Goal: Task Accomplishment & Management: Manage account settings

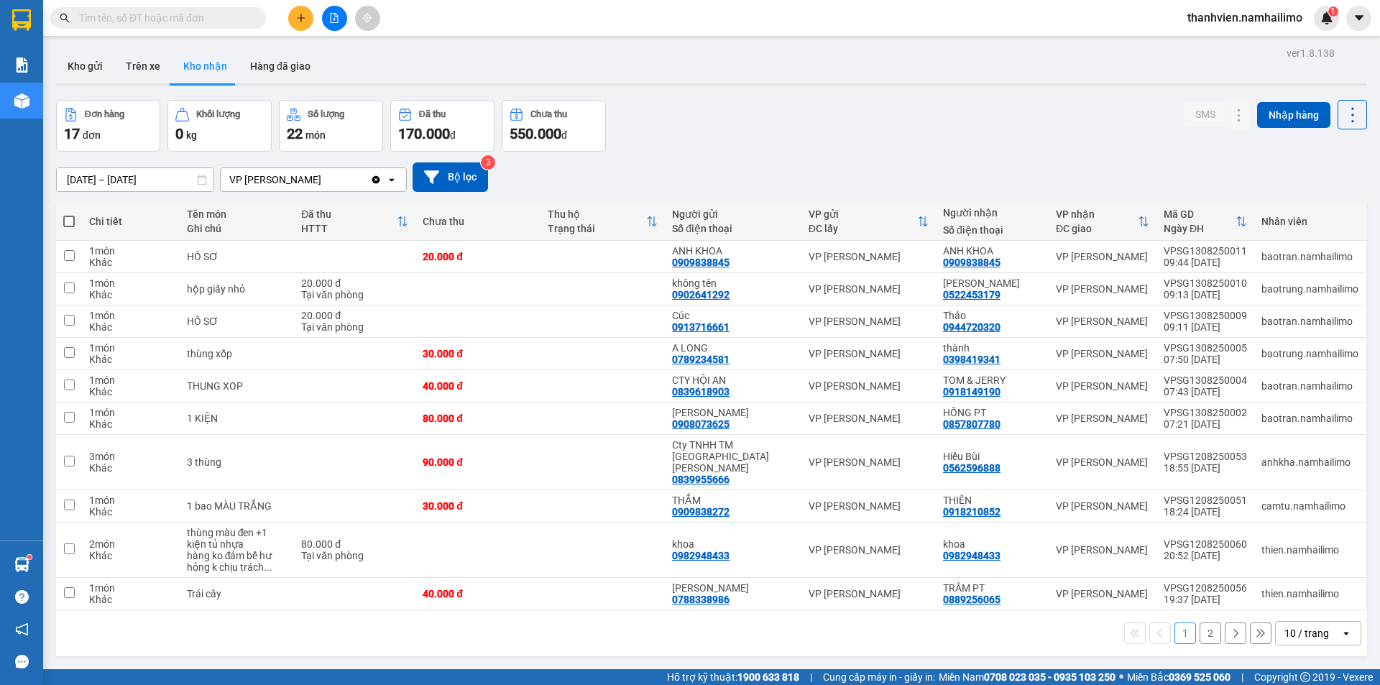
click at [247, 14] on input "text" at bounding box center [164, 18] width 170 height 16
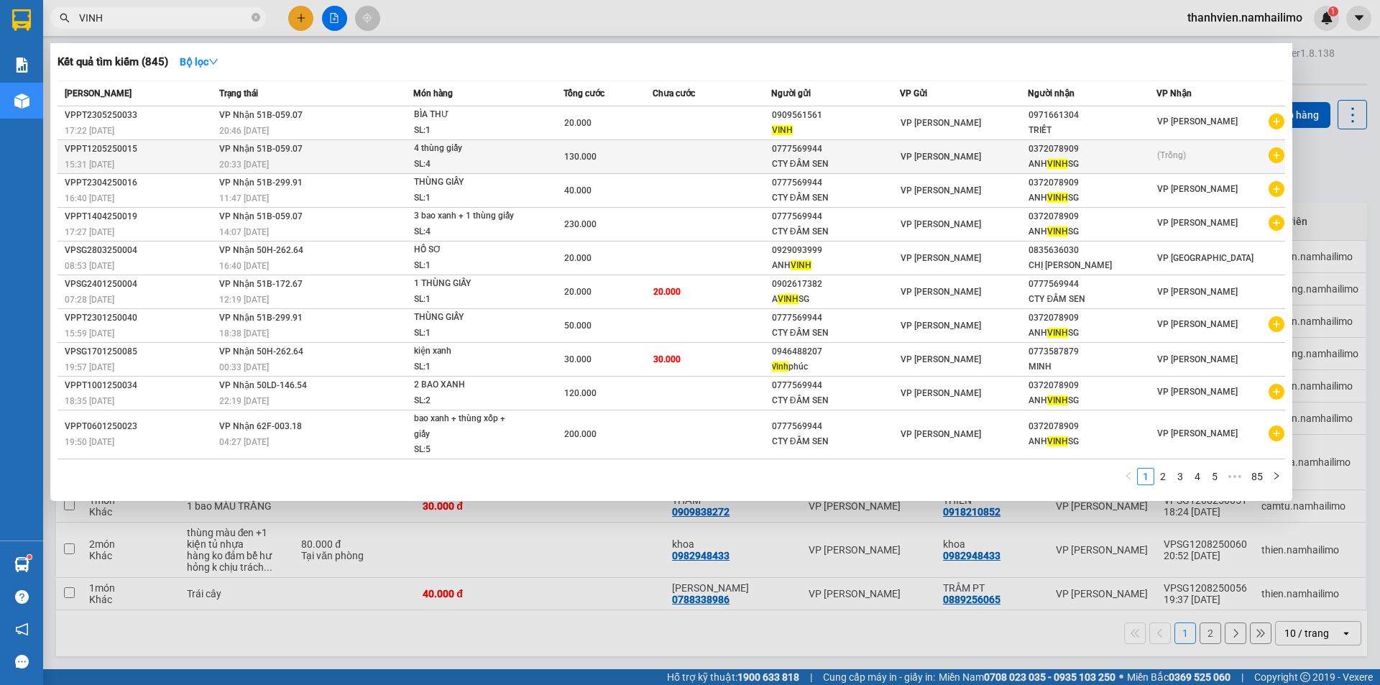
type input "VINH"
click at [1281, 162] on icon "plus-circle" at bounding box center [1276, 155] width 16 height 16
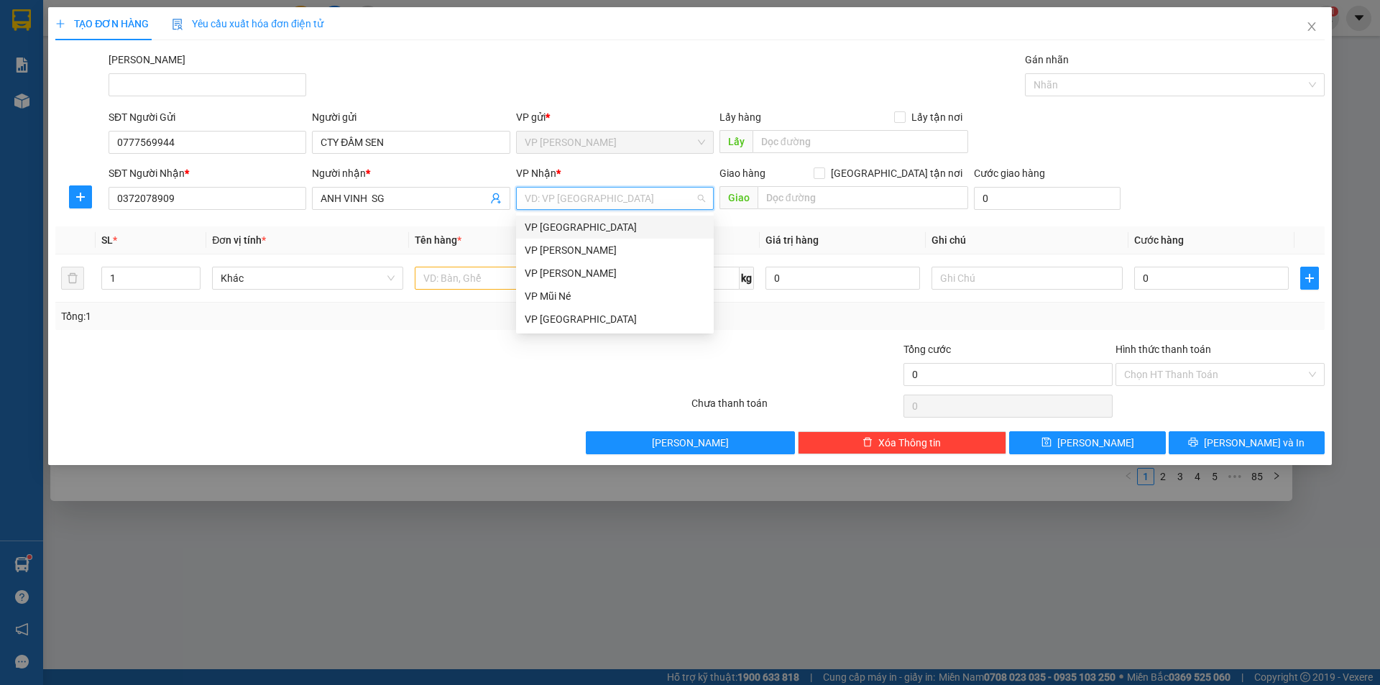
click at [573, 195] on input "search" at bounding box center [610, 199] width 170 height 22
click at [614, 247] on div "VP [PERSON_NAME]" at bounding box center [615, 250] width 180 height 16
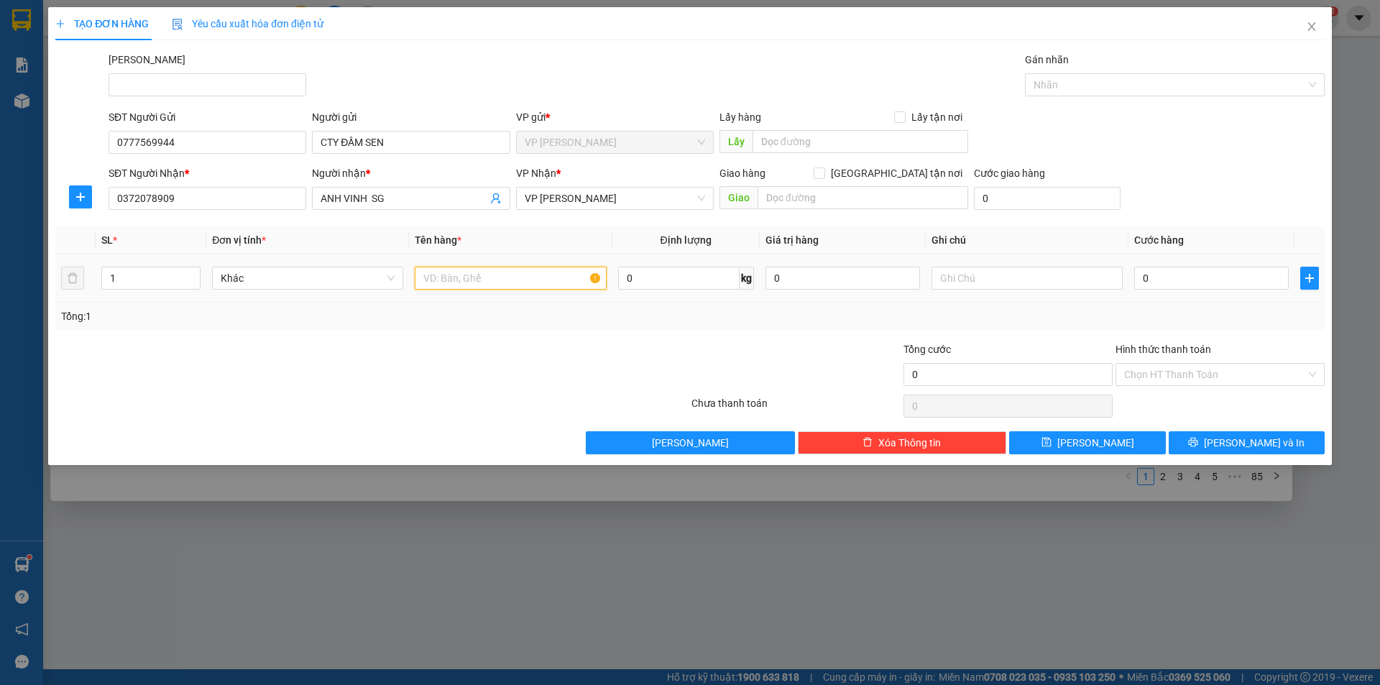
click at [474, 277] on input "text" at bounding box center [510, 278] width 191 height 23
type input "BAO XANH"
click at [1164, 281] on input "0" at bounding box center [1211, 278] width 155 height 23
type input "7"
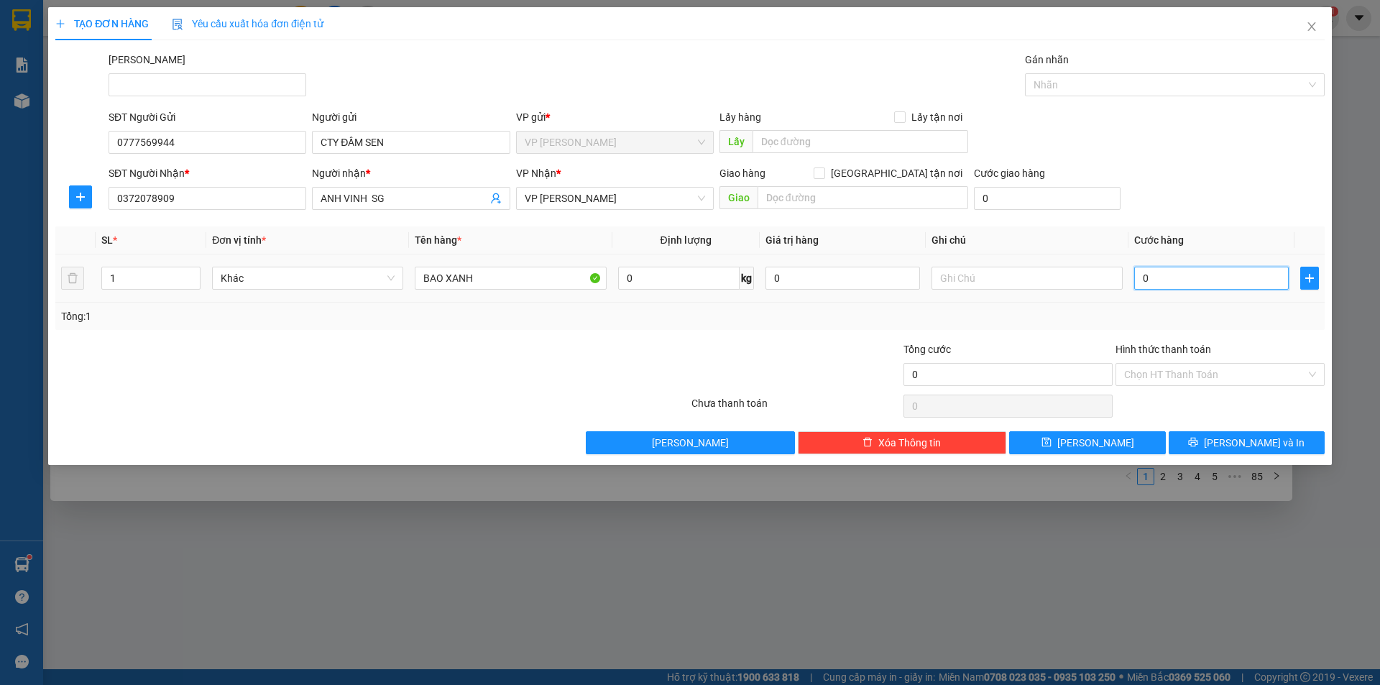
type input "7"
type input "70"
type input "70.000"
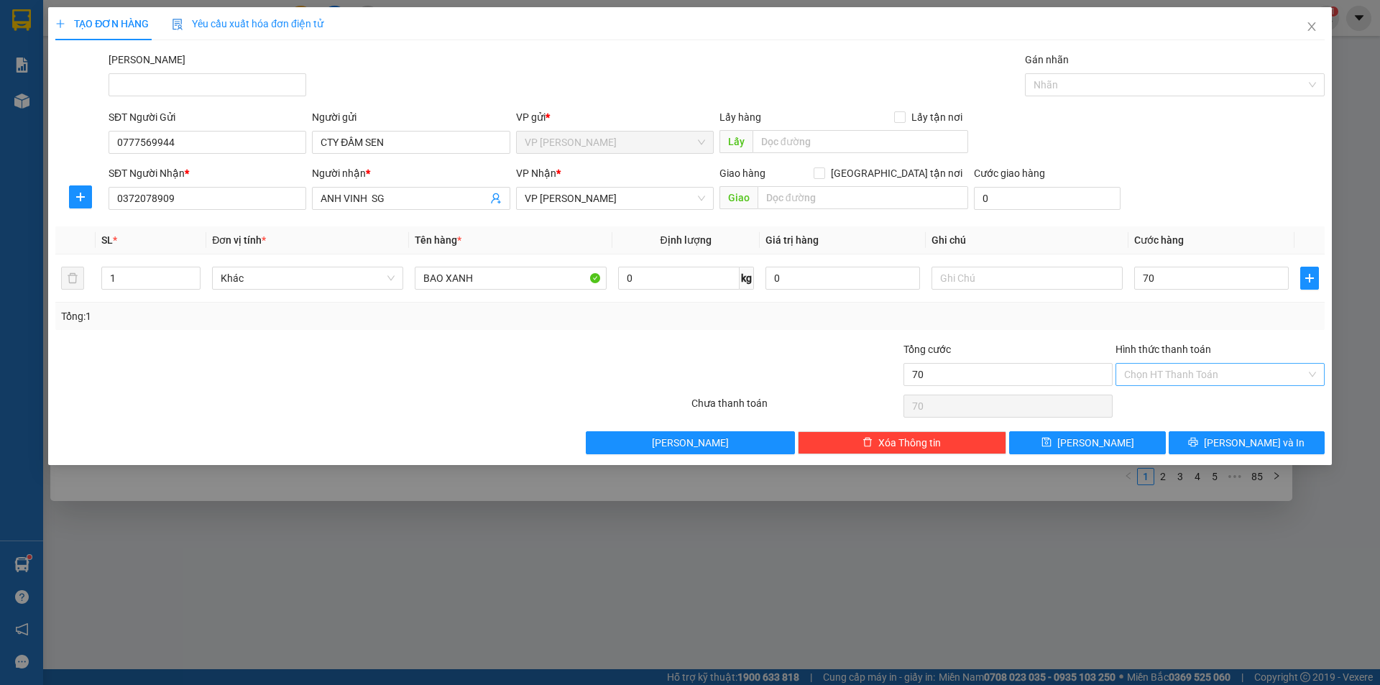
type input "70.000"
drag, startPoint x: 1237, startPoint y: 368, endPoint x: 1222, endPoint y: 370, distance: 16.0
click at [1237, 369] on input "Hình thức thanh toán" at bounding box center [1215, 375] width 182 height 22
click at [1194, 405] on div "Tại văn phòng" at bounding box center [1220, 403] width 192 height 16
type input "0"
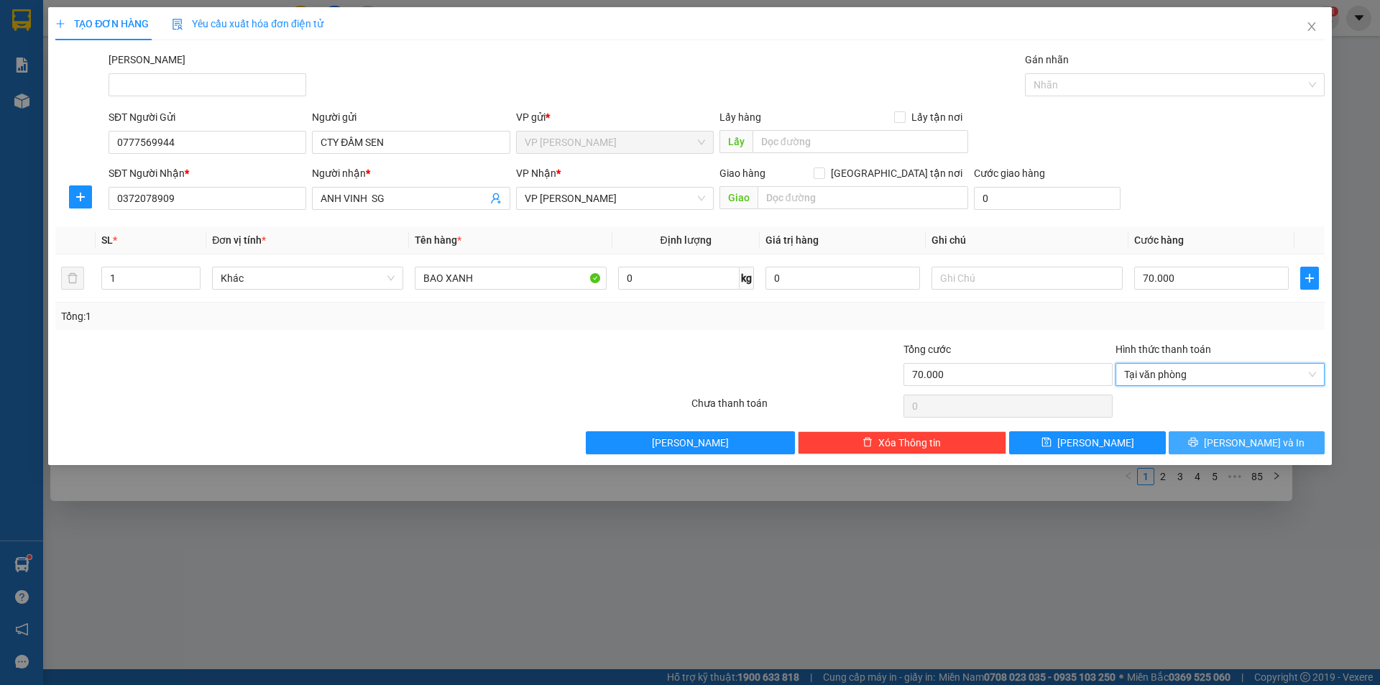
drag, startPoint x: 1220, startPoint y: 446, endPoint x: 1214, endPoint y: 432, distance: 15.5
click at [1198, 445] on icon "printer" at bounding box center [1193, 442] width 10 height 10
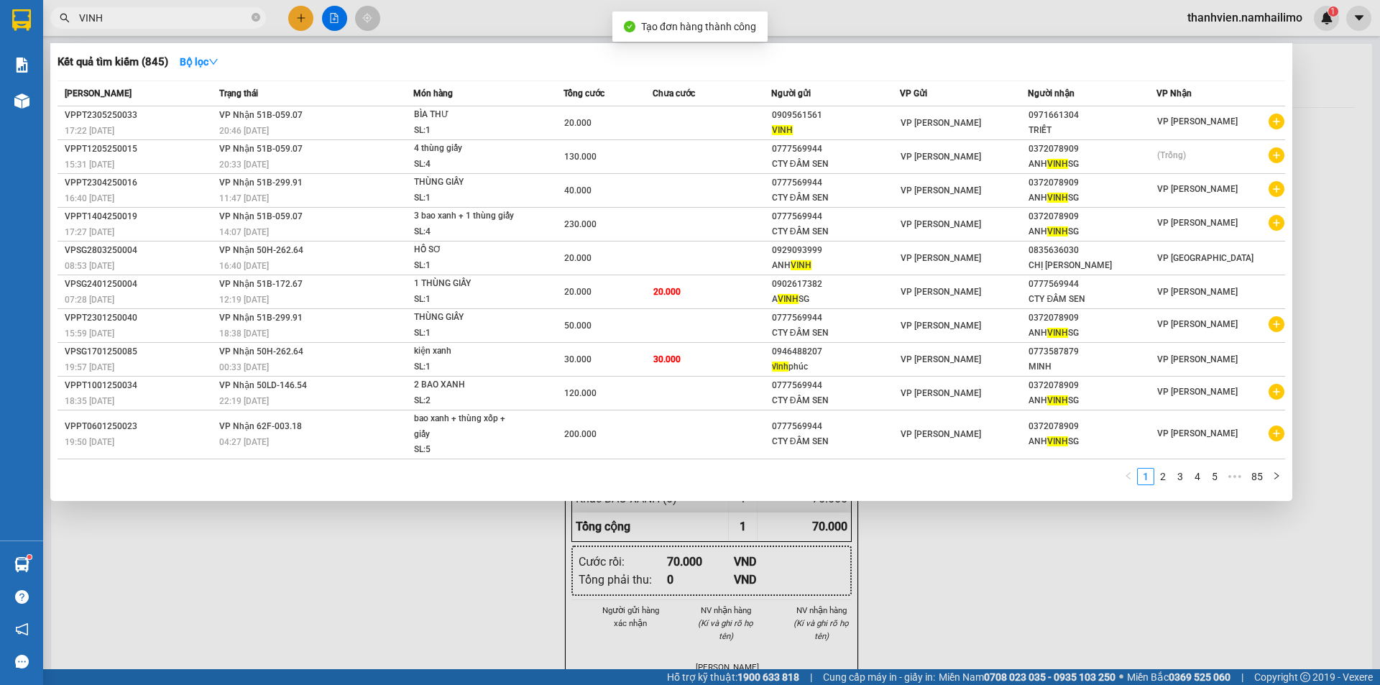
click at [475, 556] on div at bounding box center [690, 342] width 1380 height 685
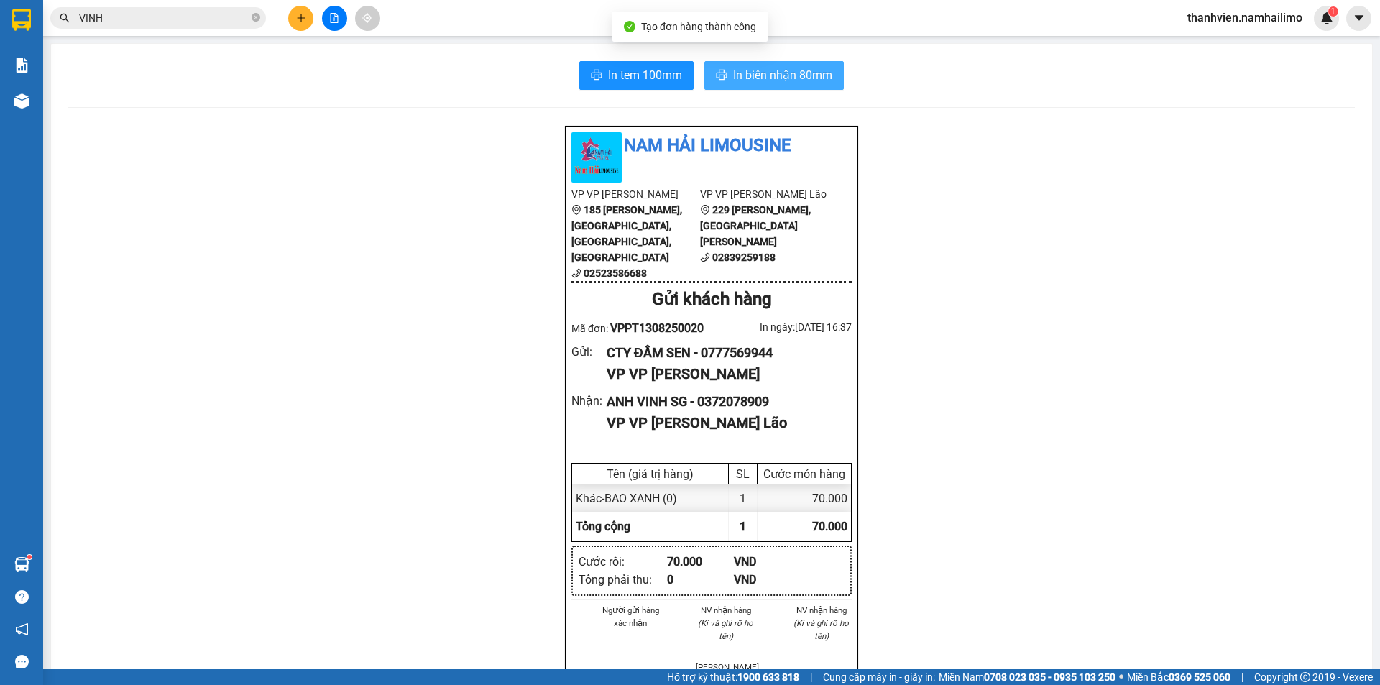
click at [806, 70] on span "In biên nhận 80mm" at bounding box center [782, 75] width 99 height 18
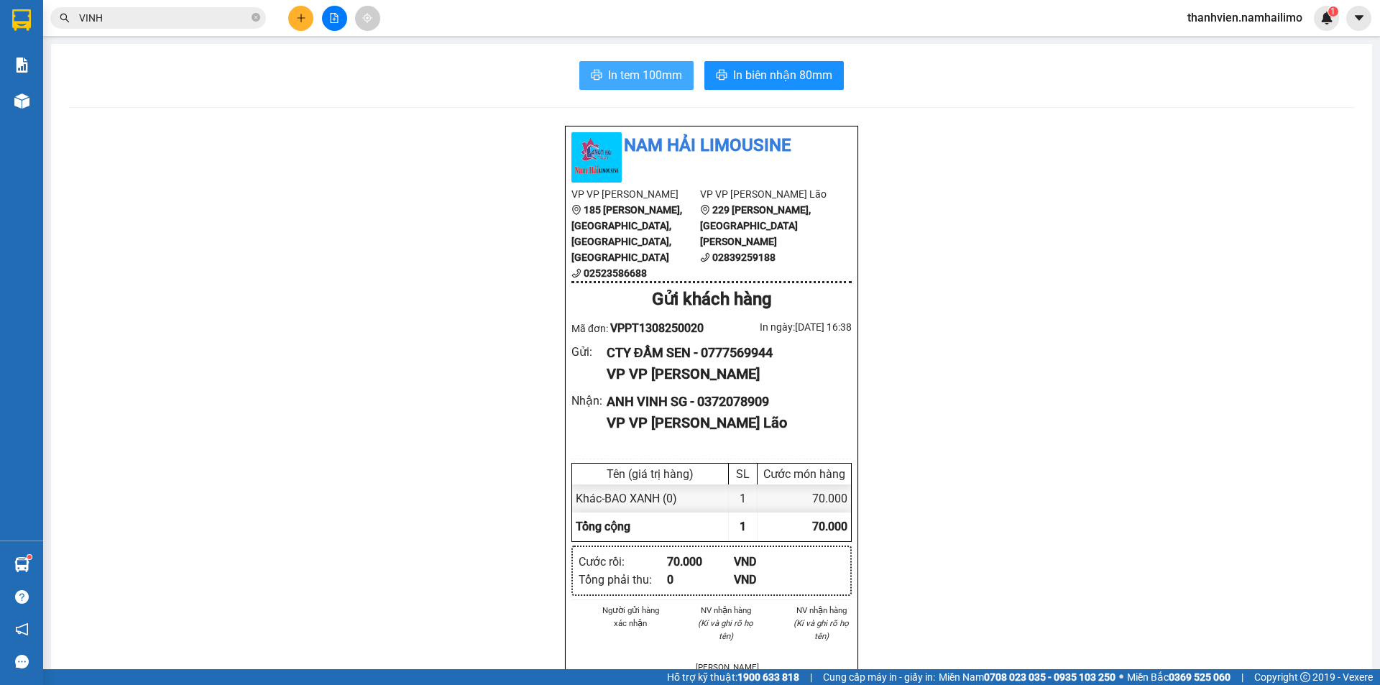
click at [665, 81] on span "In tem 100mm" at bounding box center [645, 75] width 74 height 18
click at [300, 19] on icon "plus" at bounding box center [301, 18] width 10 height 10
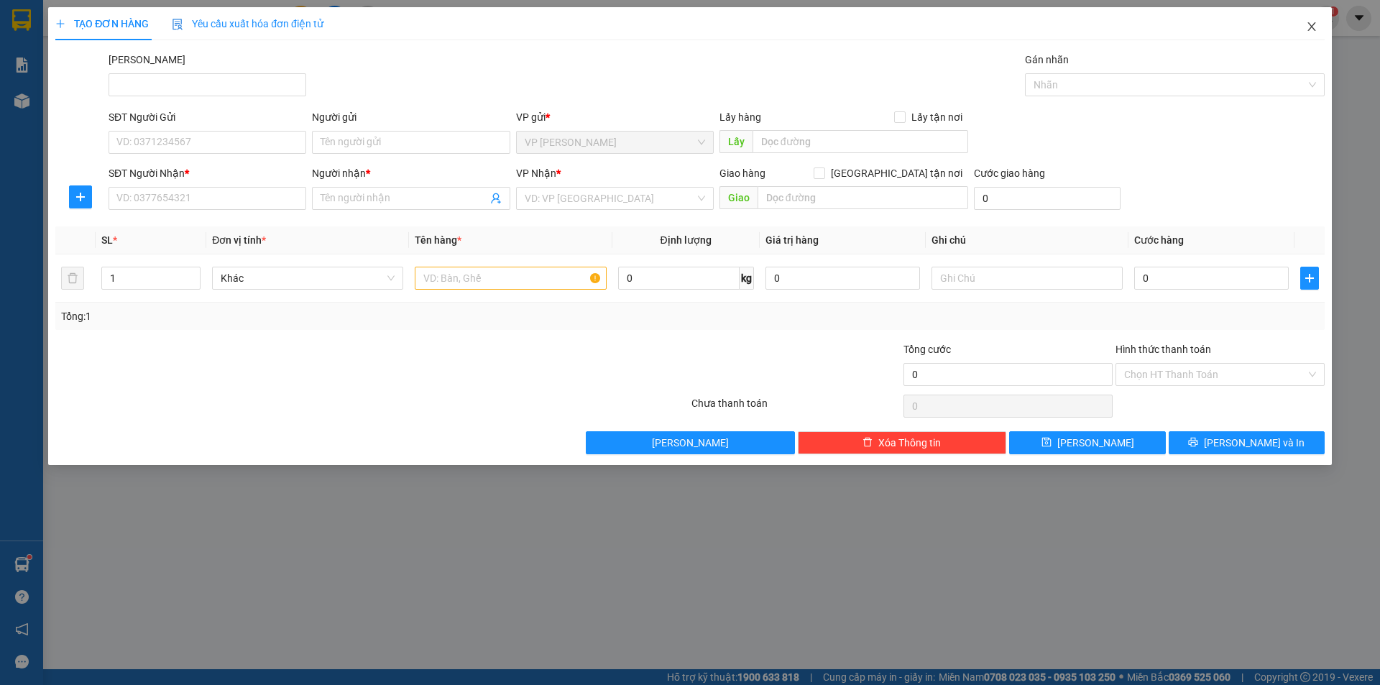
click at [1313, 26] on icon "close" at bounding box center [1311, 26] width 8 height 9
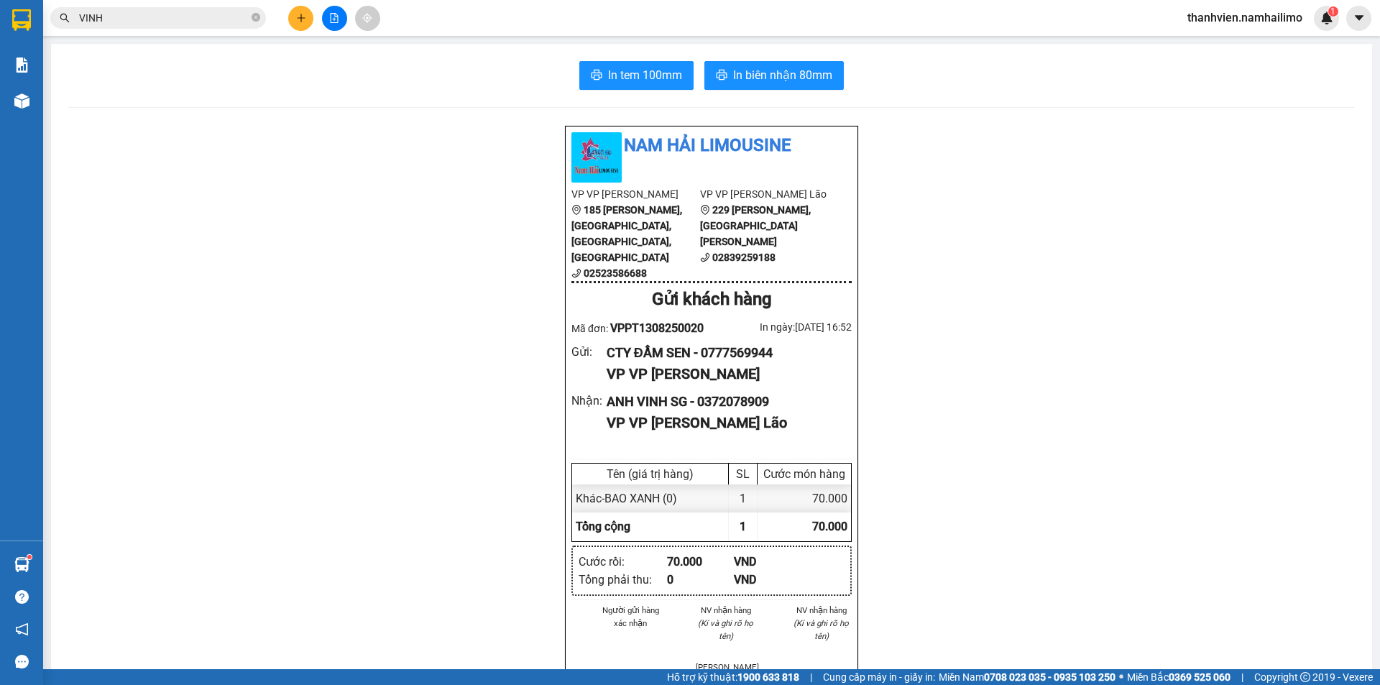
click at [228, 29] on div "Kết quả tìm kiếm ( 845 ) Bộ lọc Mã ĐH Trạng thái Món hàng Tổng cước Chưa cước N…" at bounding box center [140, 18] width 280 height 25
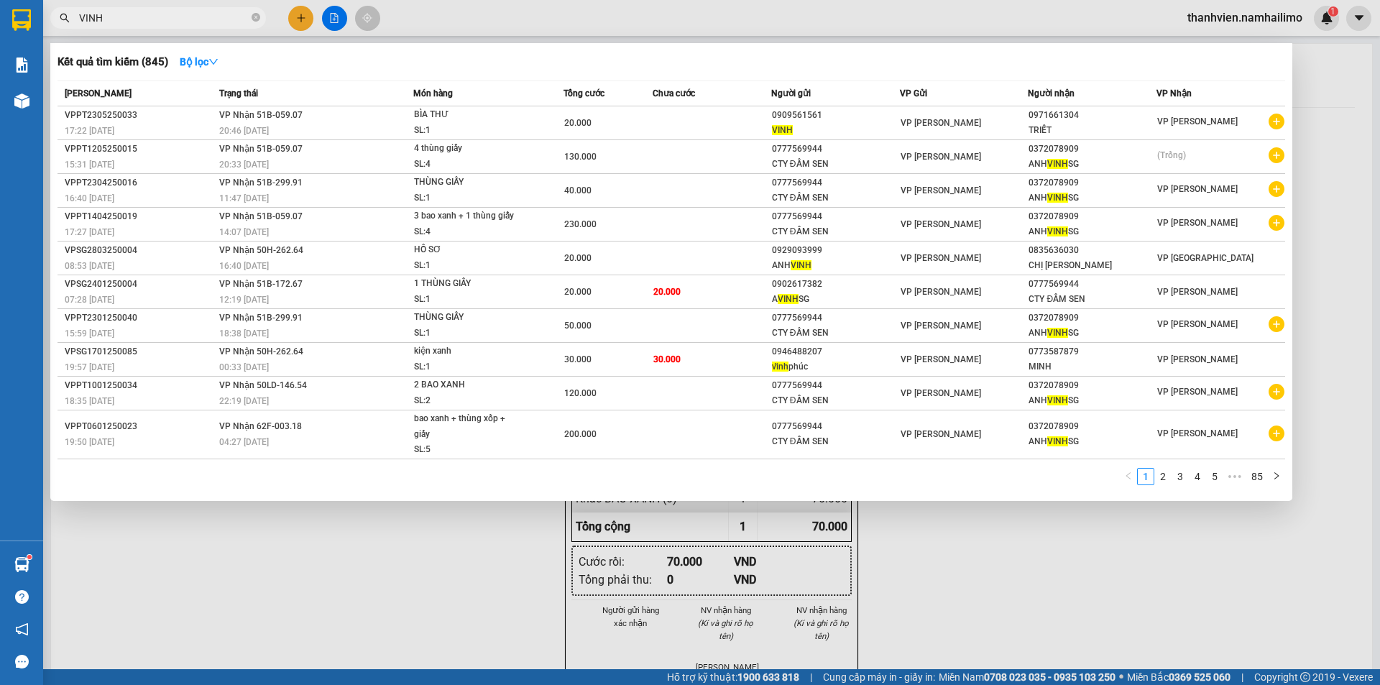
click at [232, 19] on input "VINH" at bounding box center [164, 18] width 170 height 16
type input "V"
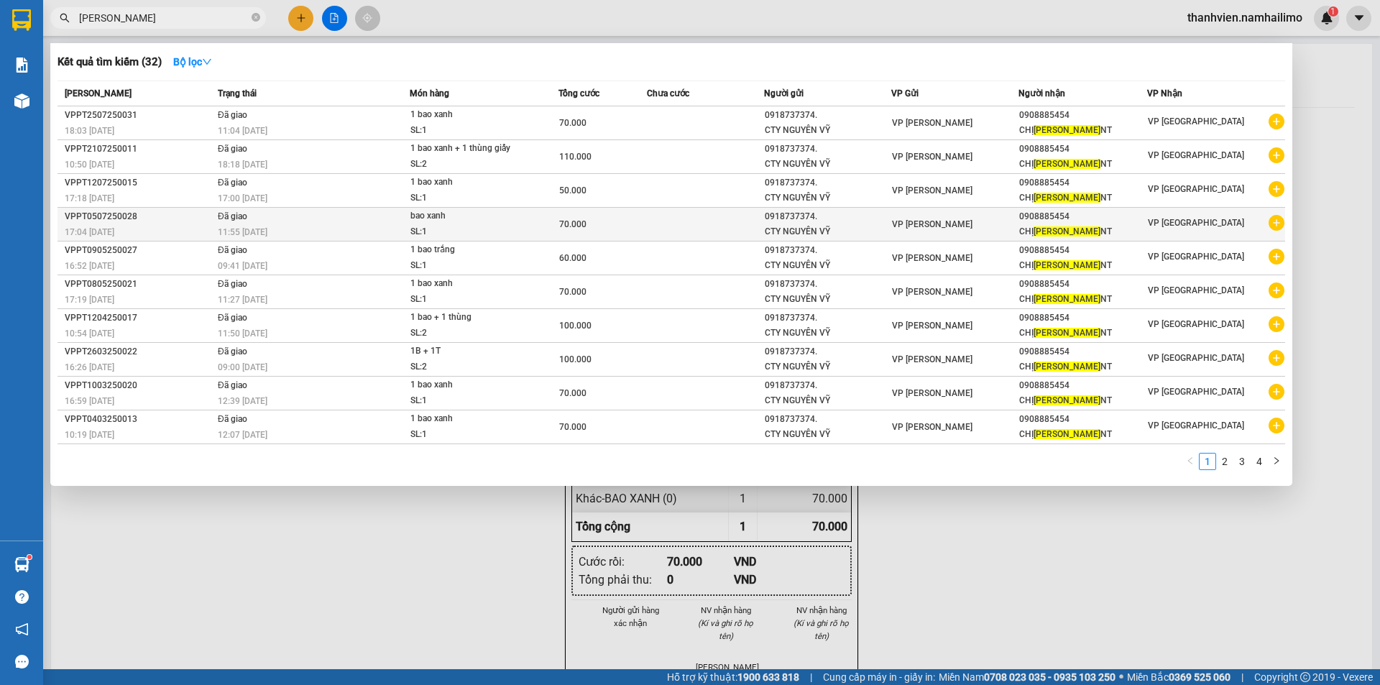
type input "[PERSON_NAME]"
click at [1273, 225] on icon "plus-circle" at bounding box center [1276, 223] width 16 height 16
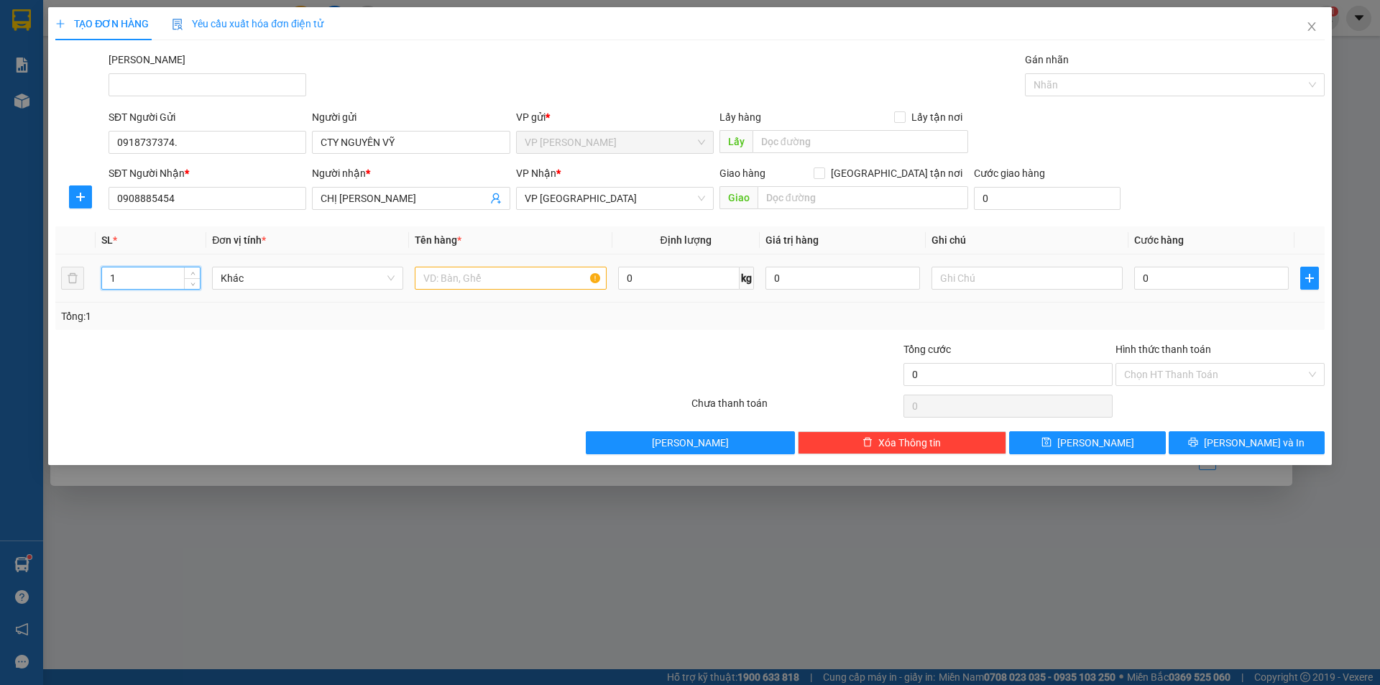
click at [139, 280] on input "1" at bounding box center [151, 278] width 98 height 22
type input "1"
type input "2"
click at [464, 282] on input "text" at bounding box center [510, 278] width 191 height 23
type input "1 THÙNG+1BAO XANH"
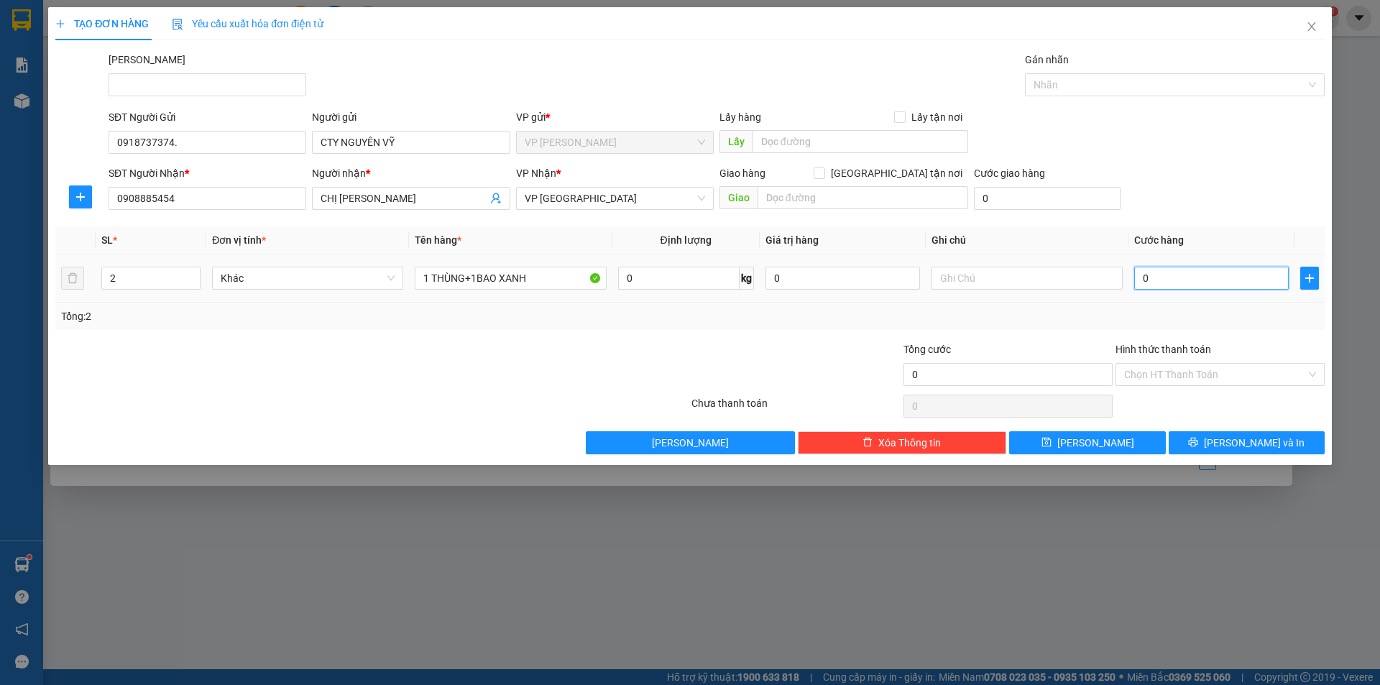
click at [1168, 276] on input "0" at bounding box center [1211, 278] width 155 height 23
type input "1"
type input "10"
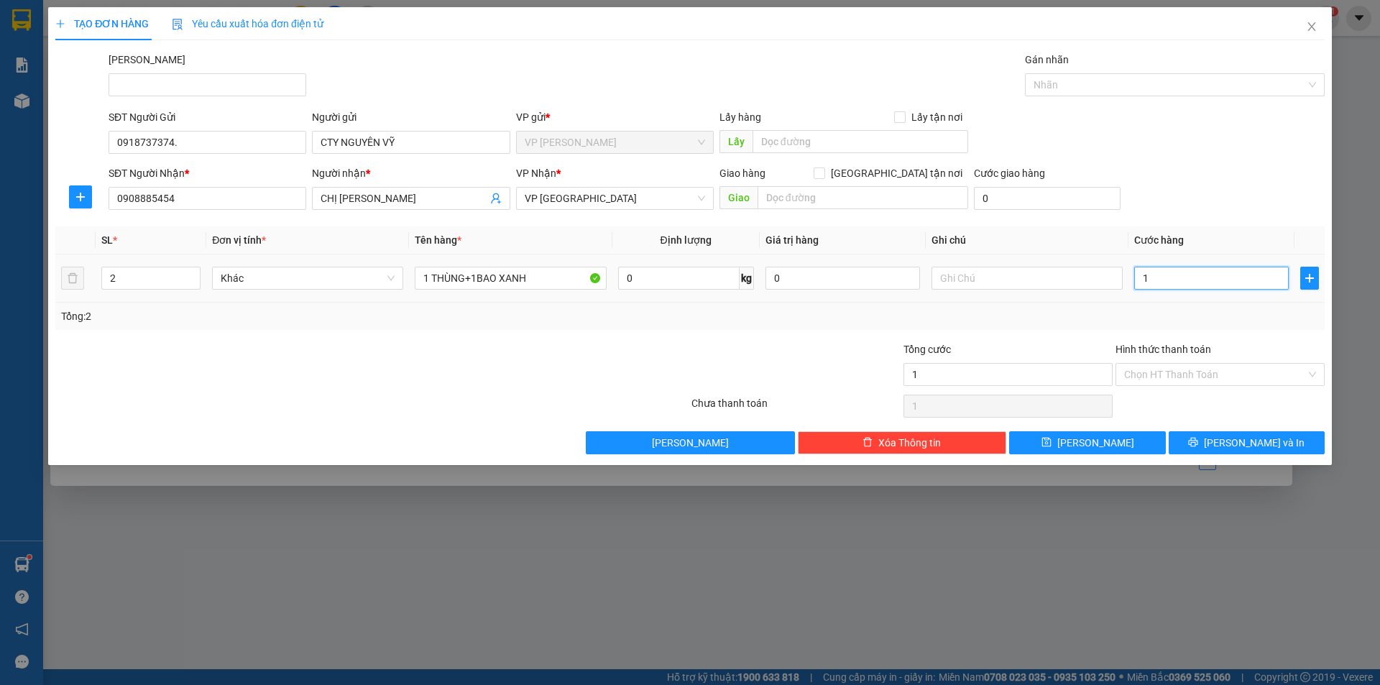
type input "10"
type input "100"
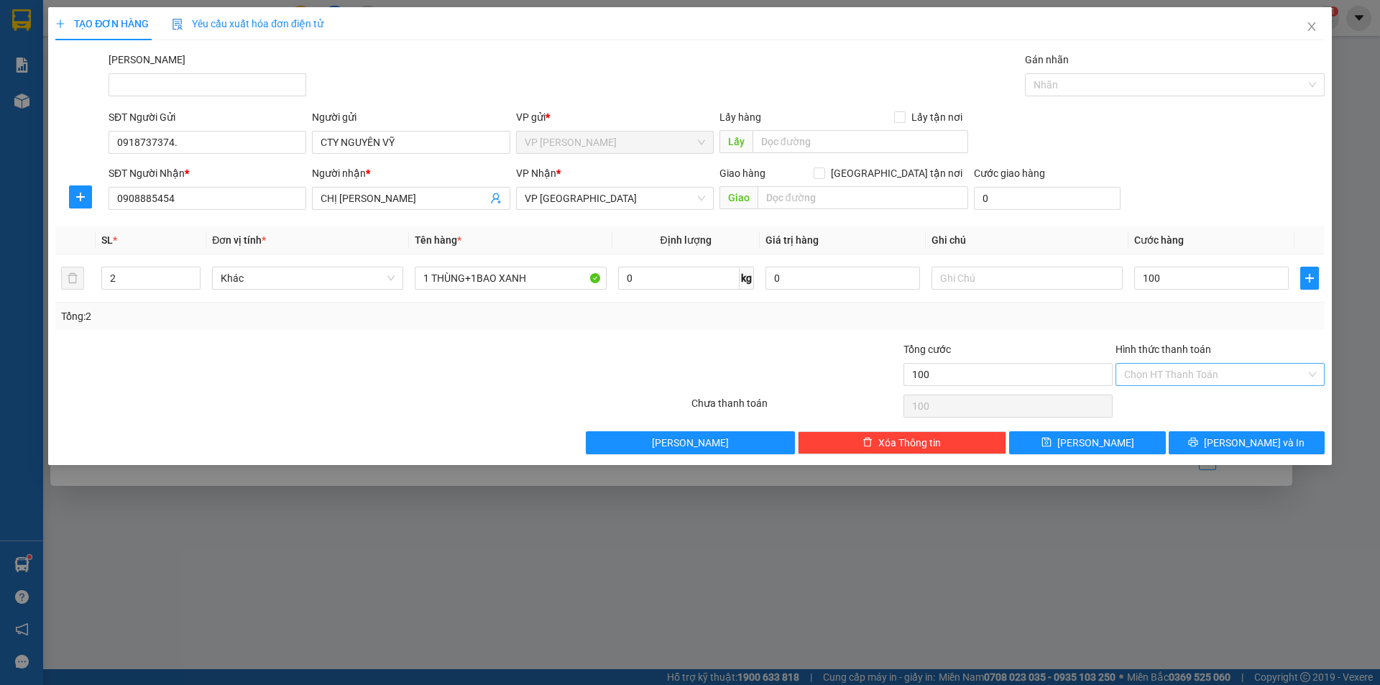
type input "100.000"
click at [1211, 372] on input "Hình thức thanh toán" at bounding box center [1215, 375] width 182 height 22
click at [1199, 406] on div "Tại văn phòng" at bounding box center [1220, 403] width 192 height 16
type input "0"
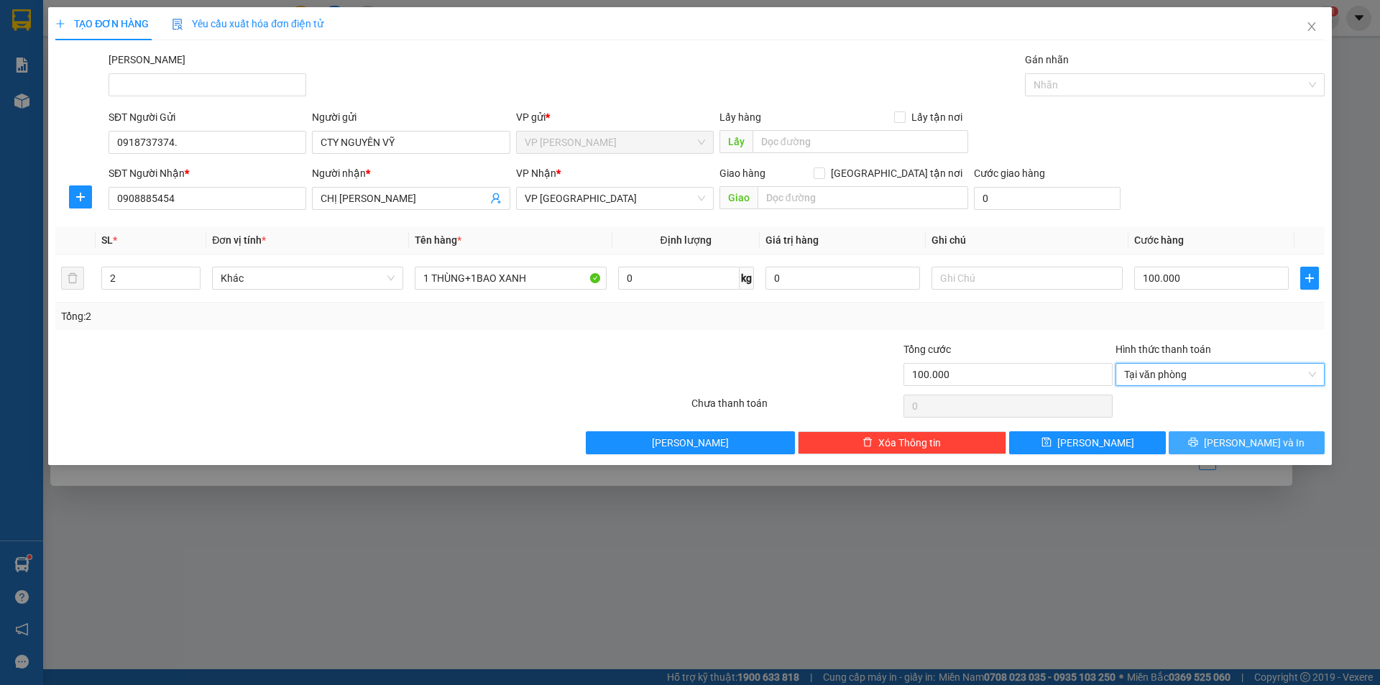
click at [1230, 447] on button "[PERSON_NAME] và In" at bounding box center [1246, 442] width 156 height 23
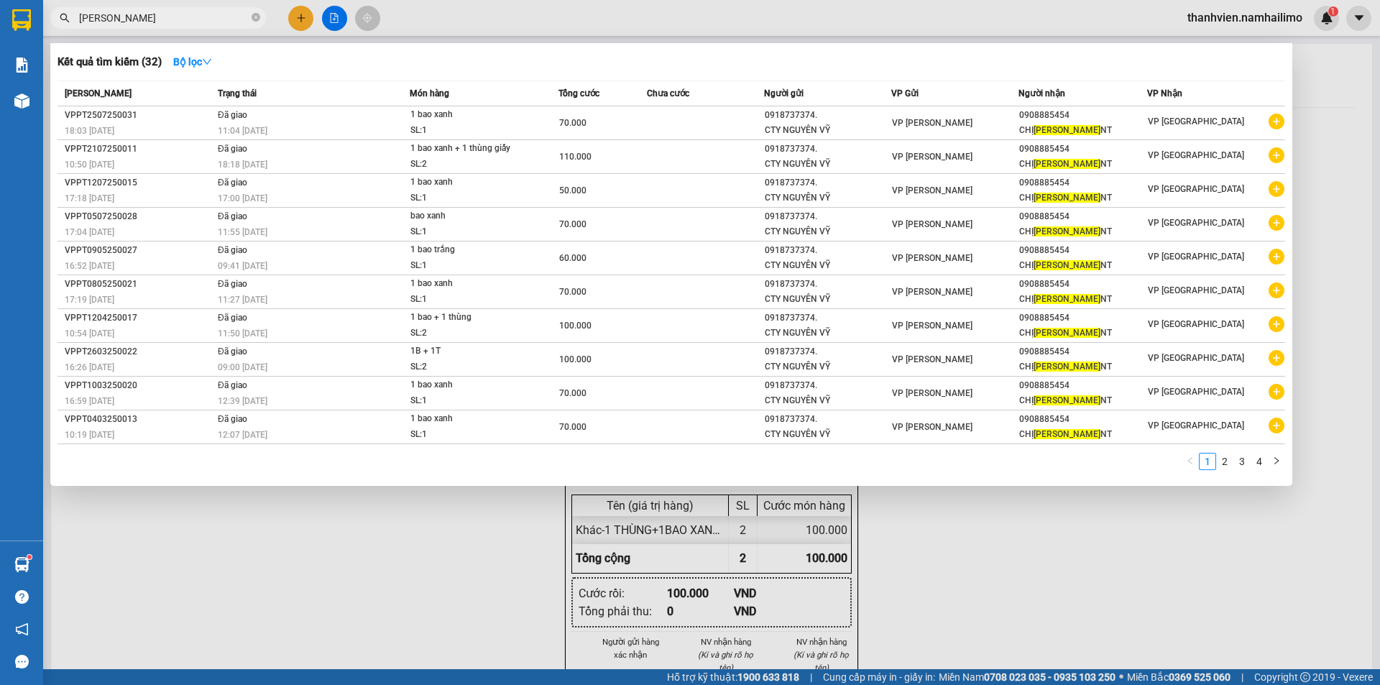
drag, startPoint x: 1064, startPoint y: 609, endPoint x: 1087, endPoint y: 563, distance: 52.1
click at [1071, 593] on div at bounding box center [690, 342] width 1380 height 685
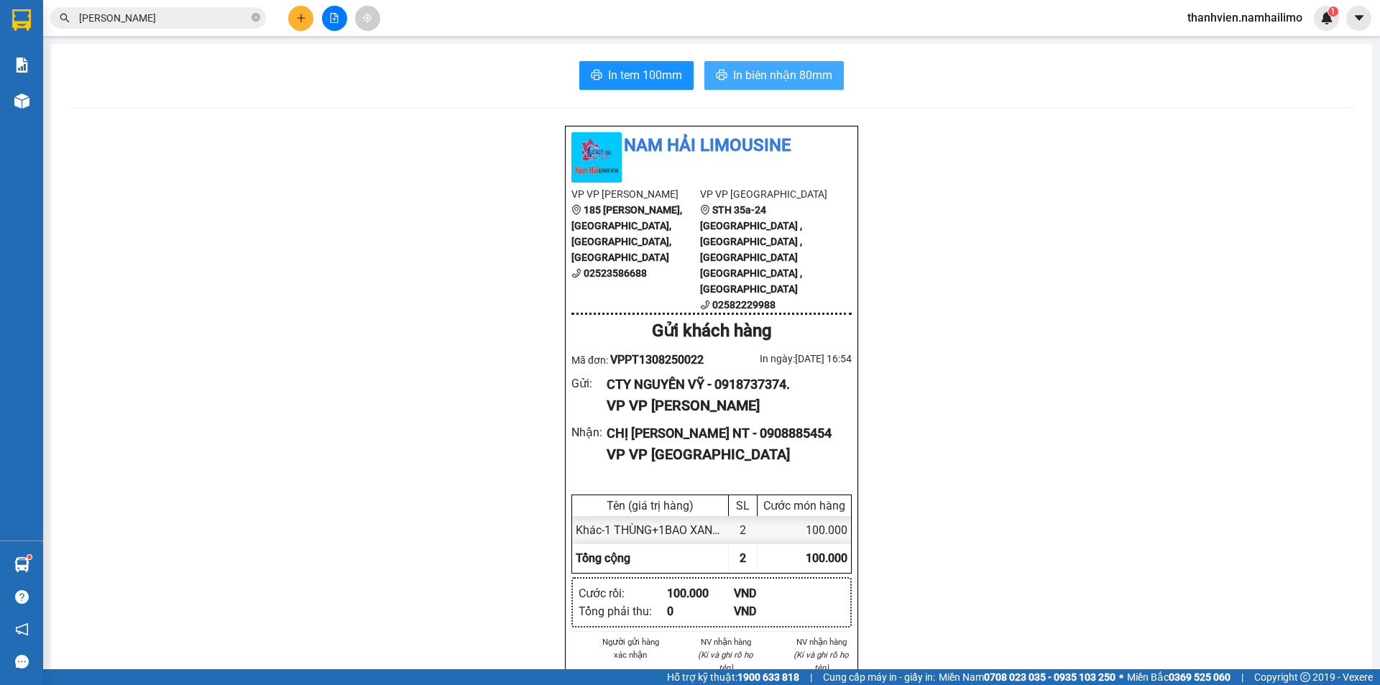
click at [725, 73] on button "In biên nhận 80mm" at bounding box center [773, 75] width 139 height 29
click at [655, 69] on span "In tem 100mm" at bounding box center [645, 75] width 74 height 18
click at [336, 14] on icon "file-add" at bounding box center [334, 18] width 10 height 10
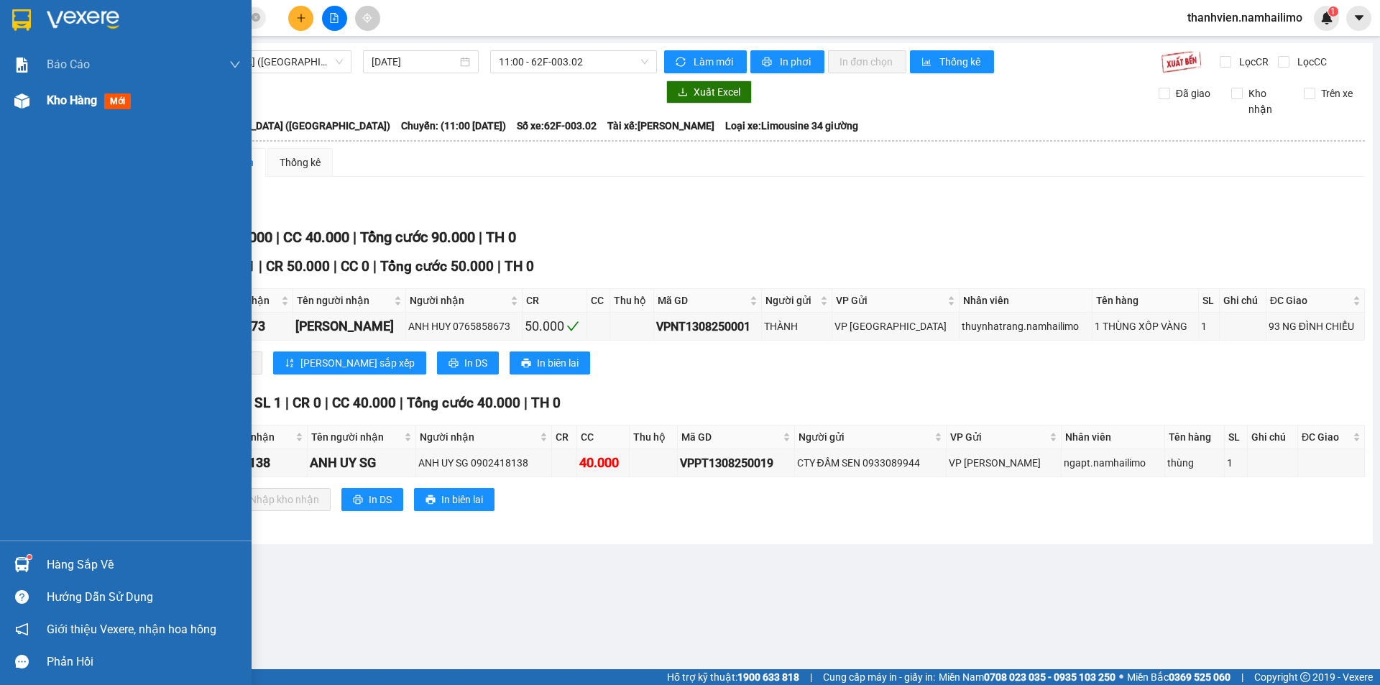
click at [80, 102] on span "Kho hàng" at bounding box center [72, 100] width 50 height 14
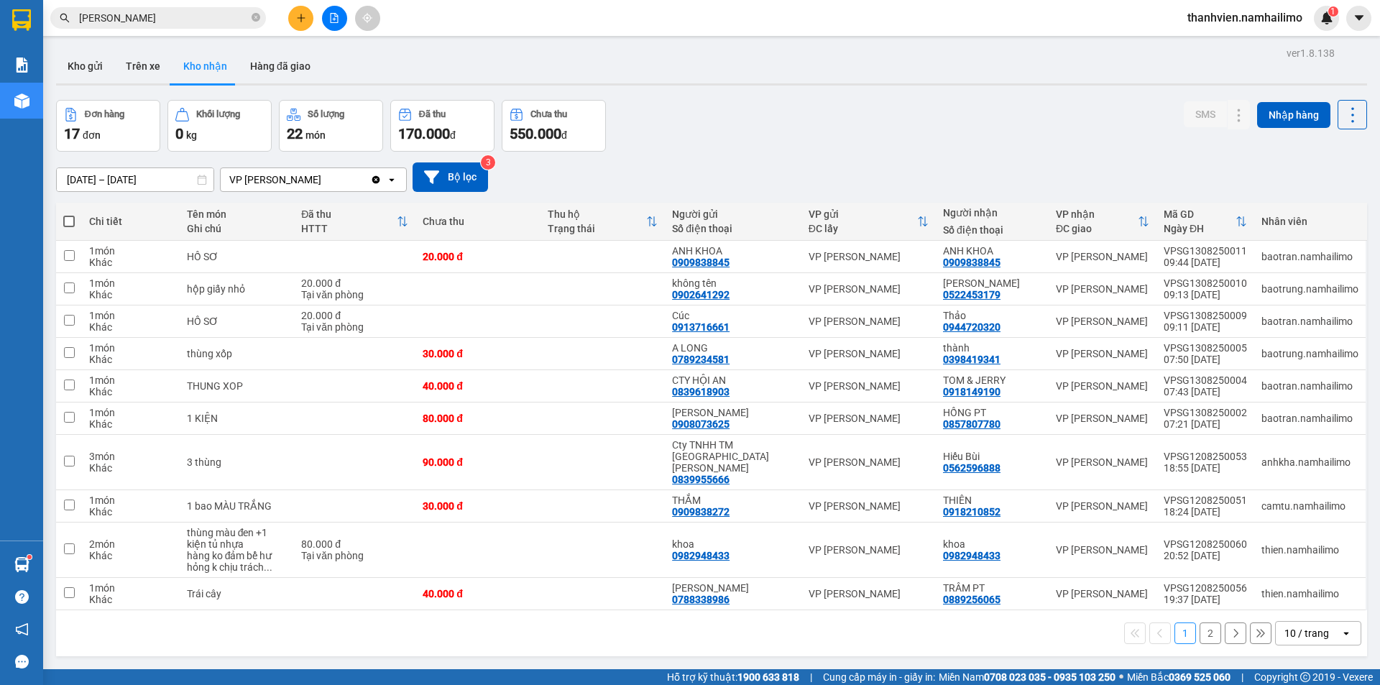
click at [1202, 627] on button "2" at bounding box center [1210, 633] width 22 height 22
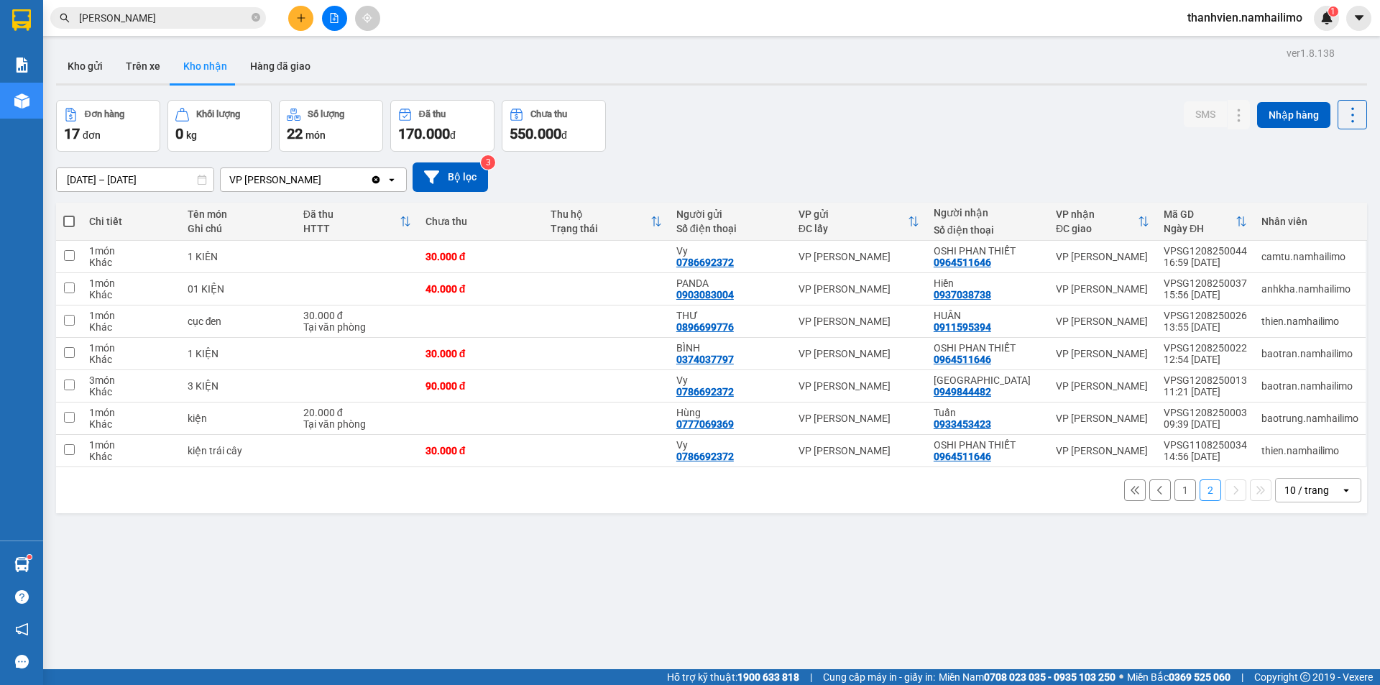
click at [1174, 493] on button "1" at bounding box center [1185, 490] width 22 height 22
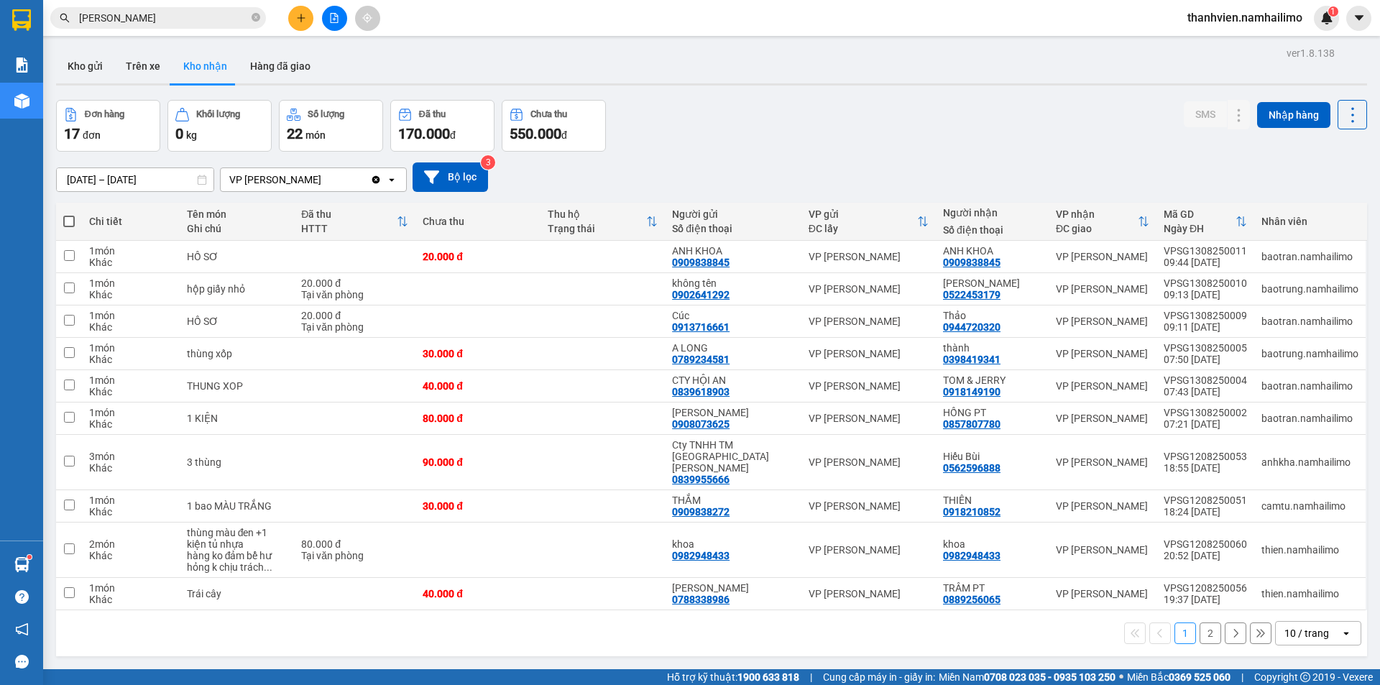
click at [1206, 627] on button "2" at bounding box center [1210, 633] width 22 height 22
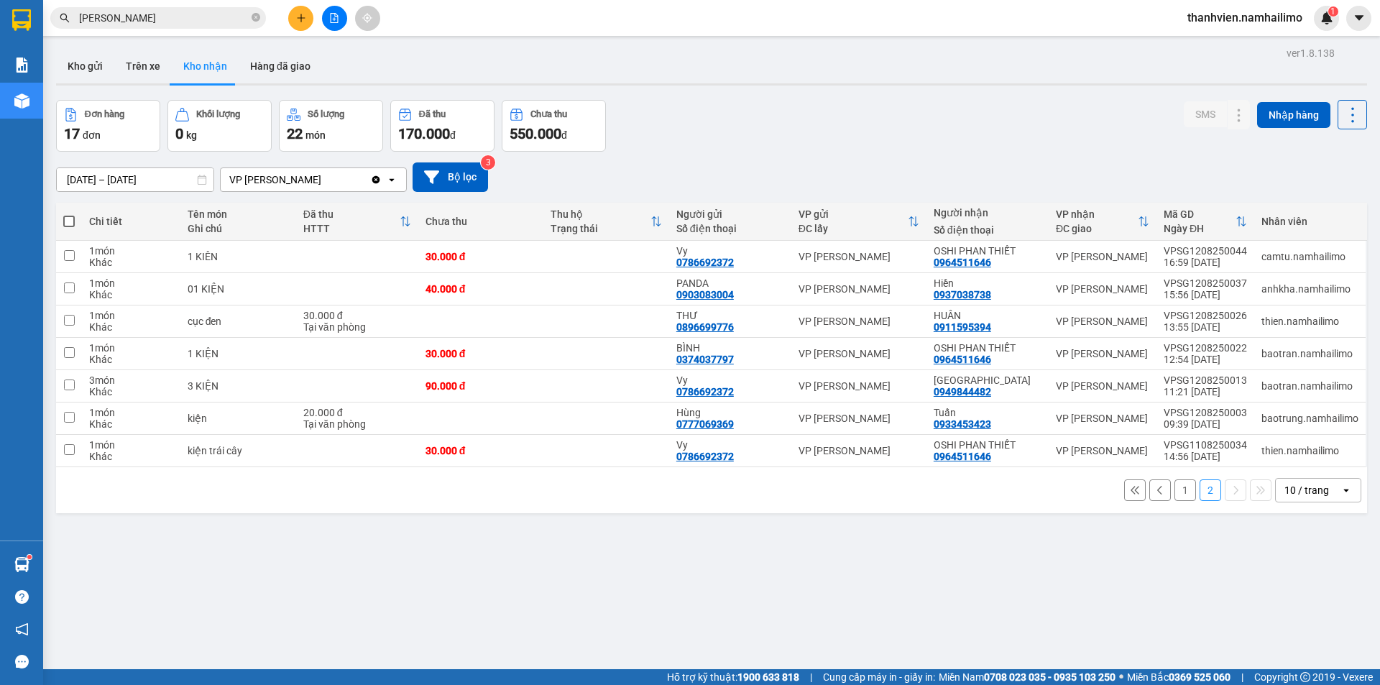
click at [1180, 494] on button "1" at bounding box center [1185, 490] width 22 height 22
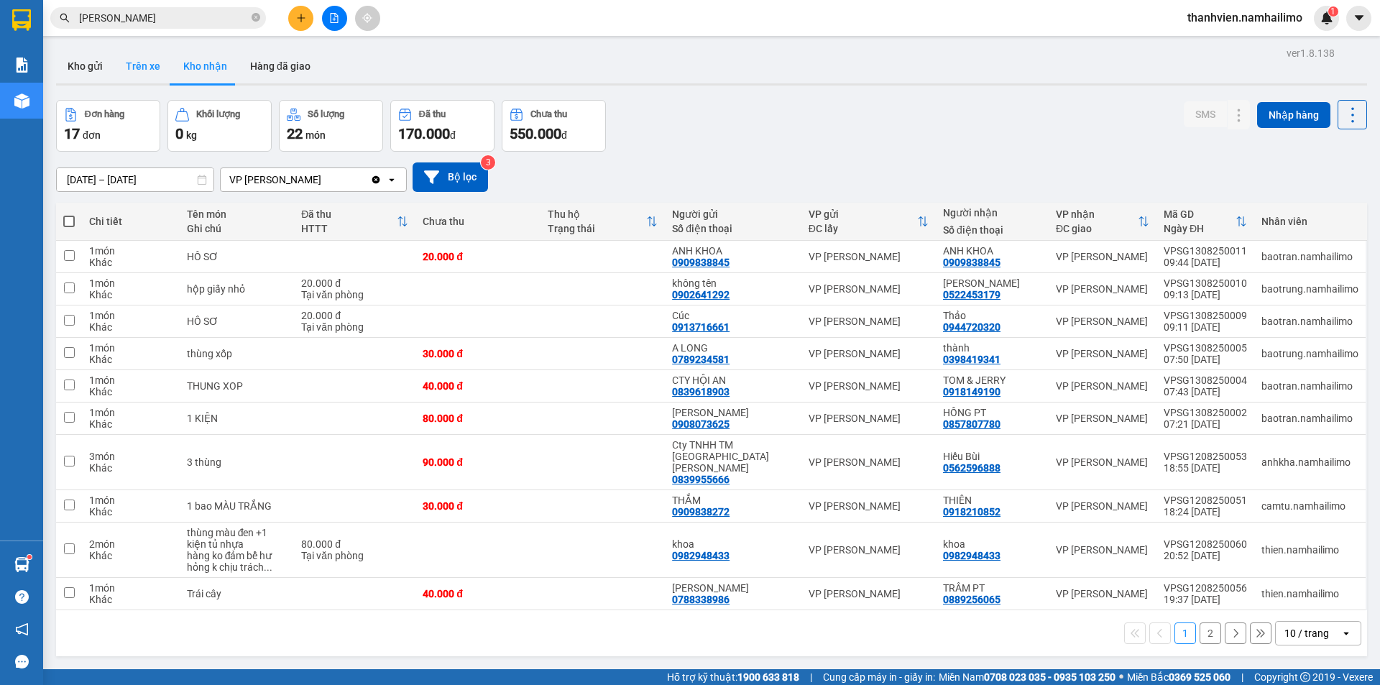
click at [139, 57] on button "Trên xe" at bounding box center [142, 66] width 57 height 34
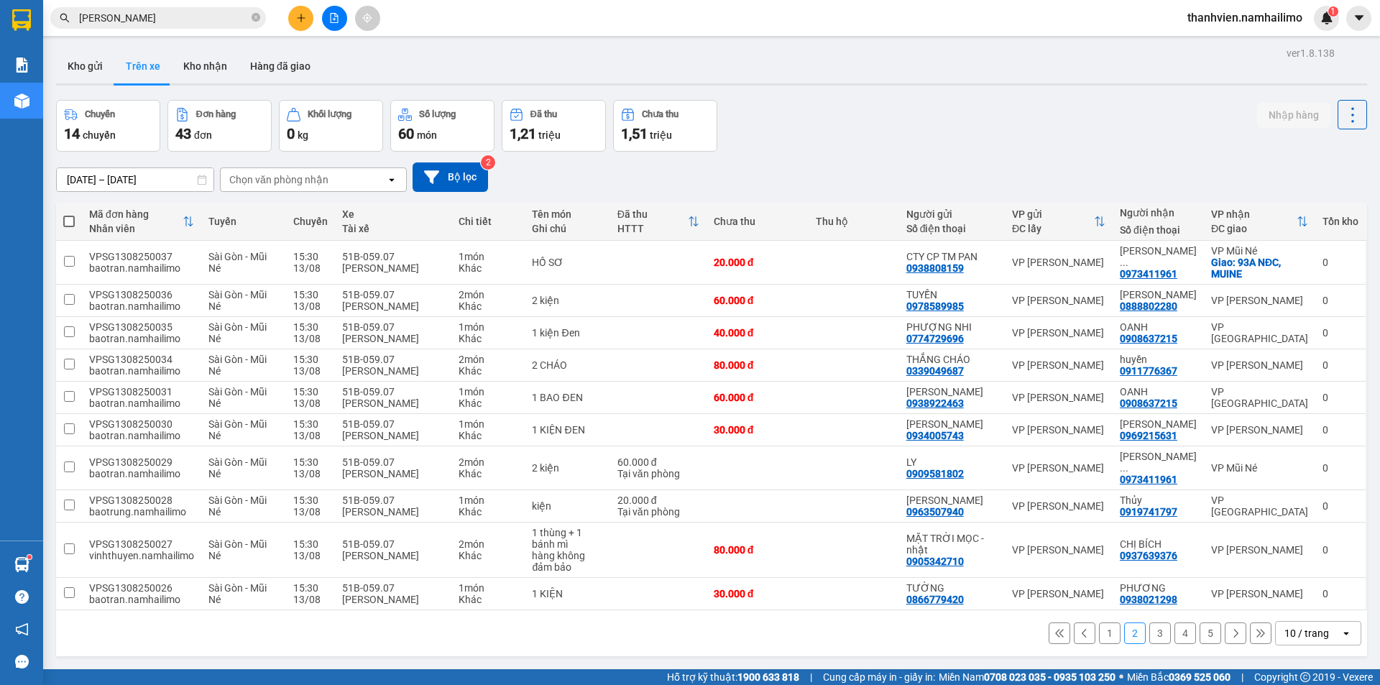
click at [1154, 629] on button "3" at bounding box center [1160, 633] width 22 height 22
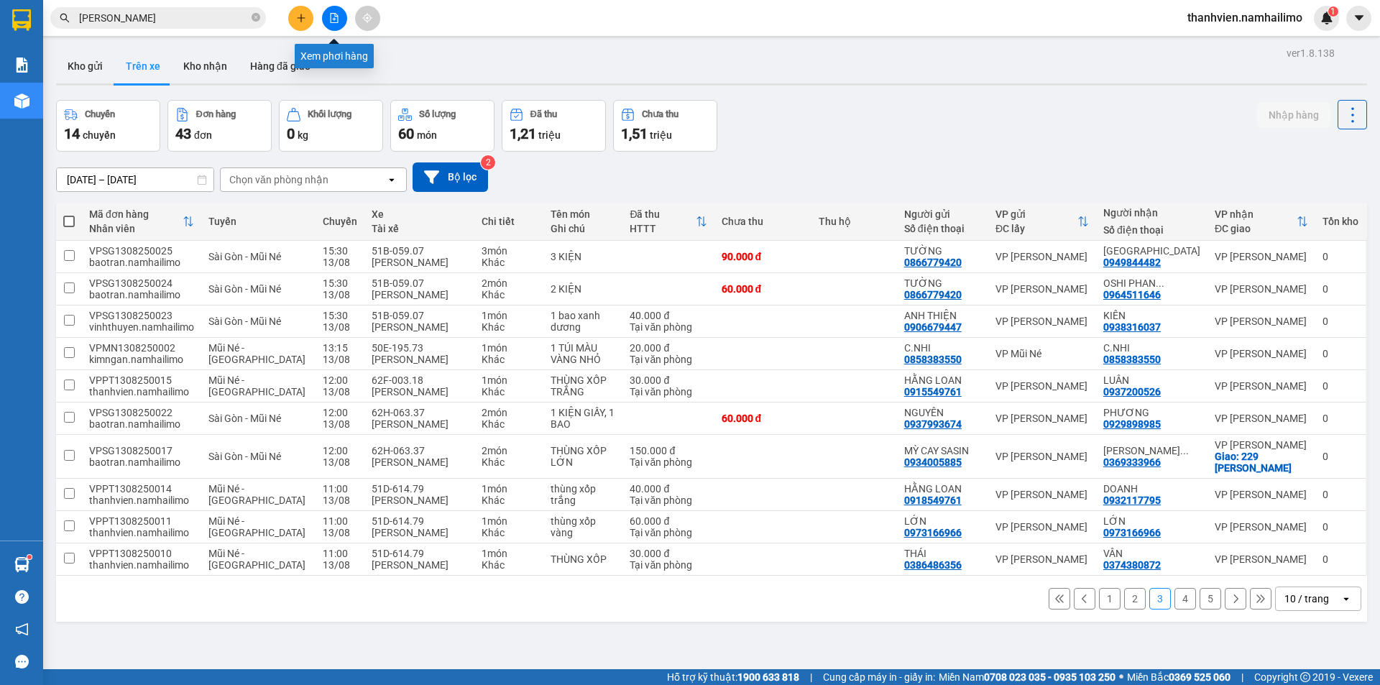
click at [331, 18] on icon "file-add" at bounding box center [335, 18] width 8 height 10
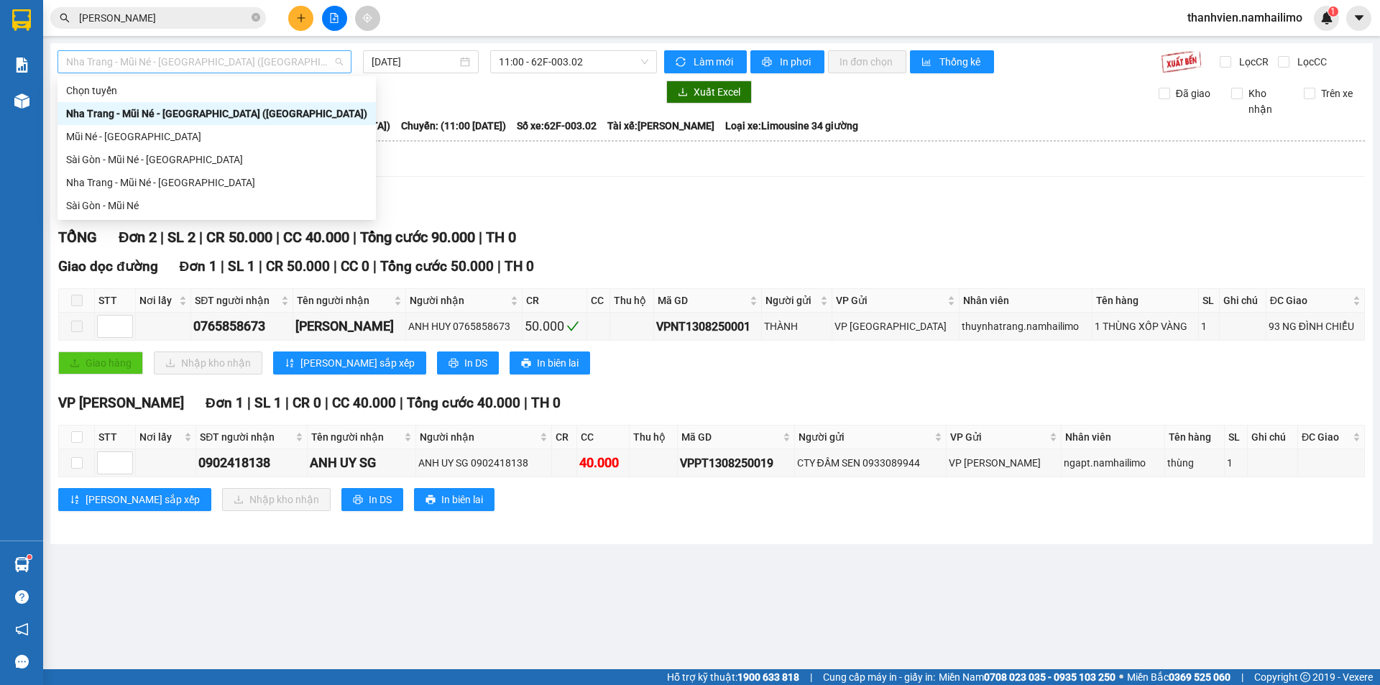
click at [231, 62] on span "Nha Trang - Mũi Né - [GEOGRAPHIC_DATA] ([GEOGRAPHIC_DATA])" at bounding box center [204, 62] width 277 height 22
click at [131, 208] on div "Sài Gòn - Mũi Né" at bounding box center [216, 206] width 301 height 16
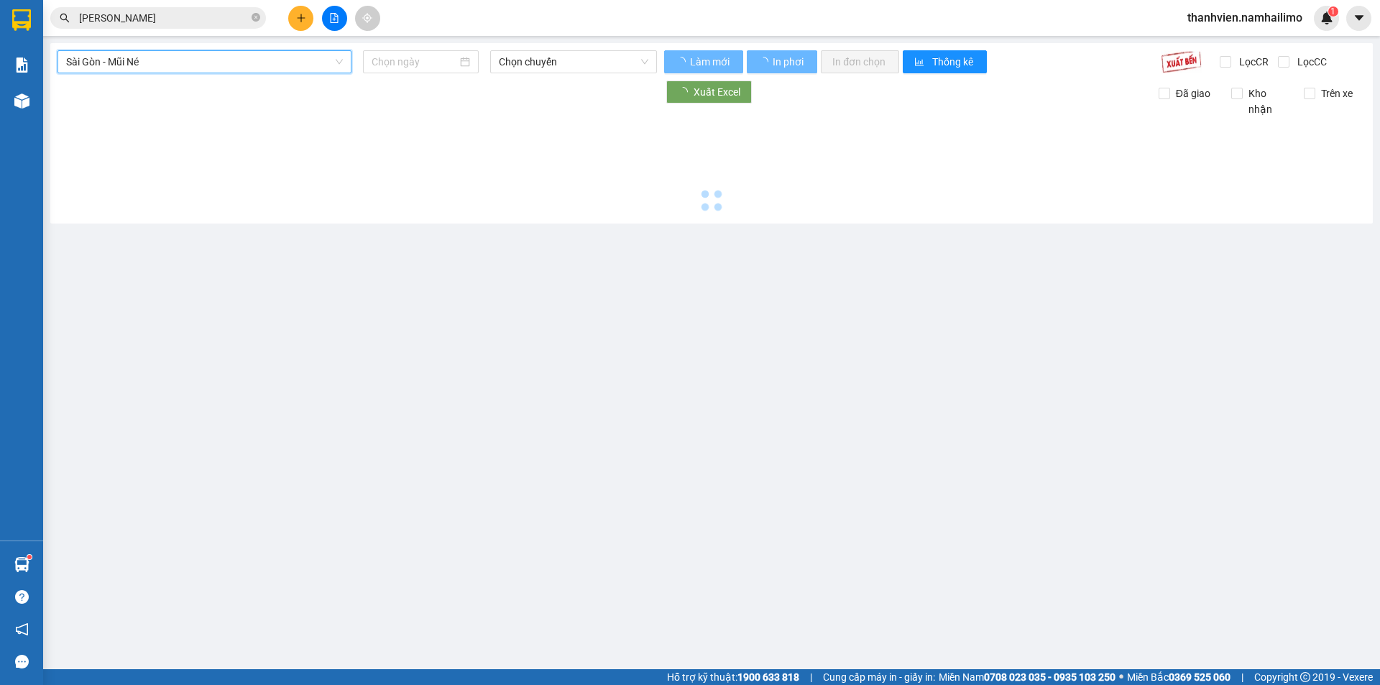
type input "[DATE]"
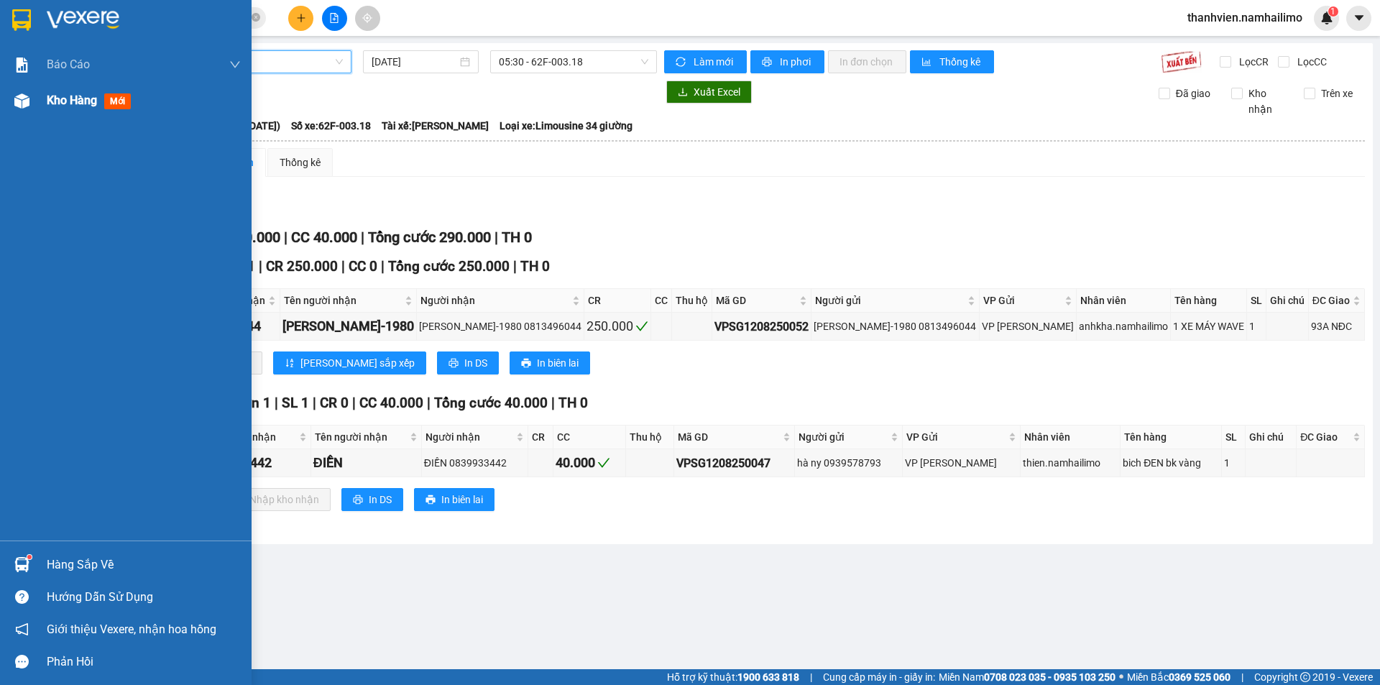
click at [42, 98] on div "Kho hàng mới" at bounding box center [126, 101] width 252 height 36
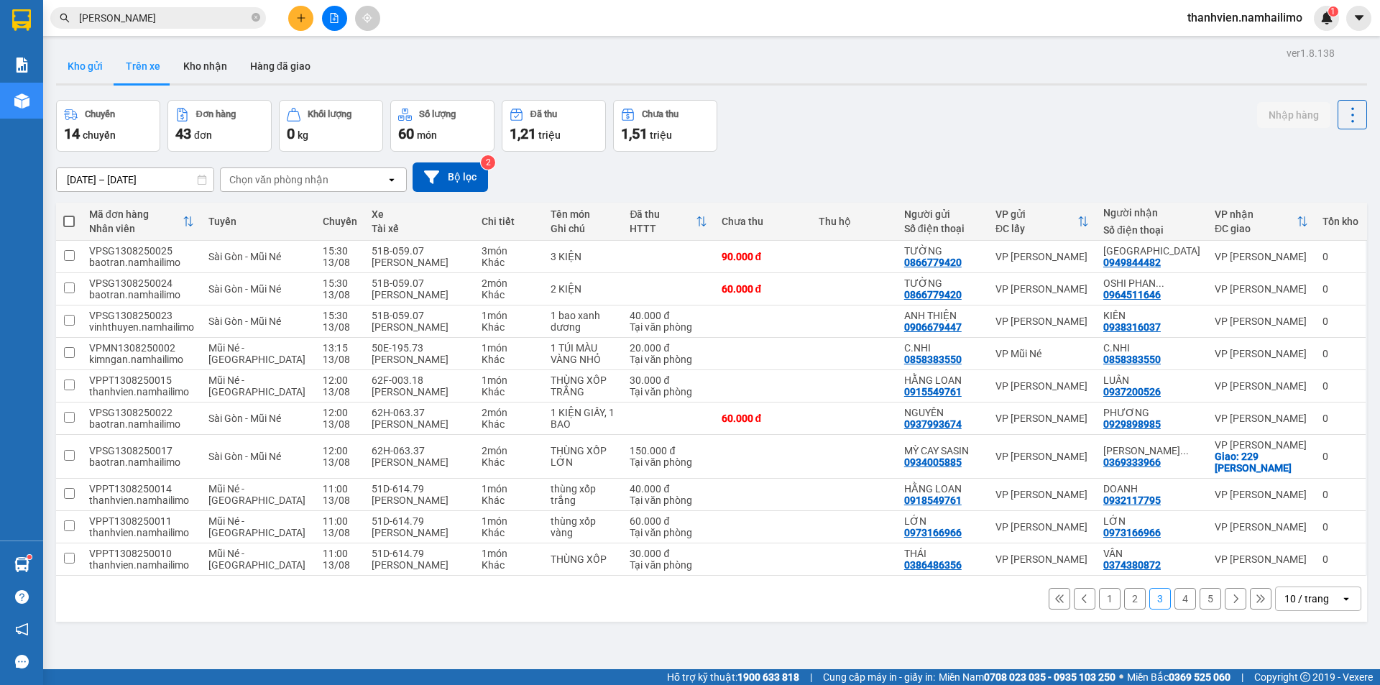
click at [87, 67] on button "Kho gửi" at bounding box center [85, 66] width 58 height 34
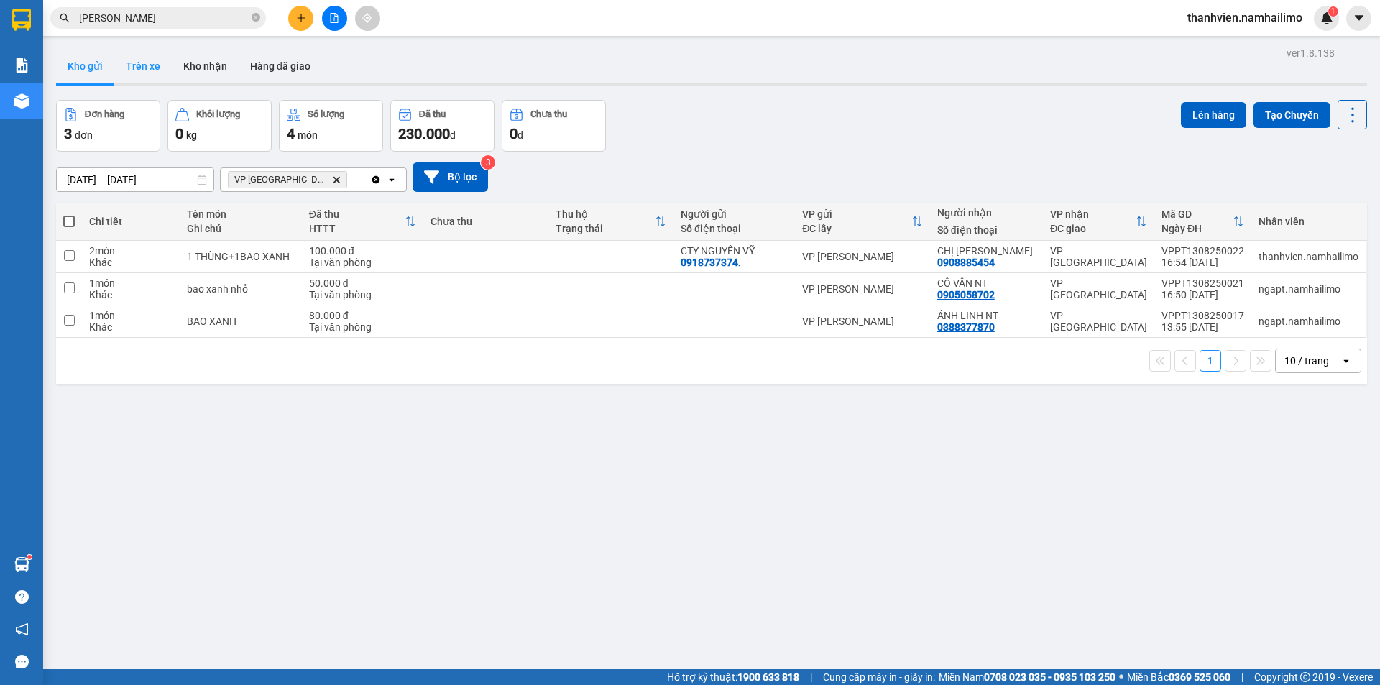
click at [149, 65] on button "Trên xe" at bounding box center [142, 66] width 57 height 34
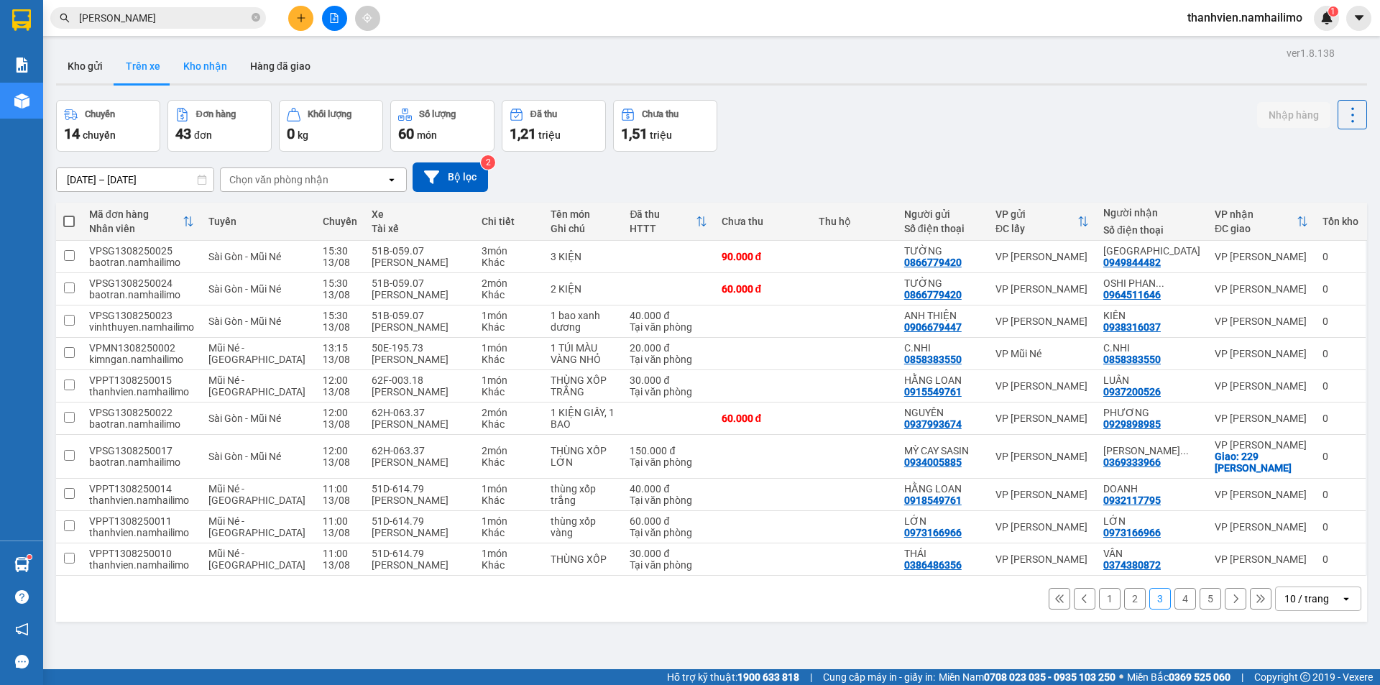
click at [205, 67] on button "Kho nhận" at bounding box center [205, 66] width 67 height 34
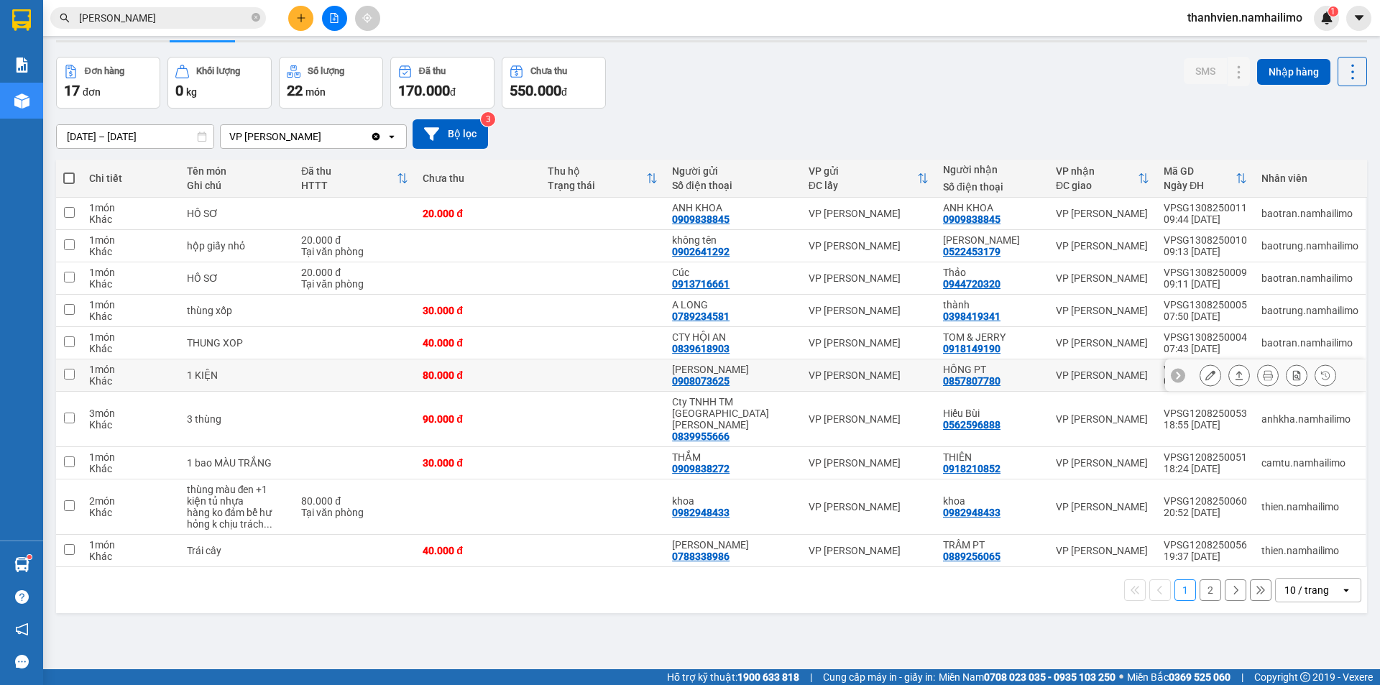
scroll to position [66, 0]
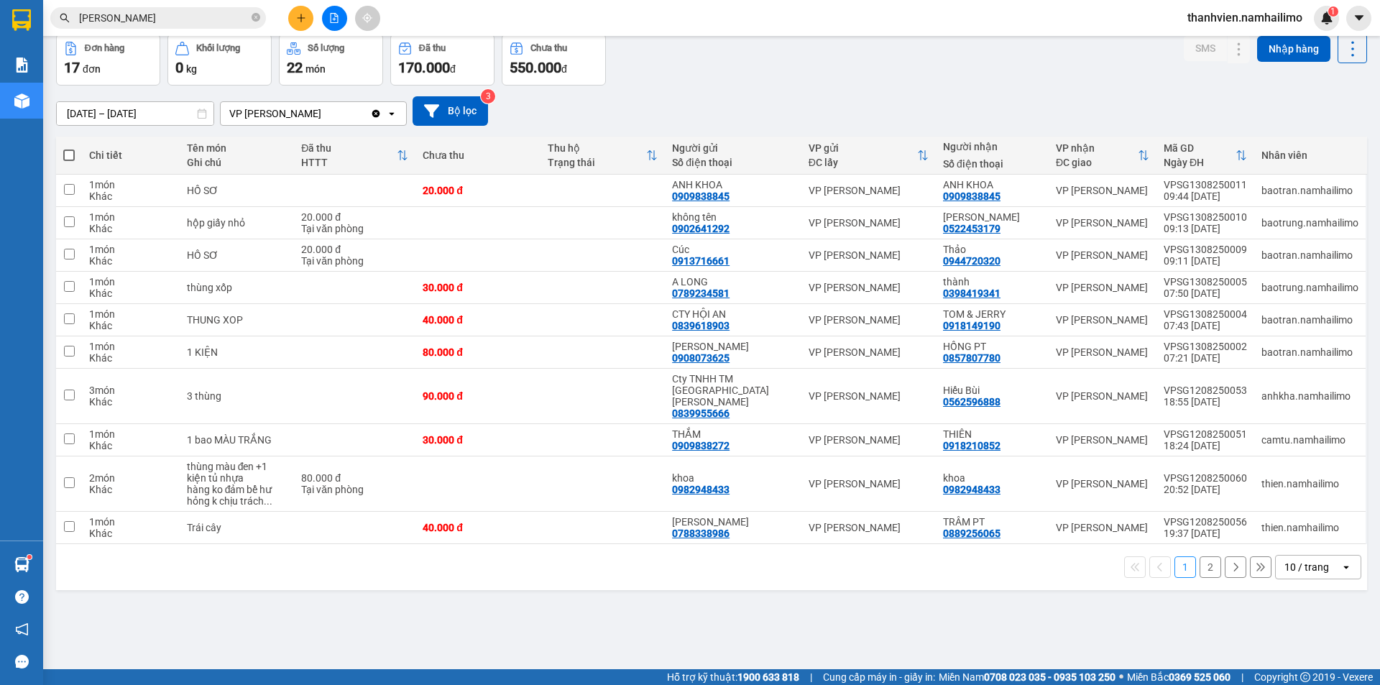
click at [1199, 556] on button "2" at bounding box center [1210, 567] width 22 height 22
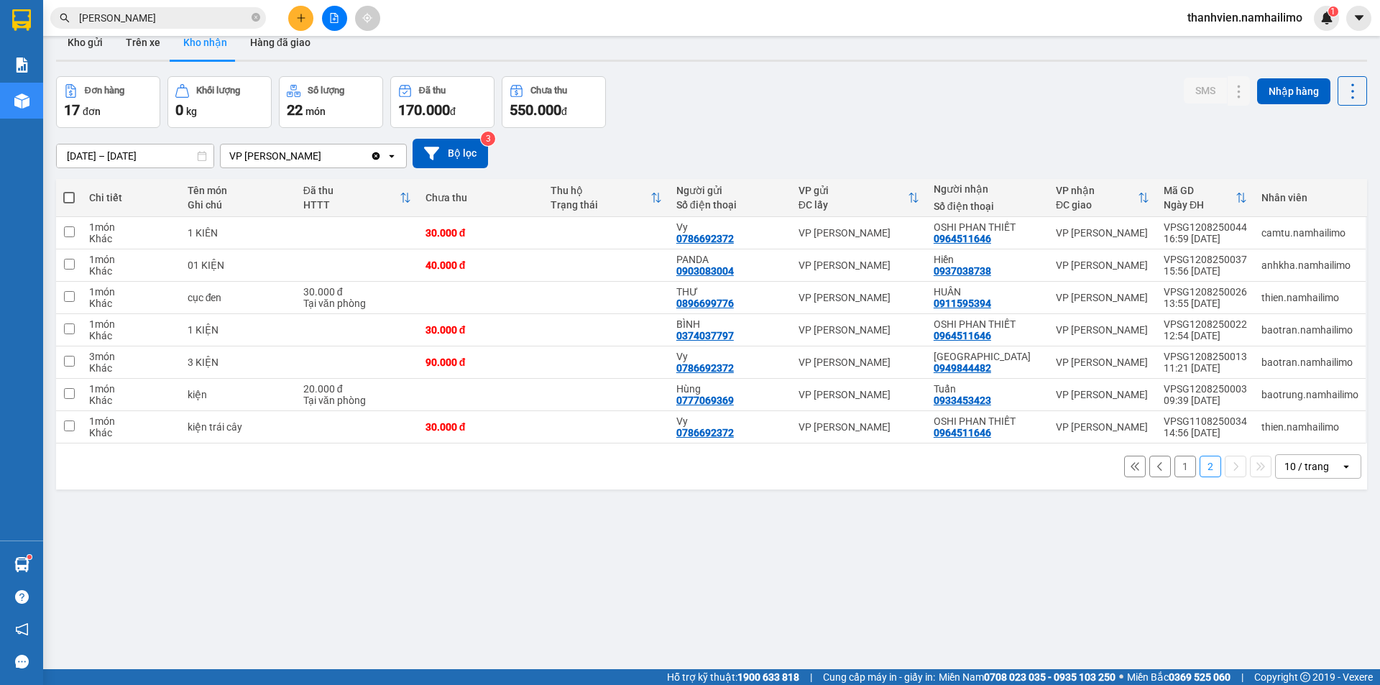
scroll to position [0, 0]
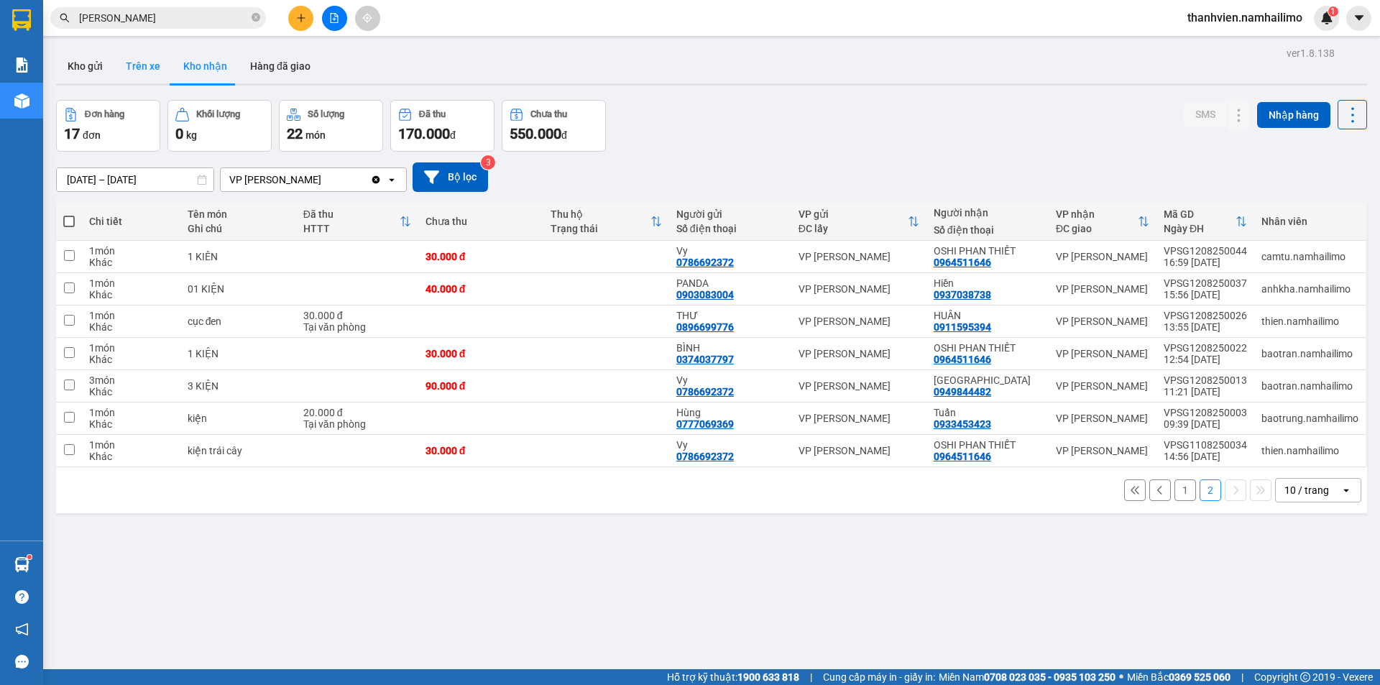
click at [134, 65] on button "Trên xe" at bounding box center [142, 66] width 57 height 34
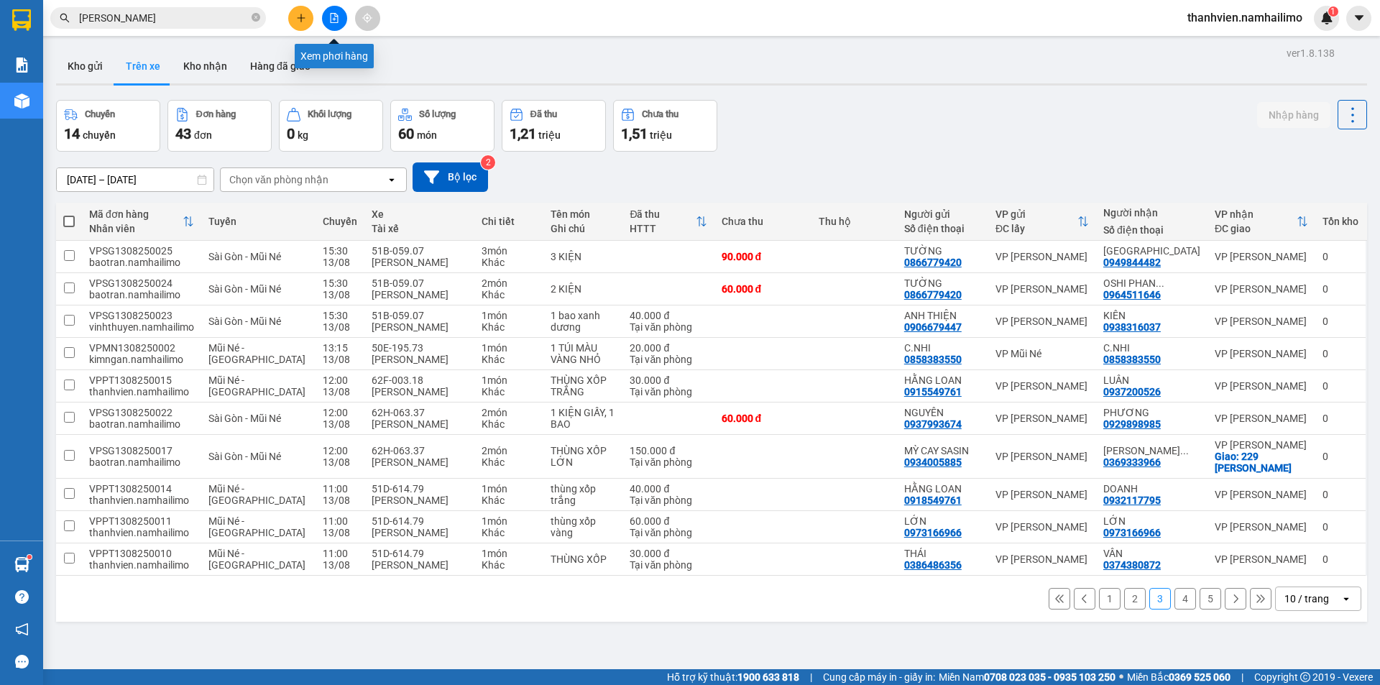
click at [339, 15] on button at bounding box center [334, 18] width 25 height 25
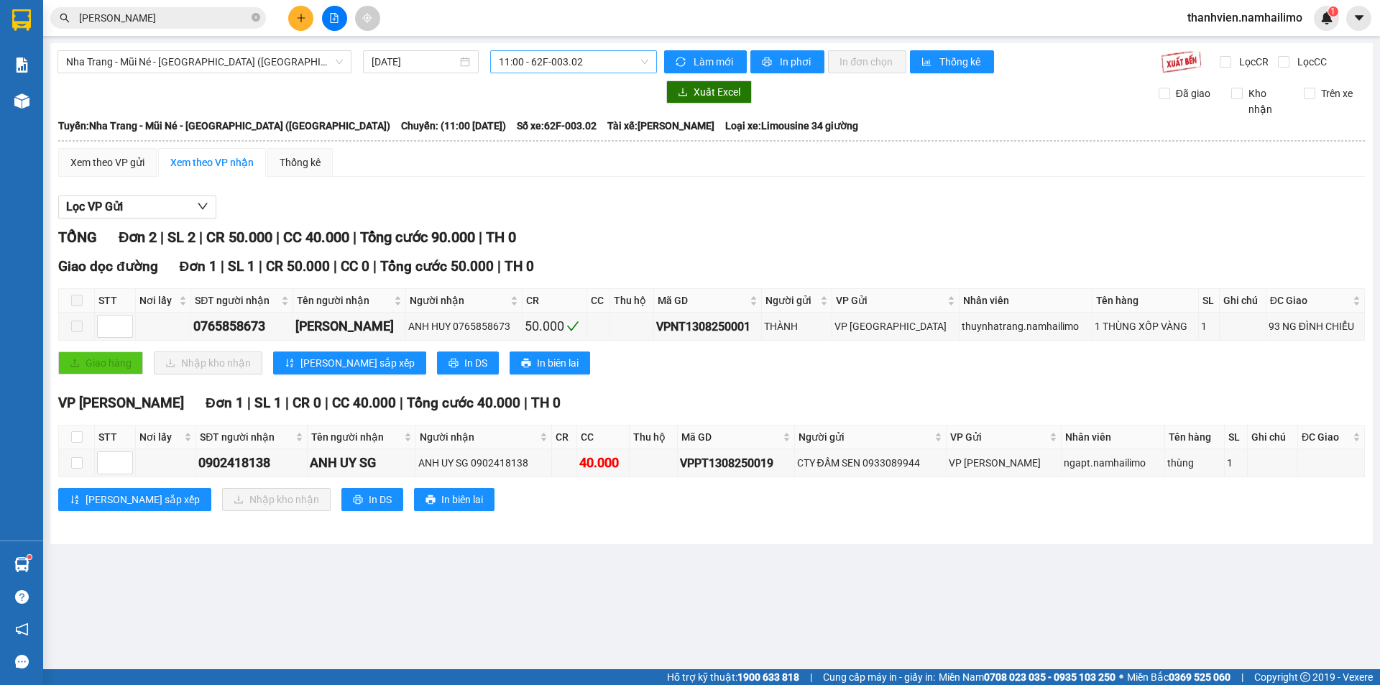
click at [599, 55] on span "11:00 - 62F-003.02" at bounding box center [573, 62] width 149 height 22
click at [246, 62] on span "Nha Trang - Mũi Né - [GEOGRAPHIC_DATA] ([GEOGRAPHIC_DATA])" at bounding box center [204, 62] width 277 height 22
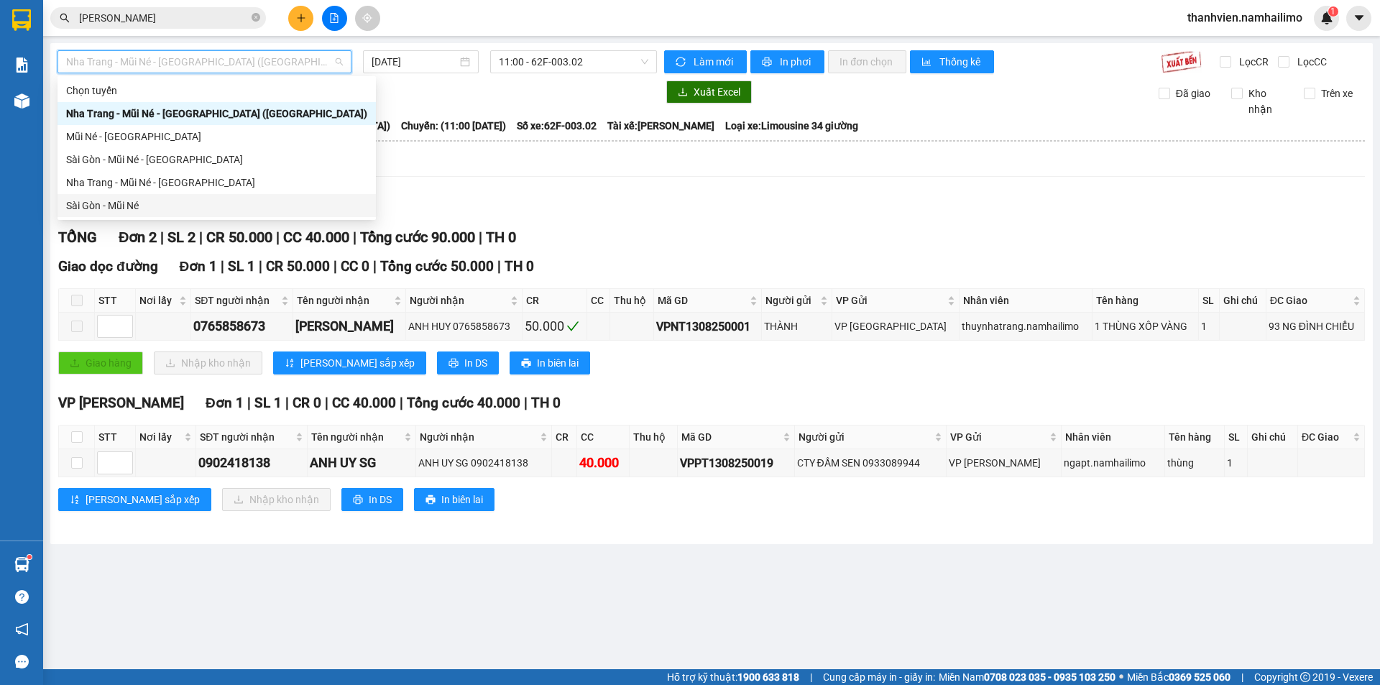
click at [120, 205] on div "Sài Gòn - Mũi Né" at bounding box center [216, 206] width 301 height 16
type input "[DATE]"
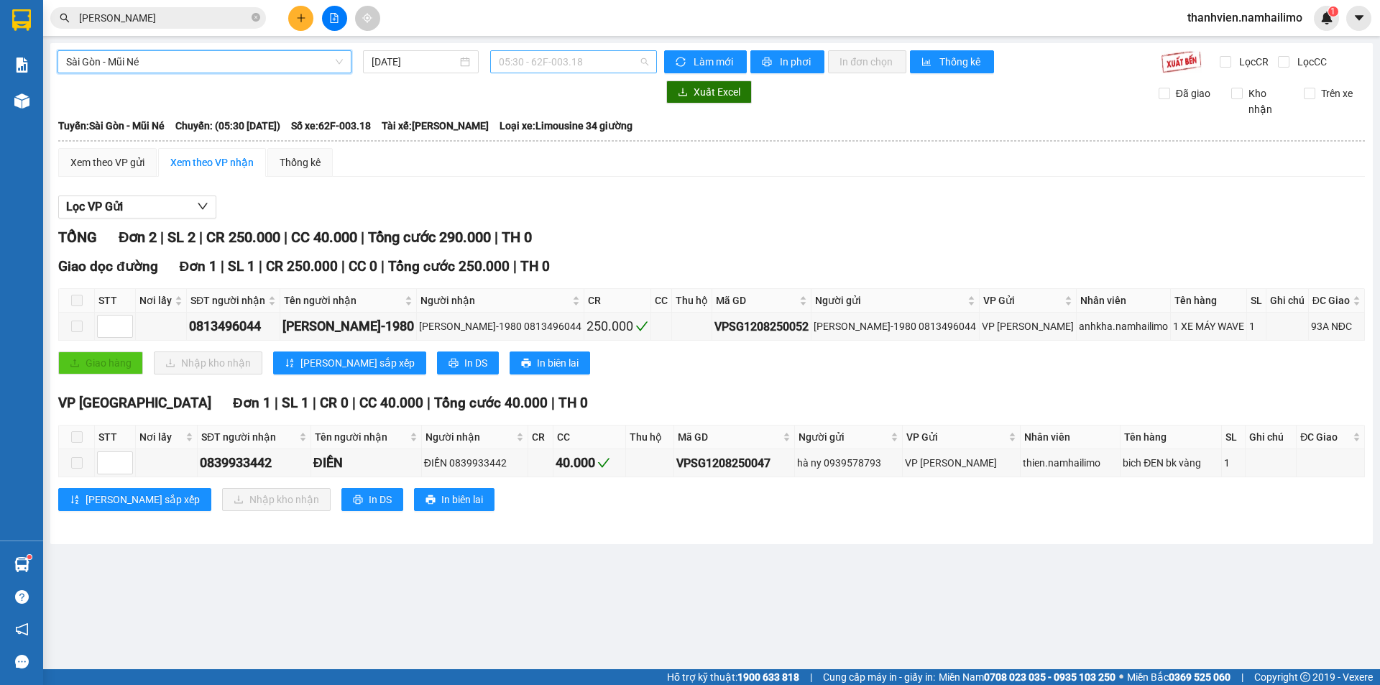
click at [594, 67] on span "05:30 - 62F-003.18" at bounding box center [573, 62] width 149 height 22
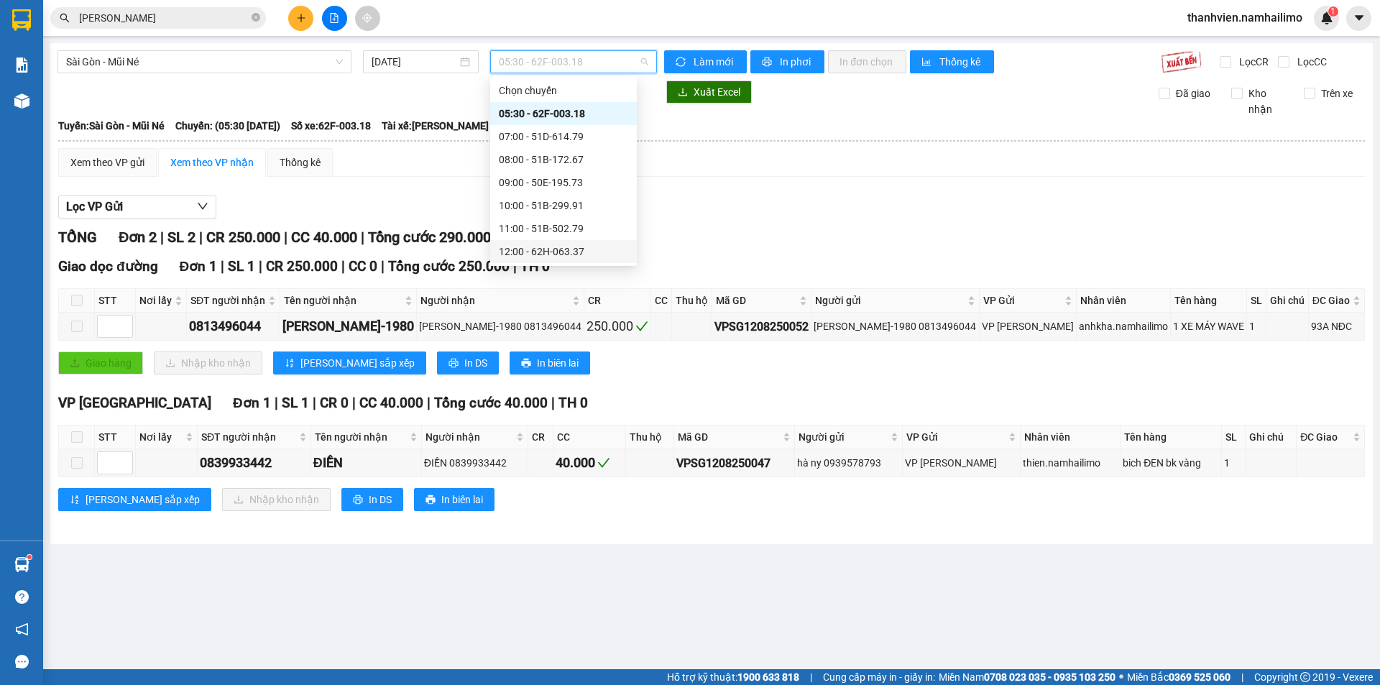
click at [579, 255] on div "12:00 - 62H-063.37" at bounding box center [563, 252] width 129 height 16
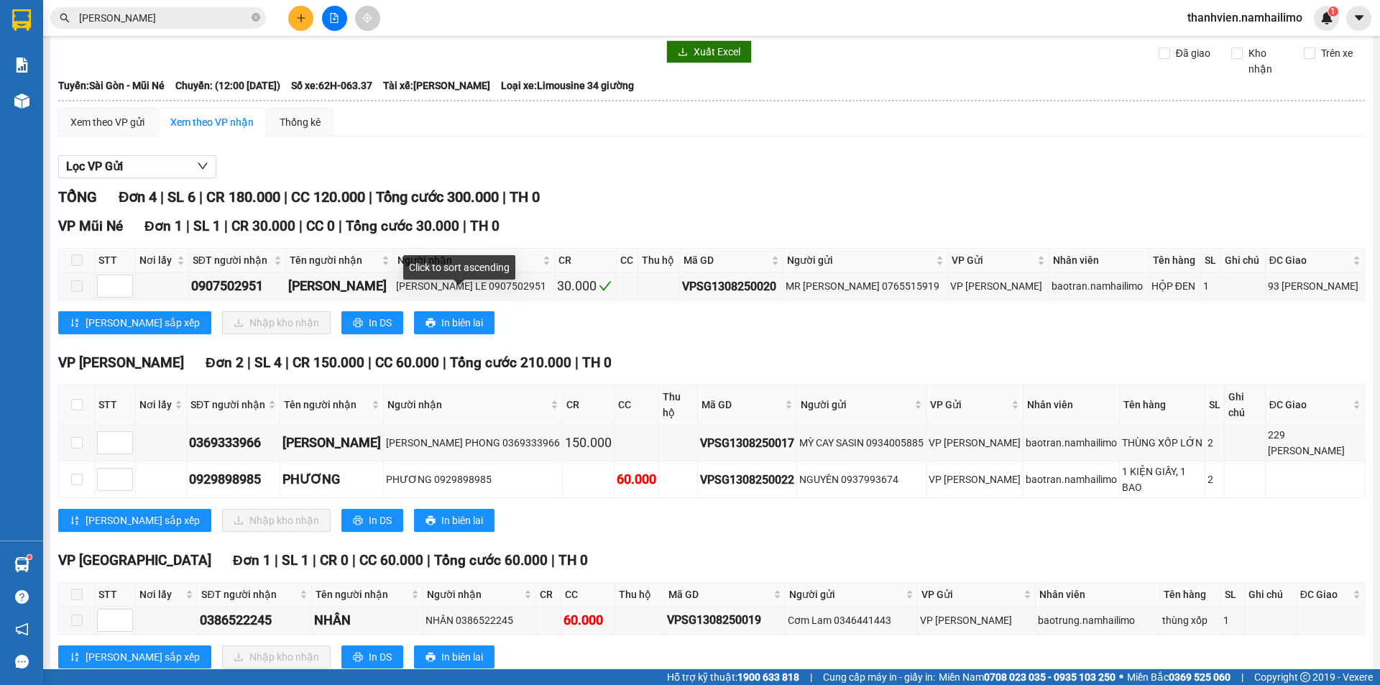
scroll to position [80, 0]
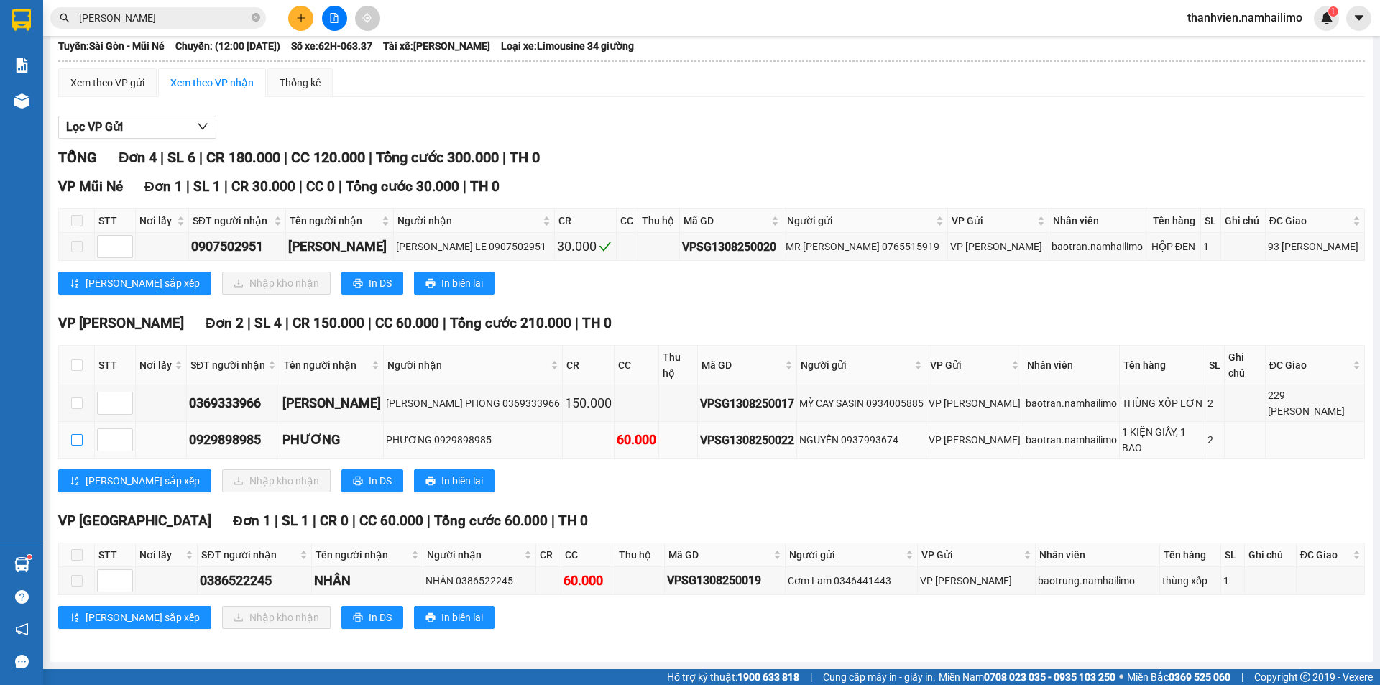
click at [75, 441] on input "checkbox" at bounding box center [76, 439] width 11 height 11
checkbox input "true"
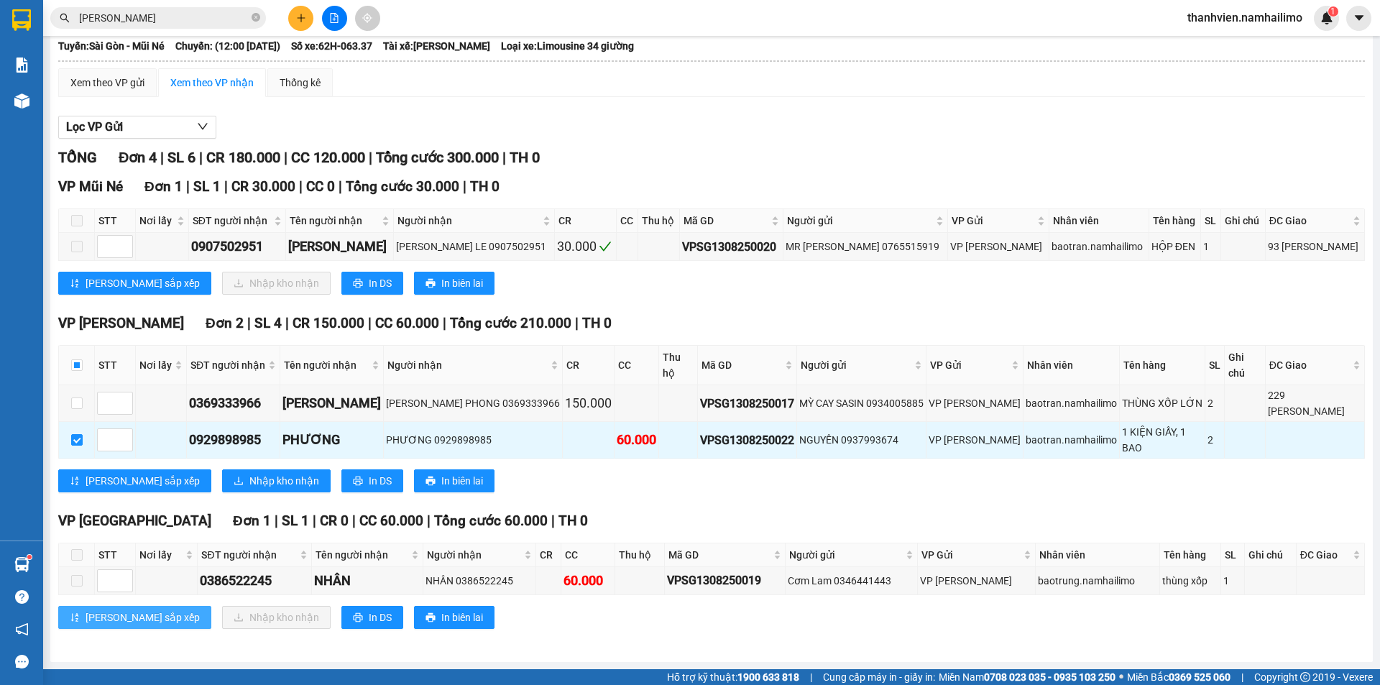
click at [113, 623] on span "[PERSON_NAME] sắp xếp" at bounding box center [143, 617] width 114 height 16
click at [305, 23] on button at bounding box center [300, 18] width 25 height 25
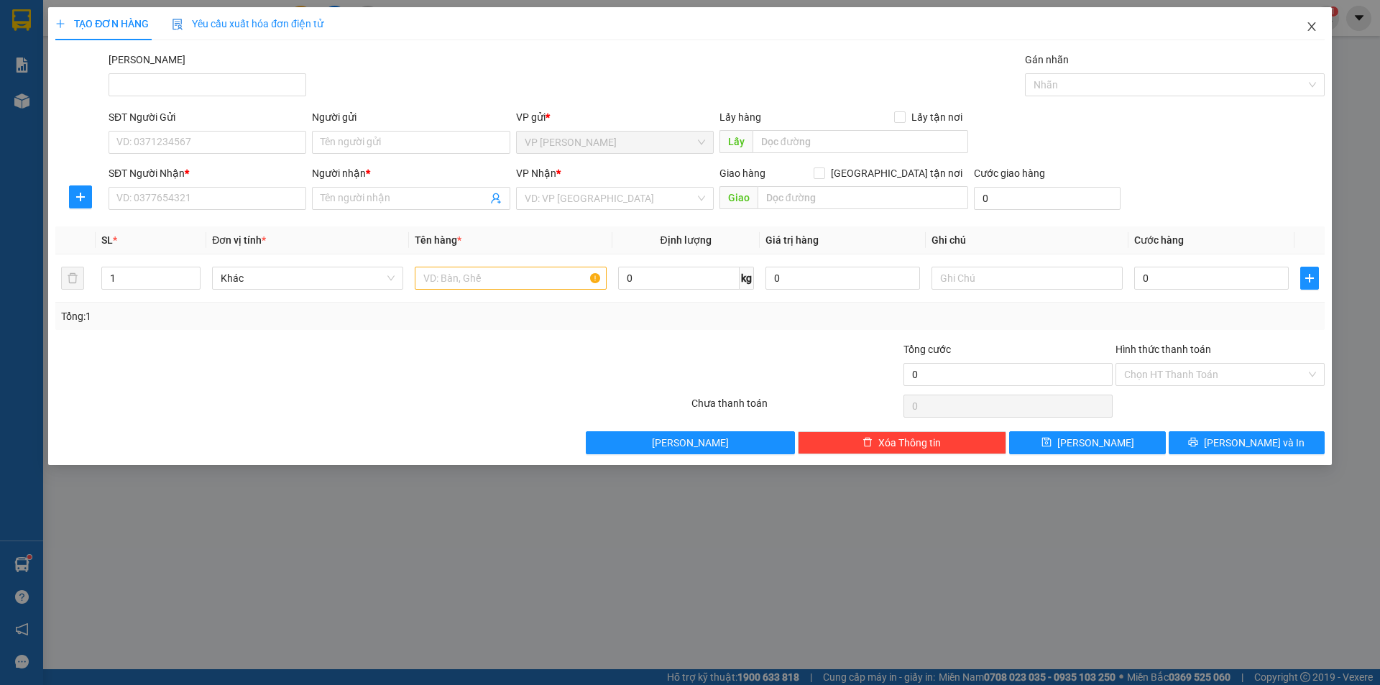
click at [1306, 30] on icon "close" at bounding box center [1311, 26] width 11 height 11
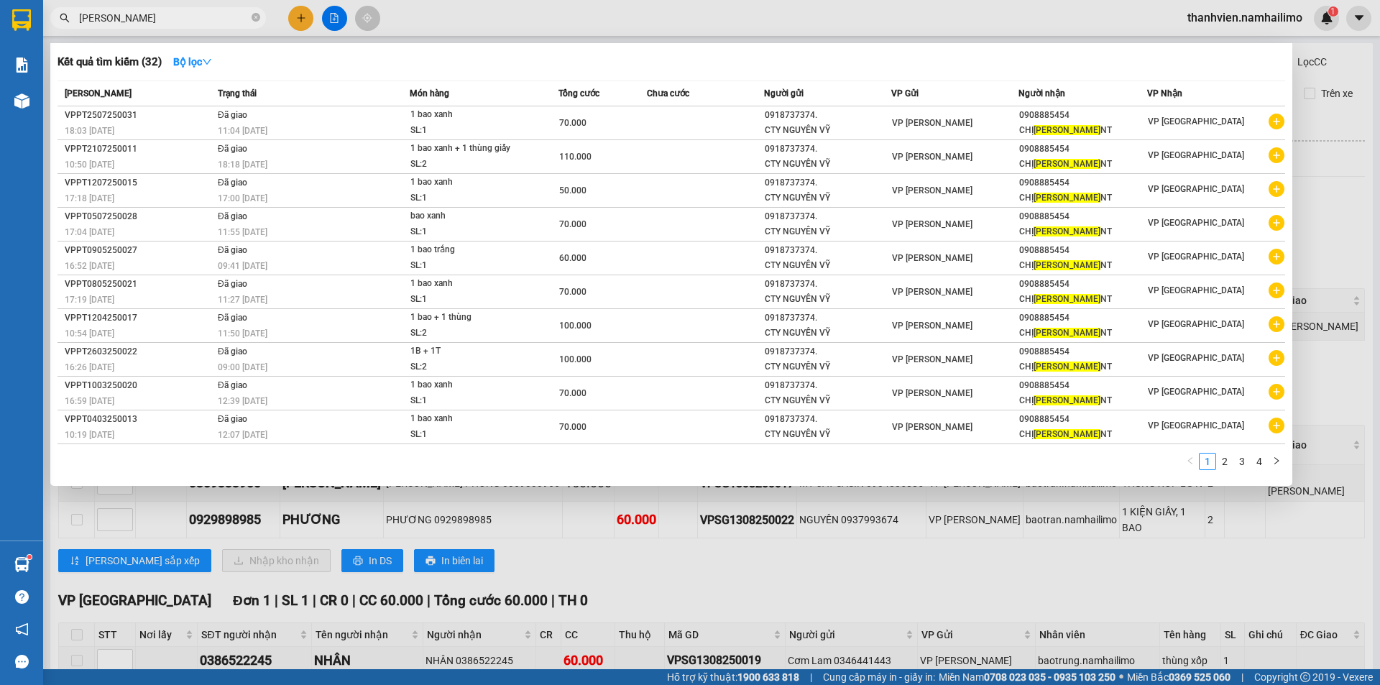
click at [170, 23] on input "[PERSON_NAME]" at bounding box center [164, 18] width 170 height 16
type input "L"
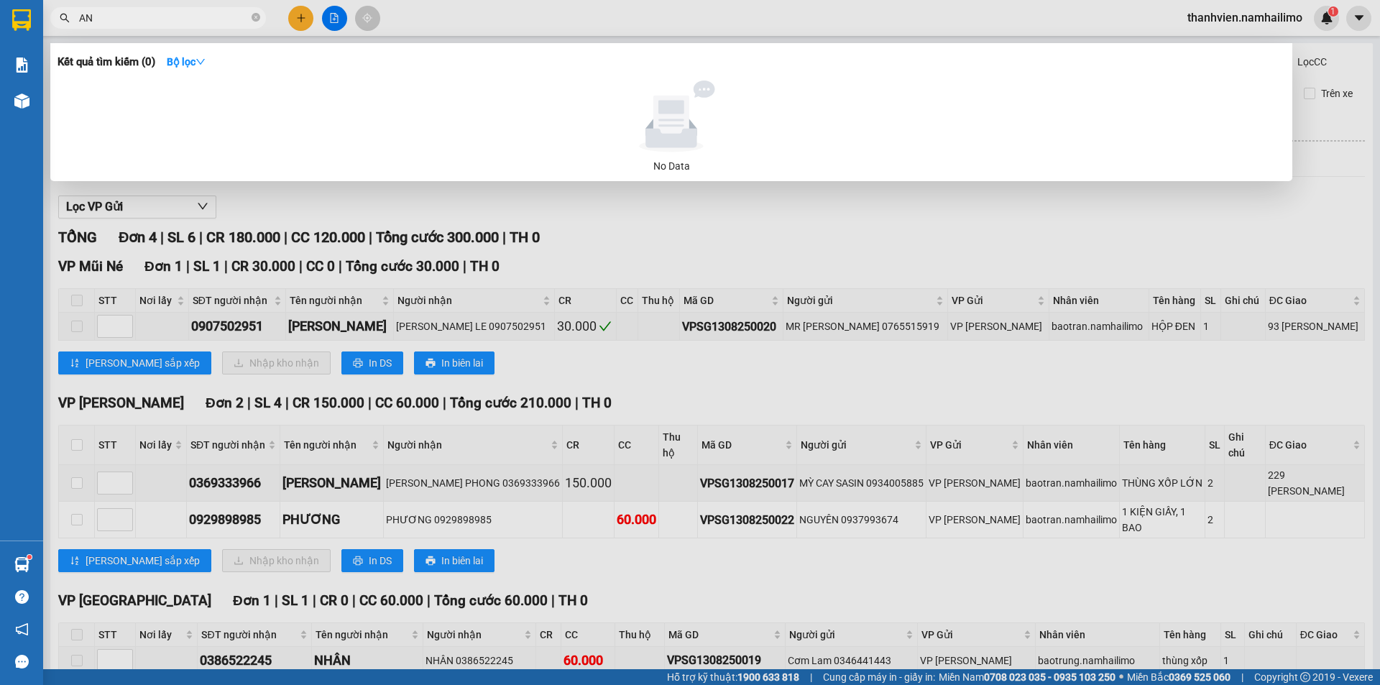
type input "A"
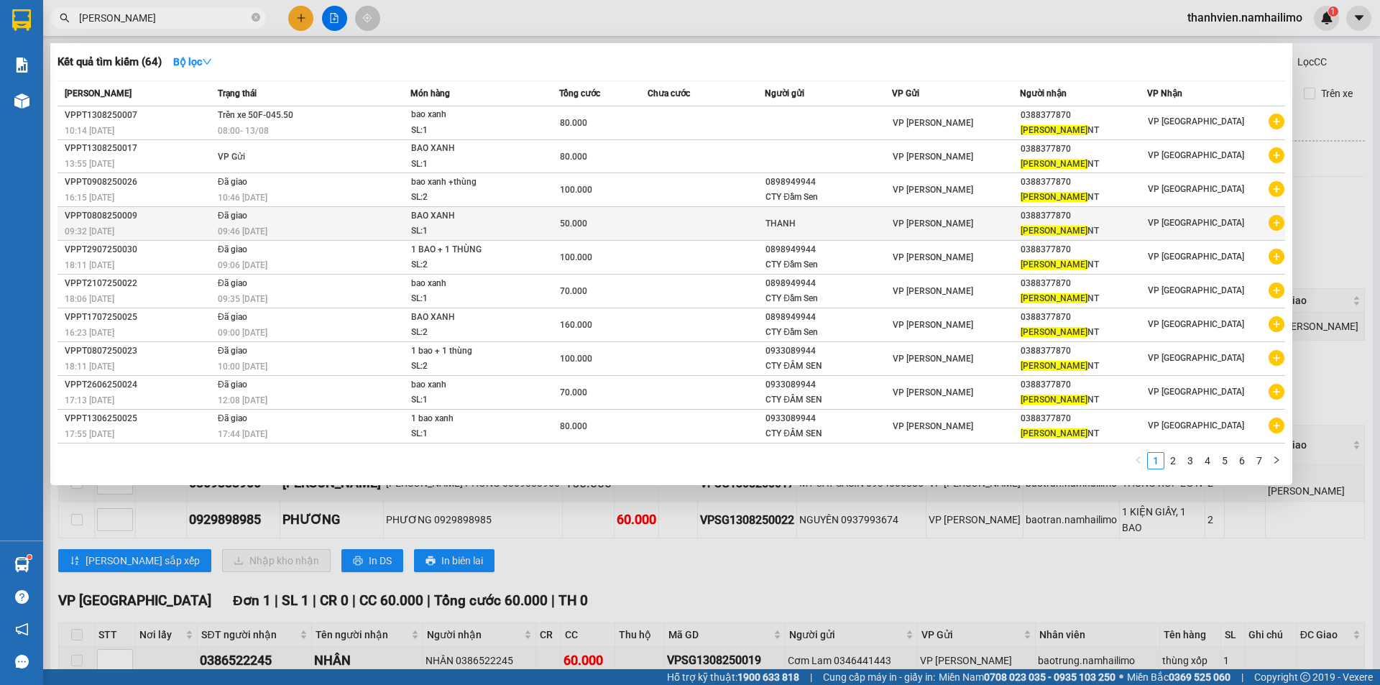
type input "[PERSON_NAME]"
click at [1276, 226] on icon "plus-circle" at bounding box center [1276, 223] width 16 height 16
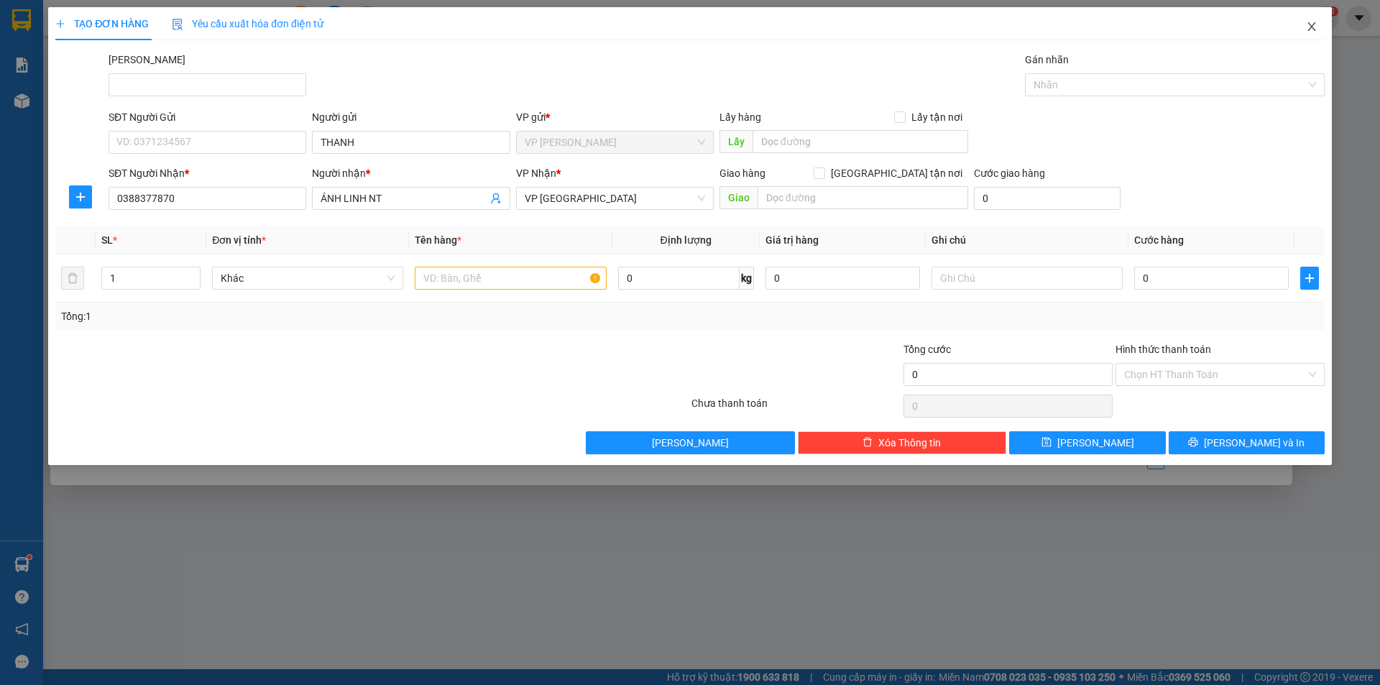
click at [1308, 29] on icon "close" at bounding box center [1311, 26] width 11 height 11
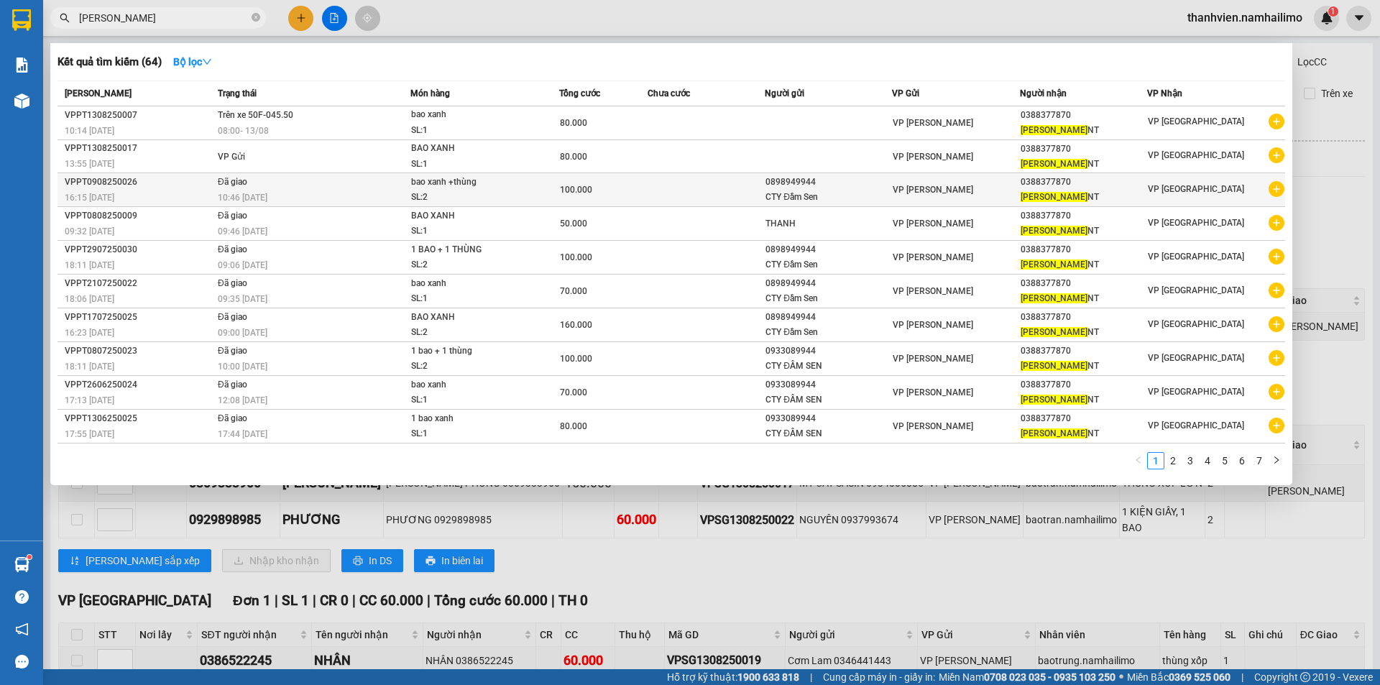
click at [1275, 189] on icon "plus-circle" at bounding box center [1276, 189] width 16 height 16
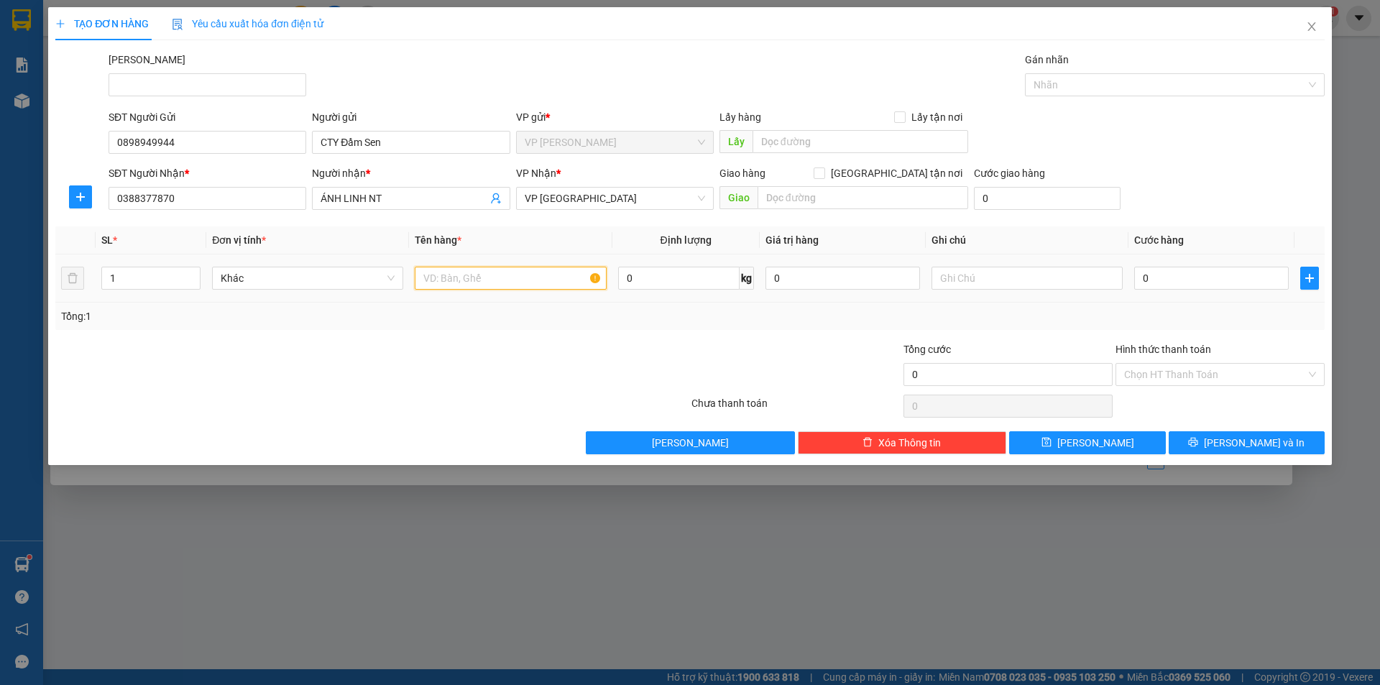
click at [469, 284] on input "text" at bounding box center [510, 278] width 191 height 23
type input "BAO XANH"
click at [1166, 272] on input "0" at bounding box center [1211, 278] width 155 height 23
type input "8"
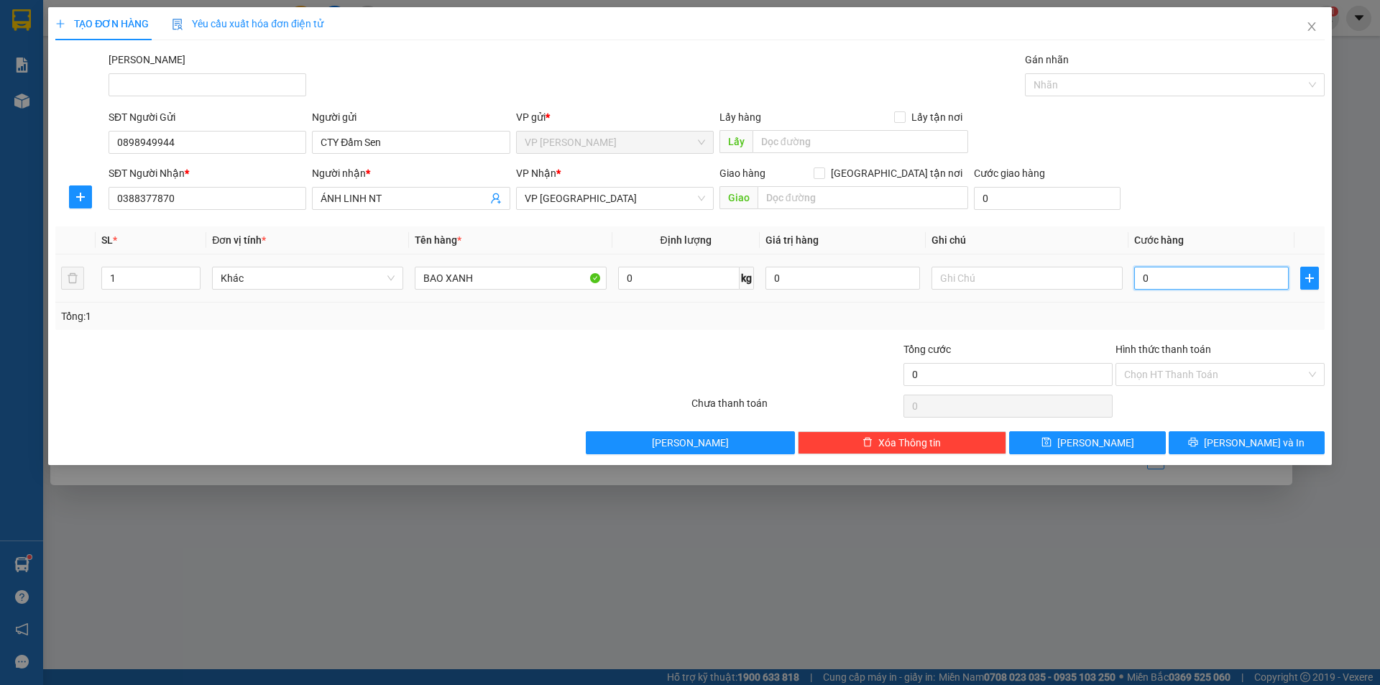
type input "8"
type input "80"
type input "80.000"
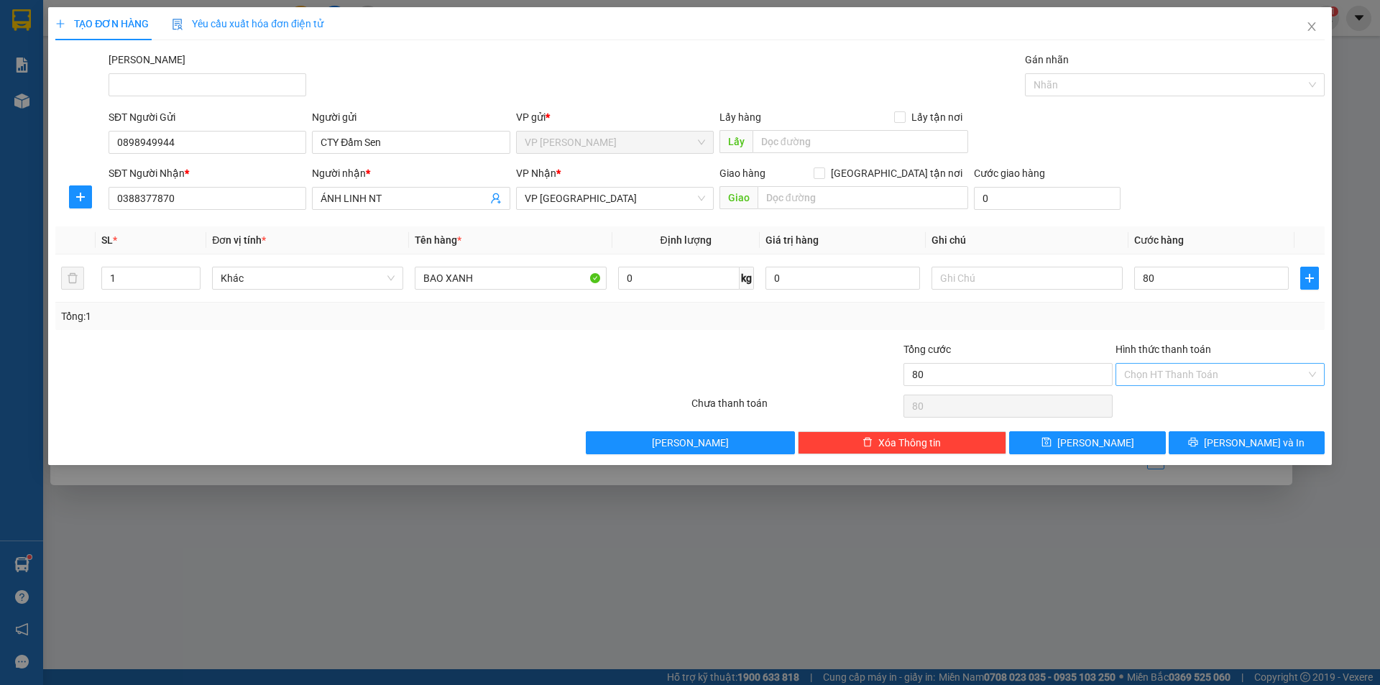
type input "80.000"
click at [1200, 379] on input "Hình thức thanh toán" at bounding box center [1215, 375] width 182 height 22
click at [1188, 402] on div "Tại văn phòng" at bounding box center [1220, 403] width 192 height 16
type input "0"
click at [1254, 448] on span "[PERSON_NAME] và In" at bounding box center [1254, 443] width 101 height 16
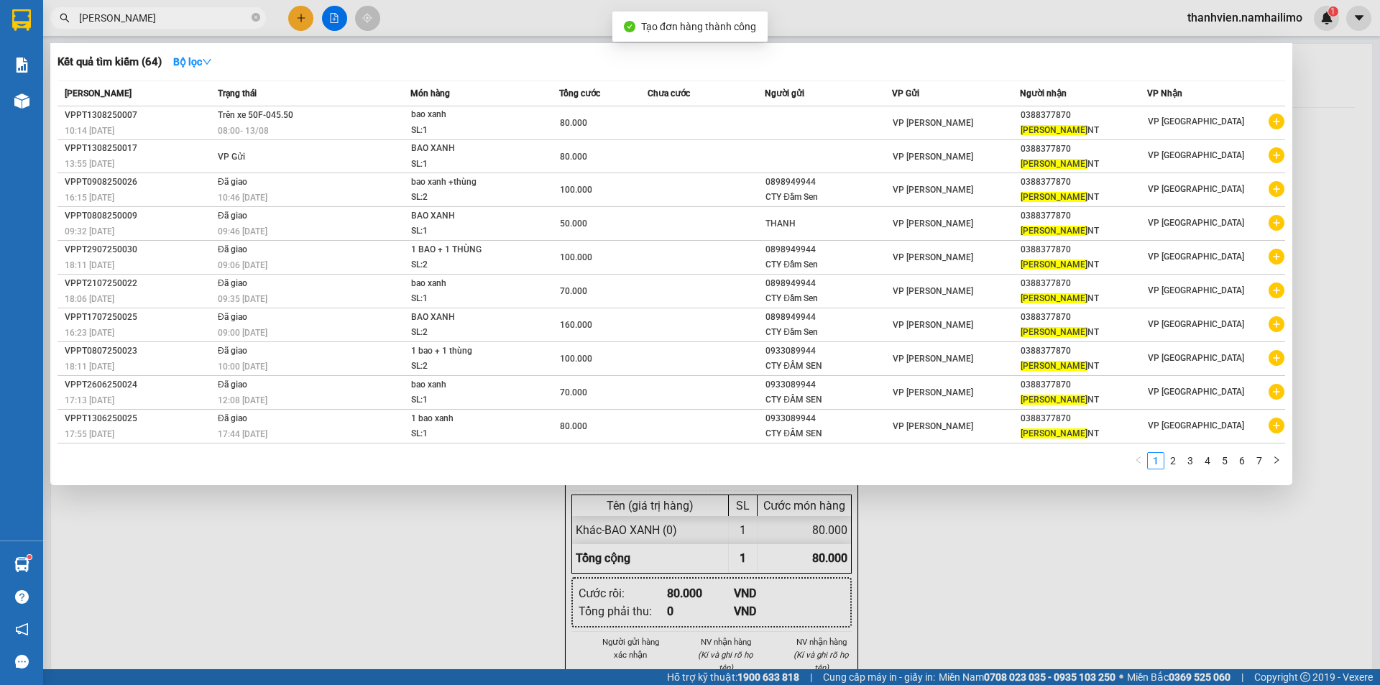
drag, startPoint x: 1061, startPoint y: 547, endPoint x: 1059, endPoint y: 531, distance: 16.0
click at [1061, 545] on div at bounding box center [690, 342] width 1380 height 685
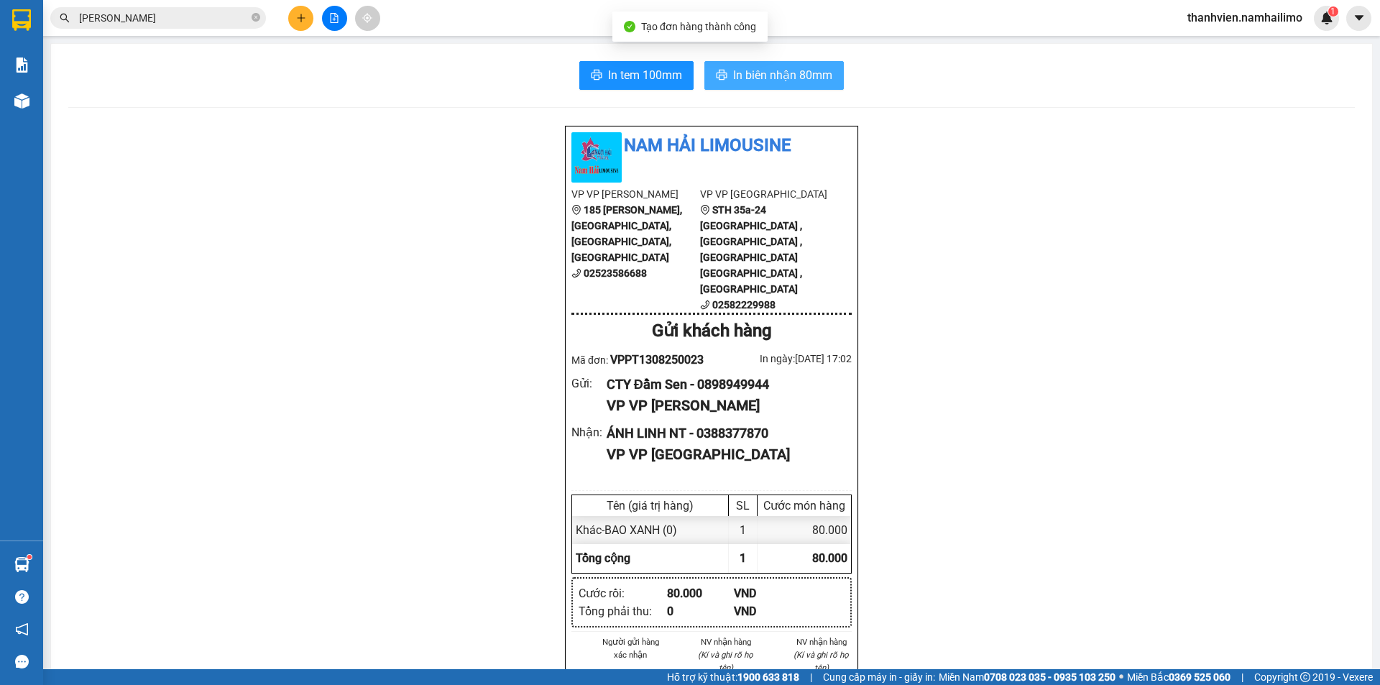
click at [751, 67] on span "In biên nhận 80mm" at bounding box center [782, 75] width 99 height 18
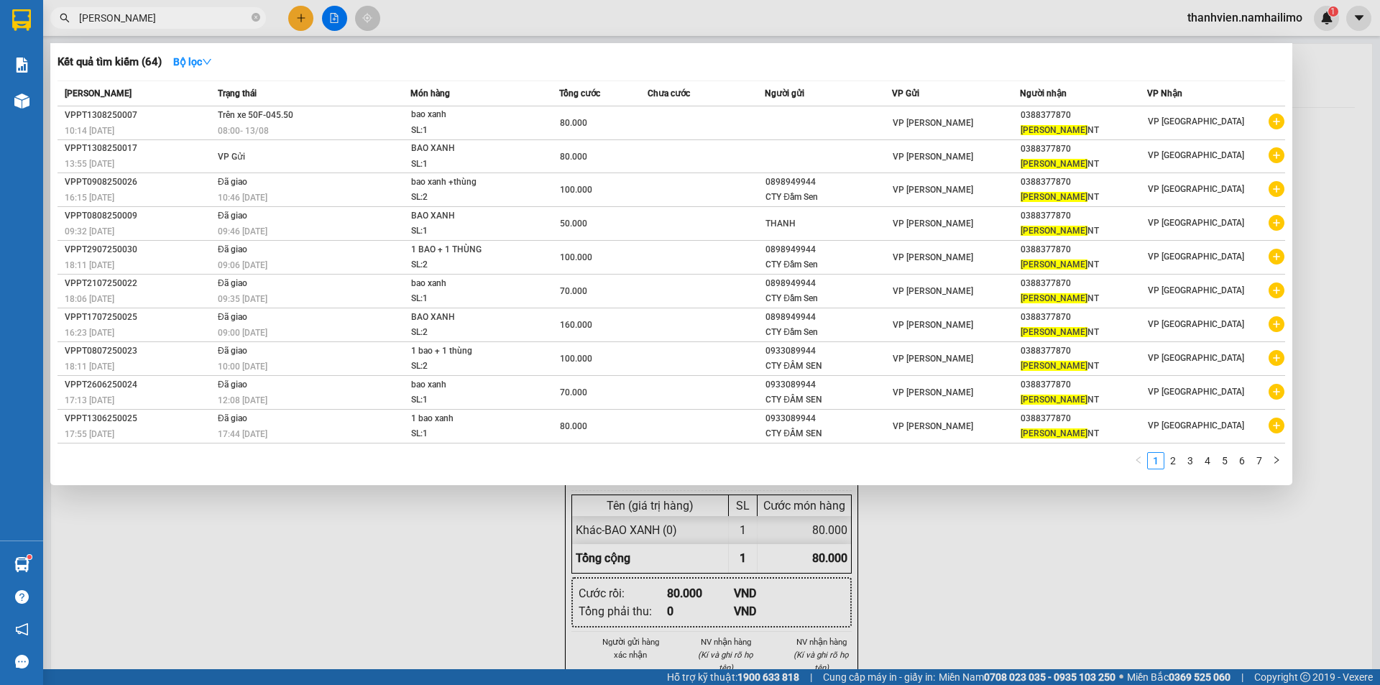
click at [142, 22] on input "[PERSON_NAME]" at bounding box center [164, 18] width 170 height 16
type input "Á"
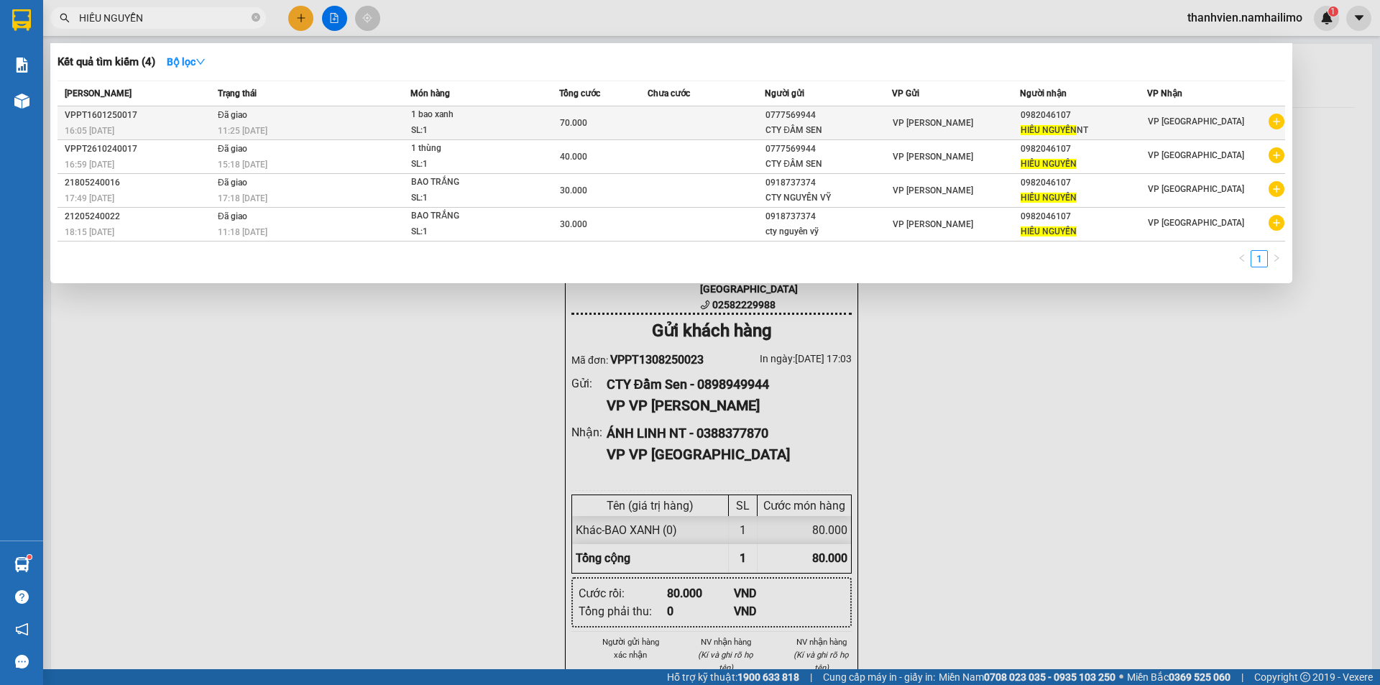
type input "HIẾU NGUYỄN"
click at [1278, 126] on icon "plus-circle" at bounding box center [1276, 122] width 16 height 16
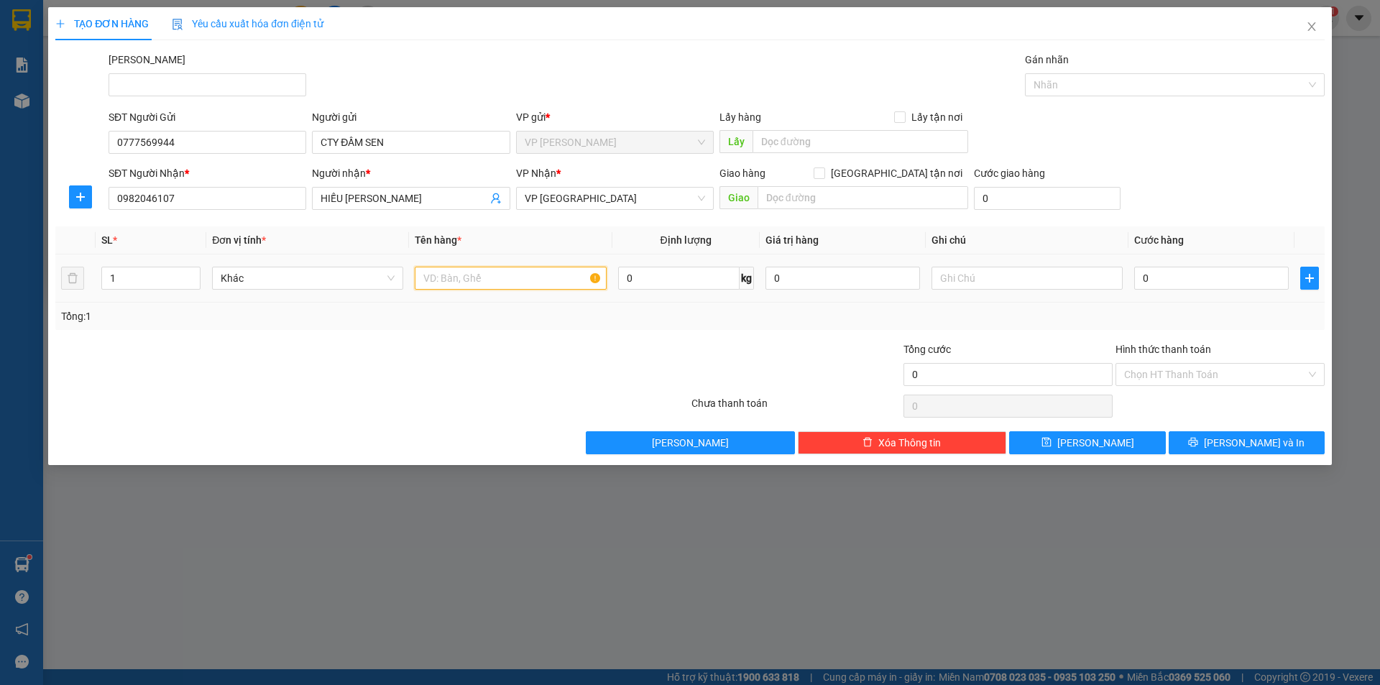
click at [487, 280] on input "text" at bounding box center [510, 278] width 191 height 23
type input "THÙNG GIẤY"
click at [1145, 282] on input "0" at bounding box center [1211, 278] width 155 height 23
type input "5"
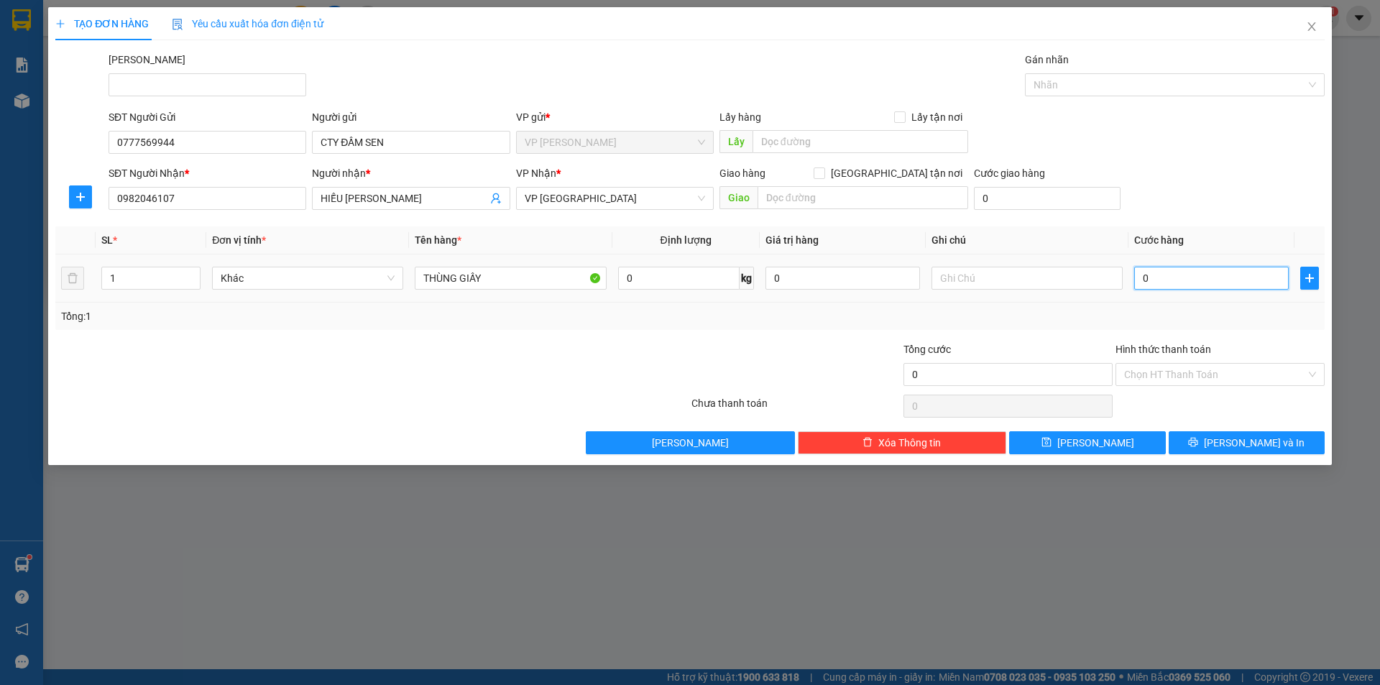
type input "5"
type input "50"
type input "50.000"
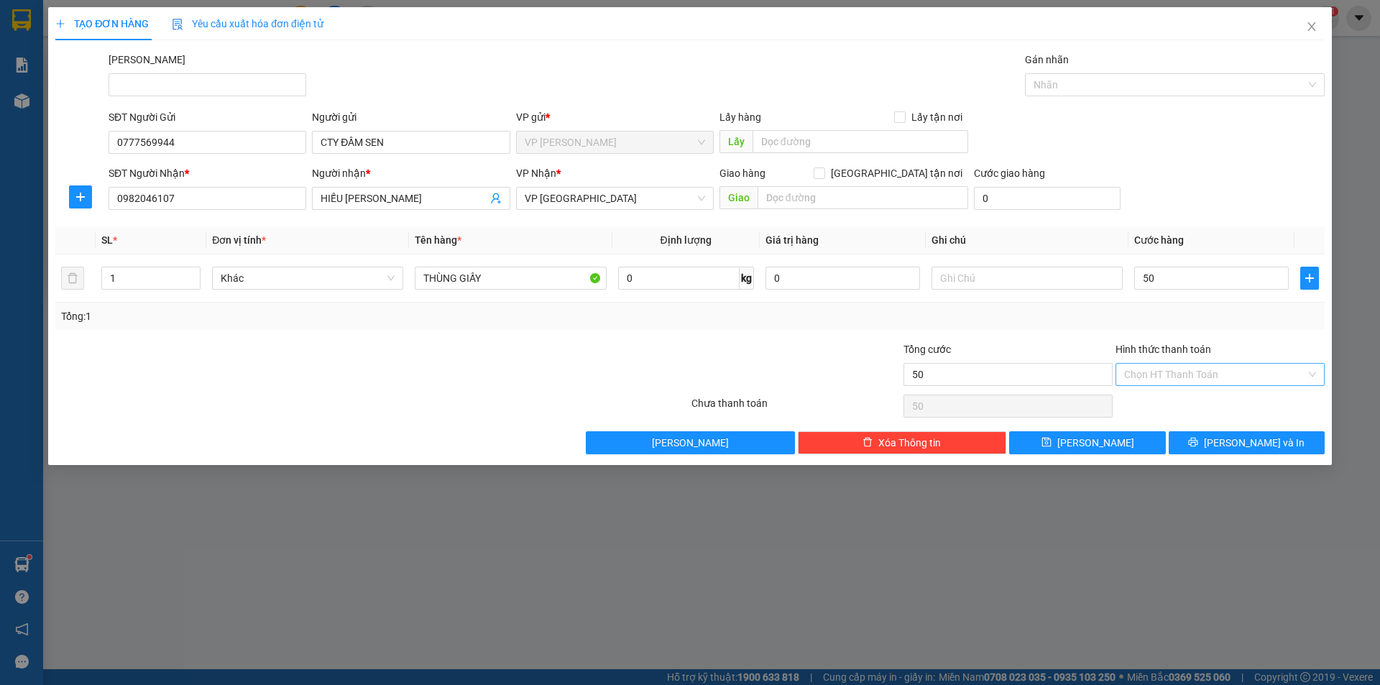
type input "50.000"
click at [1231, 366] on input "Hình thức thanh toán" at bounding box center [1215, 375] width 182 height 22
click at [1208, 407] on div "Tại văn phòng" at bounding box center [1220, 403] width 192 height 16
type input "0"
click at [1229, 446] on button "[PERSON_NAME] và In" at bounding box center [1246, 442] width 156 height 23
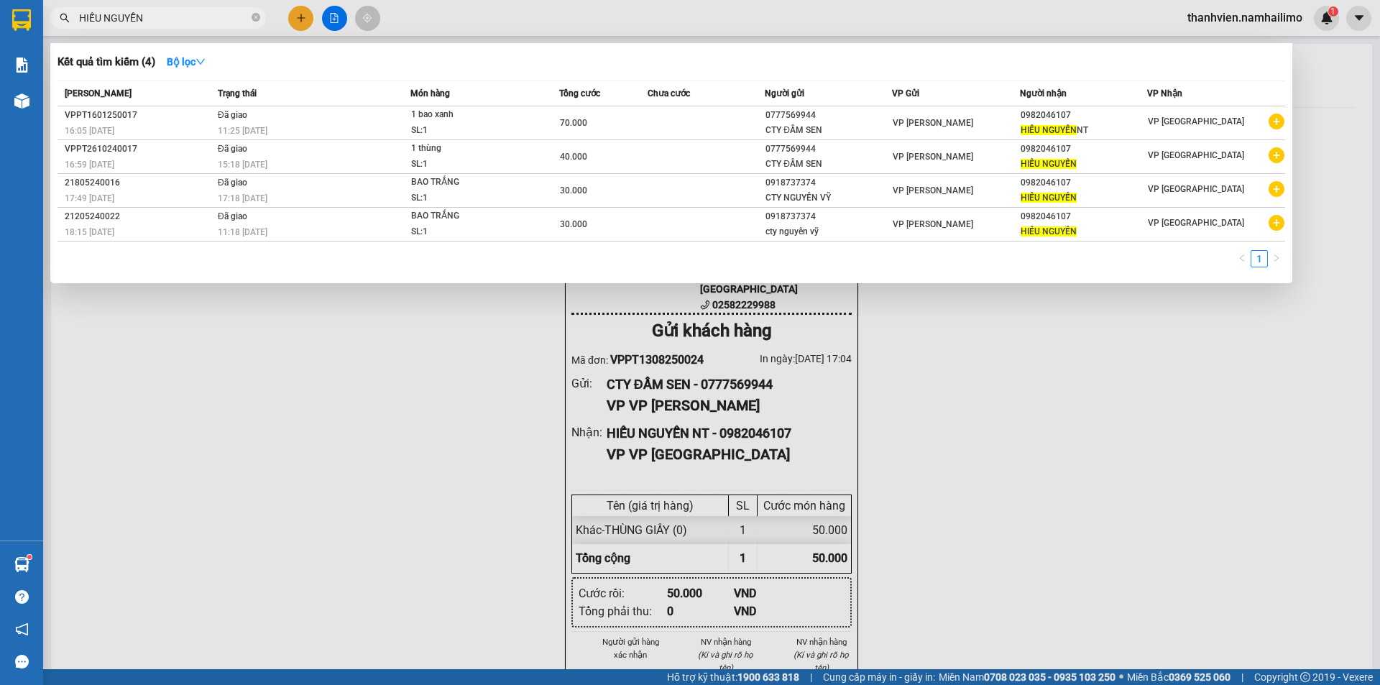
click at [996, 427] on div at bounding box center [690, 342] width 1380 height 685
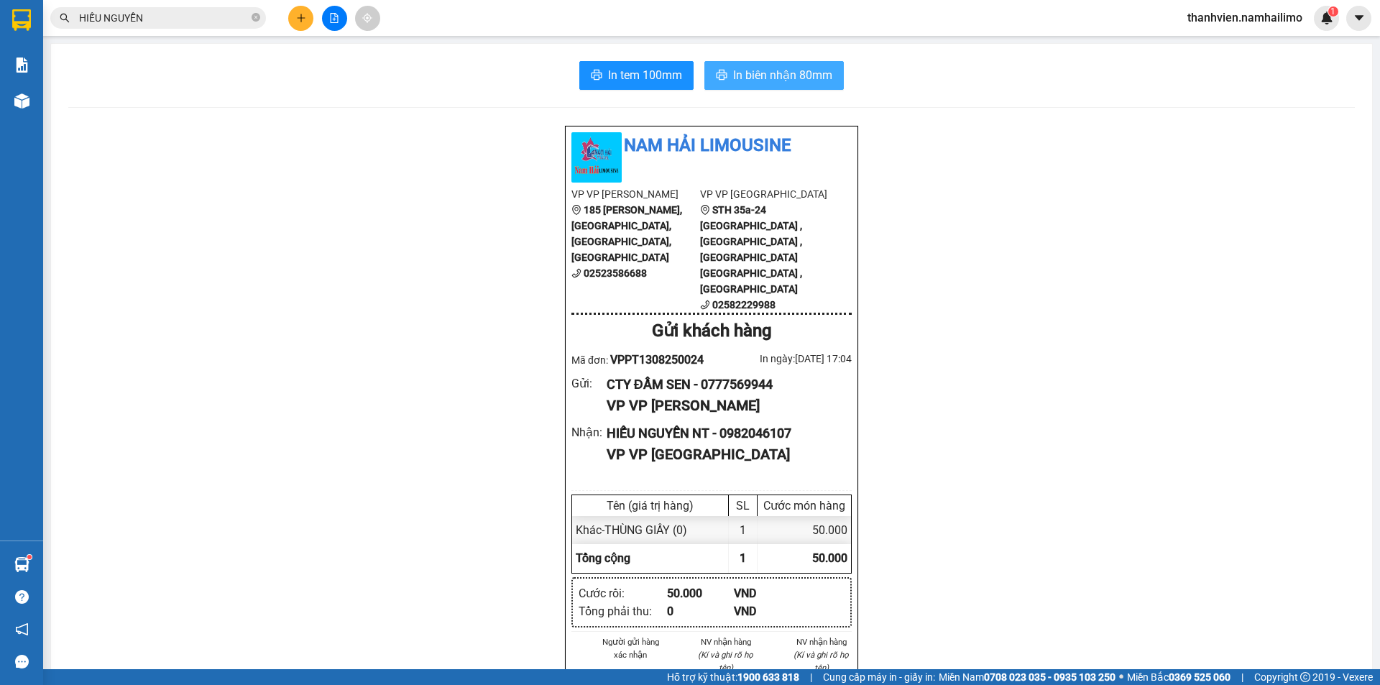
click at [767, 81] on span "In biên nhận 80mm" at bounding box center [782, 75] width 99 height 18
click at [611, 70] on span "In tem 100mm" at bounding box center [645, 75] width 74 height 18
click at [300, 17] on icon "plus" at bounding box center [301, 18] width 10 height 10
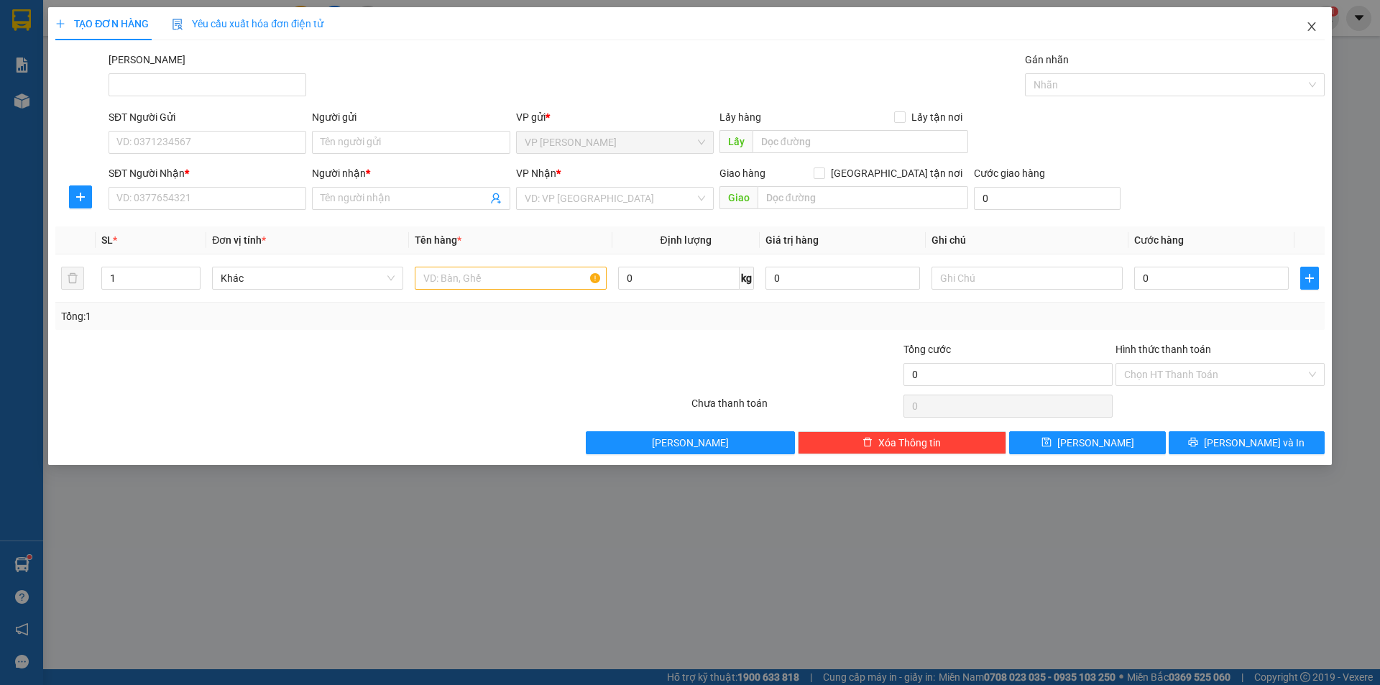
click at [1317, 27] on span "Close" at bounding box center [1311, 27] width 40 height 40
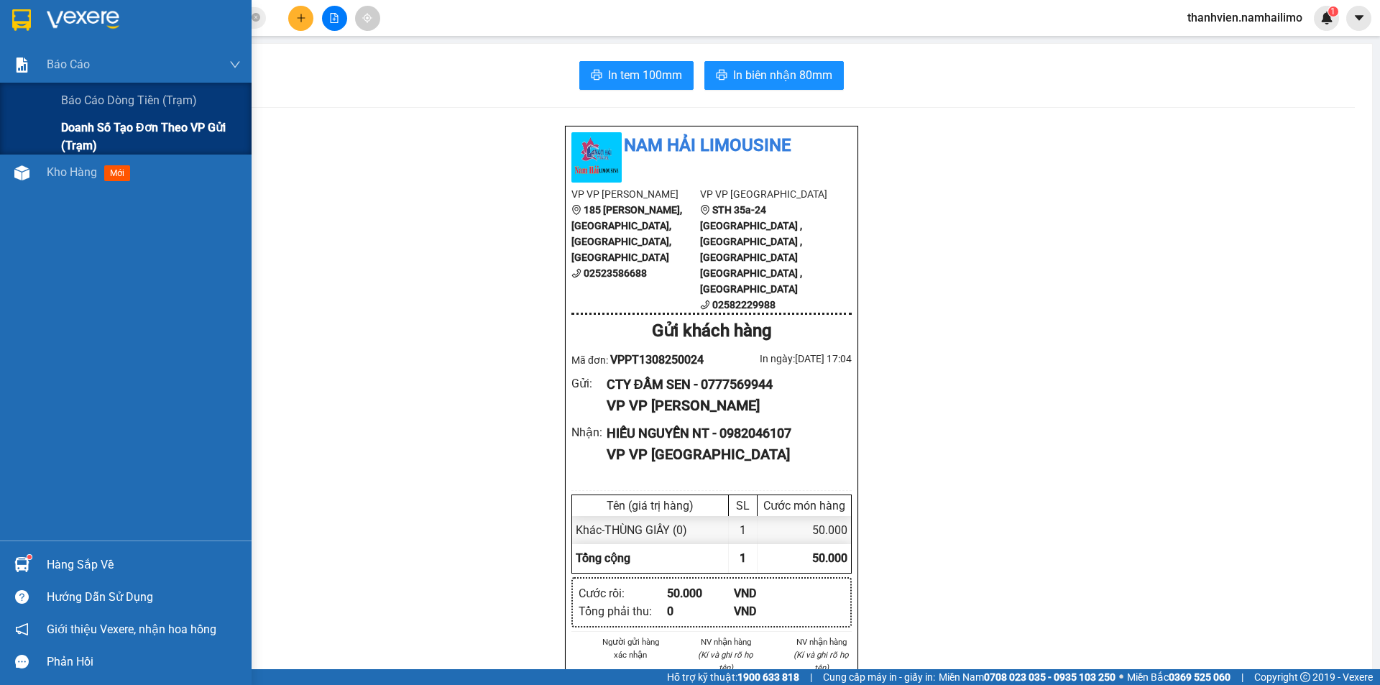
click at [98, 130] on span "Doanh số tạo đơn theo VP gửi (trạm)" at bounding box center [151, 137] width 180 height 36
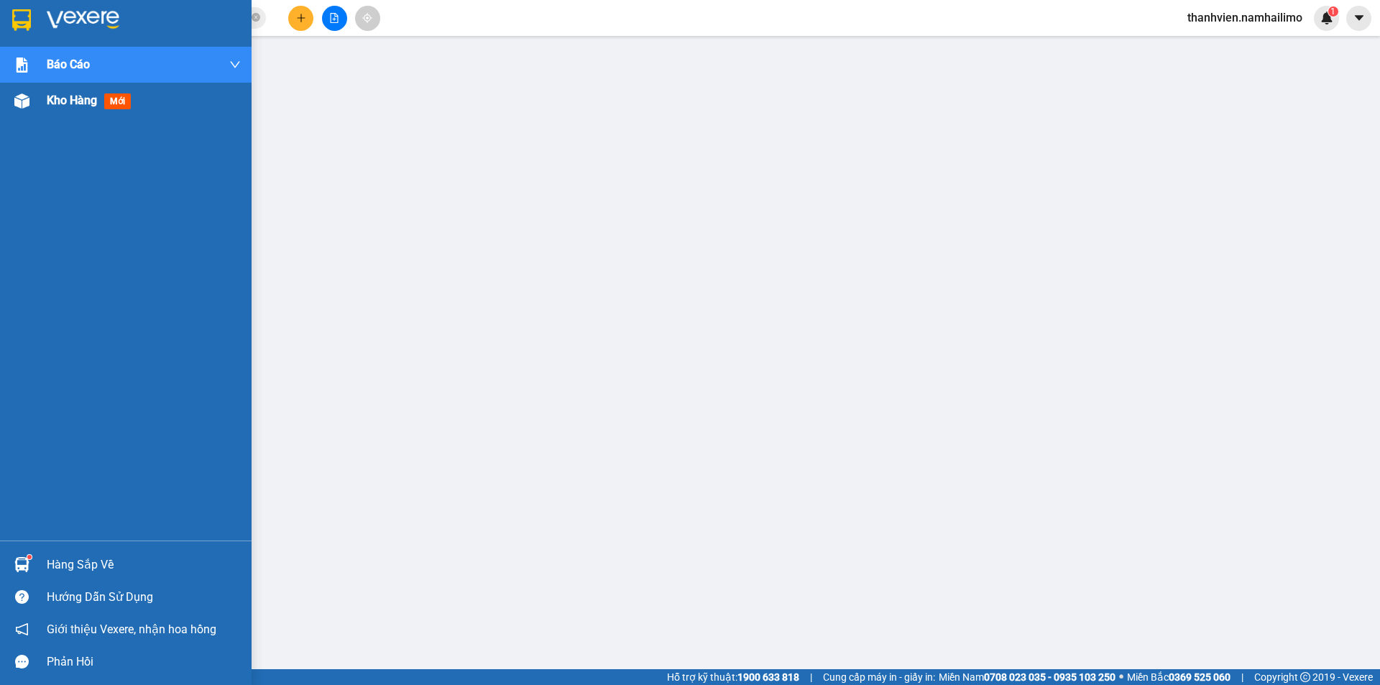
drag, startPoint x: 4, startPoint y: 104, endPoint x: 20, endPoint y: 104, distance: 15.8
click at [15, 104] on div "Kho hàng mới" at bounding box center [126, 101] width 252 height 36
click at [19, 104] on img at bounding box center [21, 100] width 15 height 15
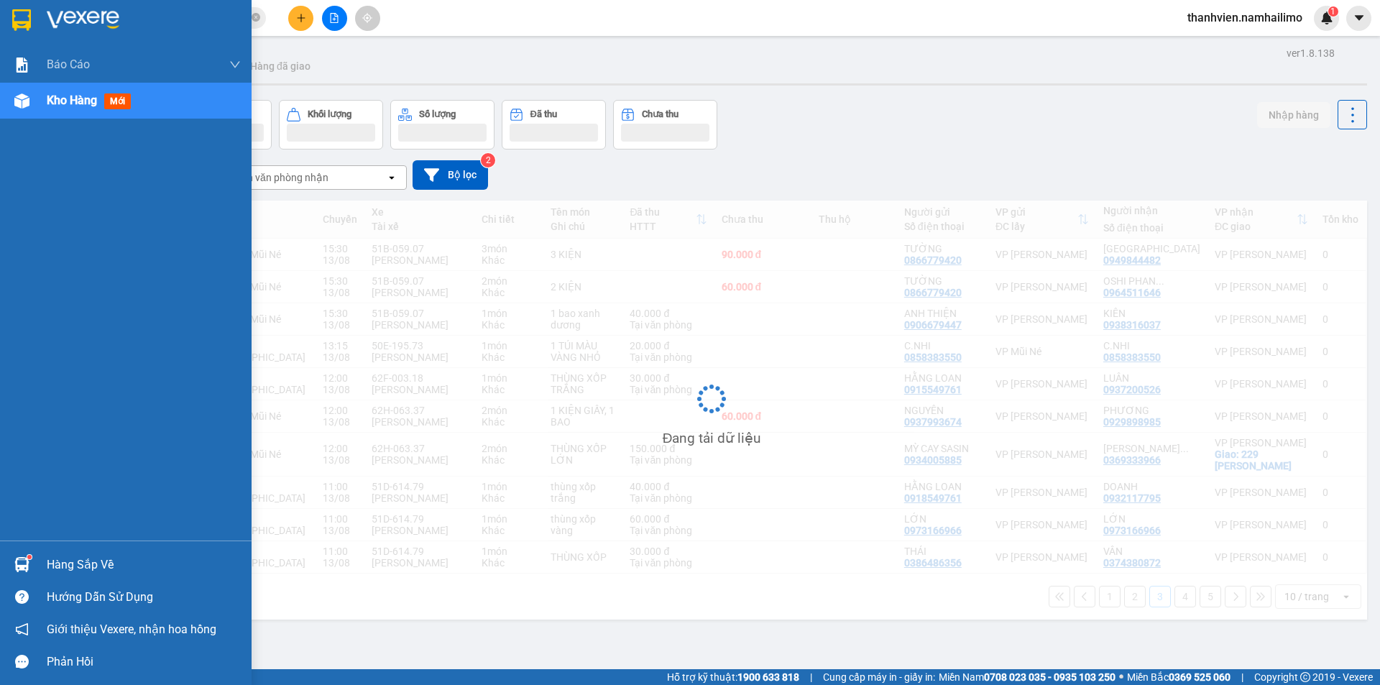
click at [21, 103] on img at bounding box center [21, 100] width 15 height 15
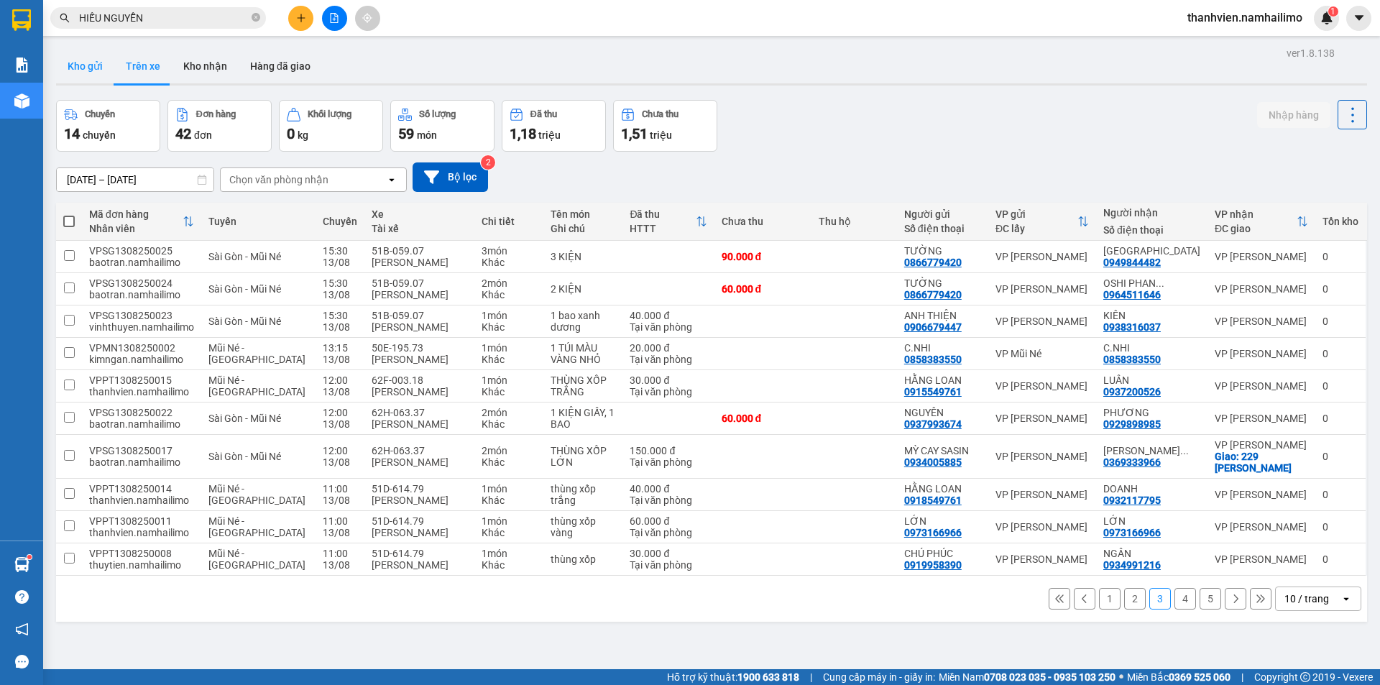
click at [96, 80] on button "Kho gửi" at bounding box center [85, 66] width 58 height 34
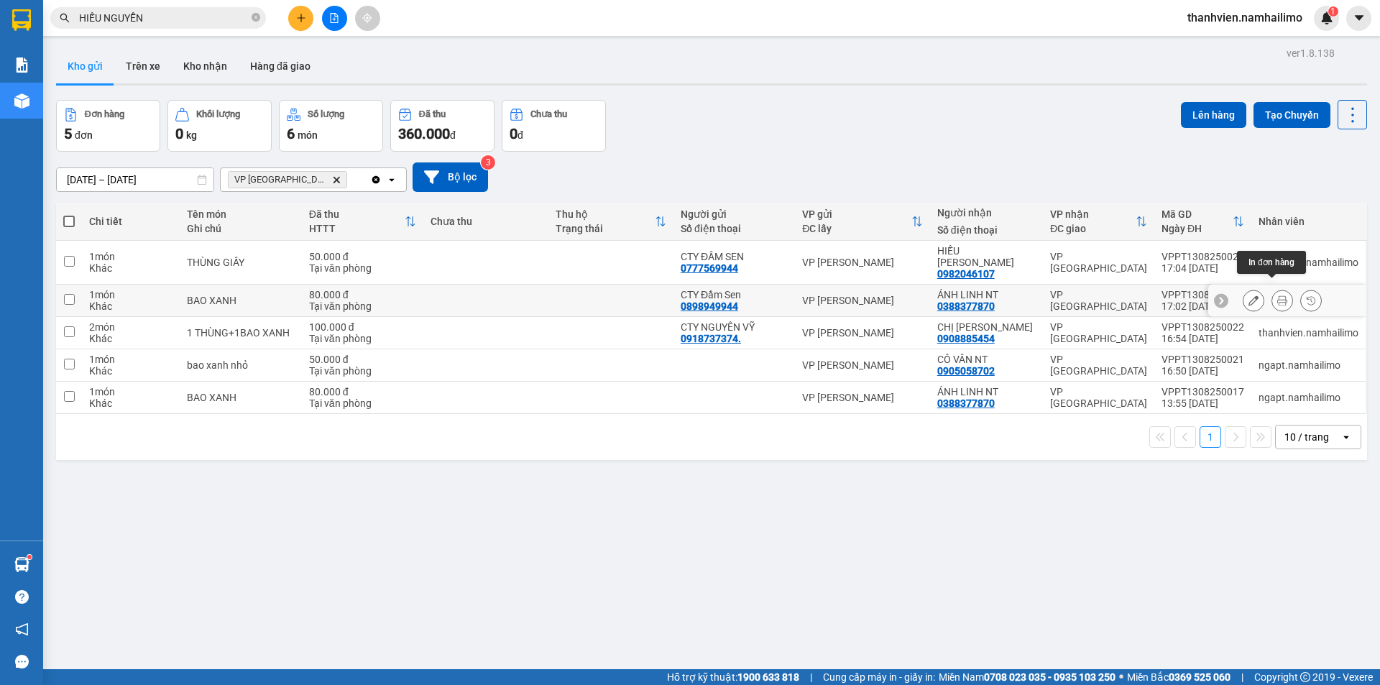
click at [1277, 295] on icon at bounding box center [1282, 300] width 10 height 10
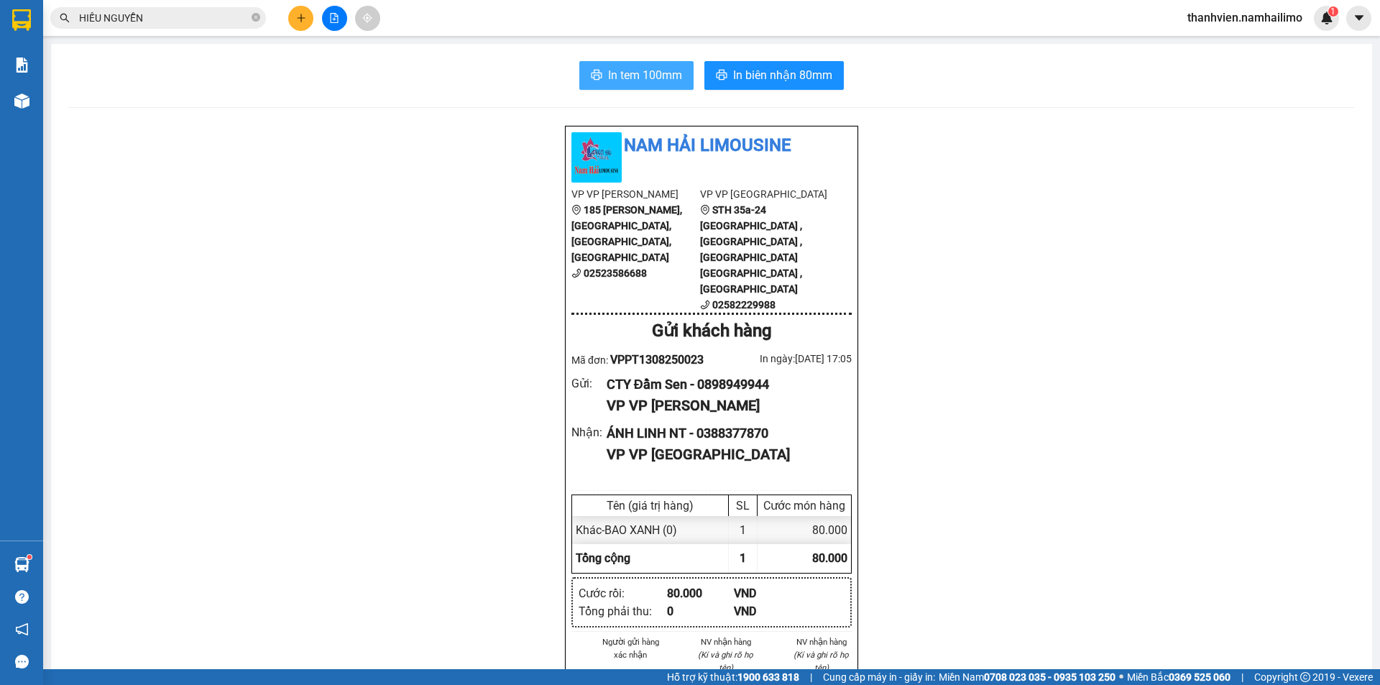
click at [675, 76] on span "In tem 100mm" at bounding box center [645, 75] width 74 height 18
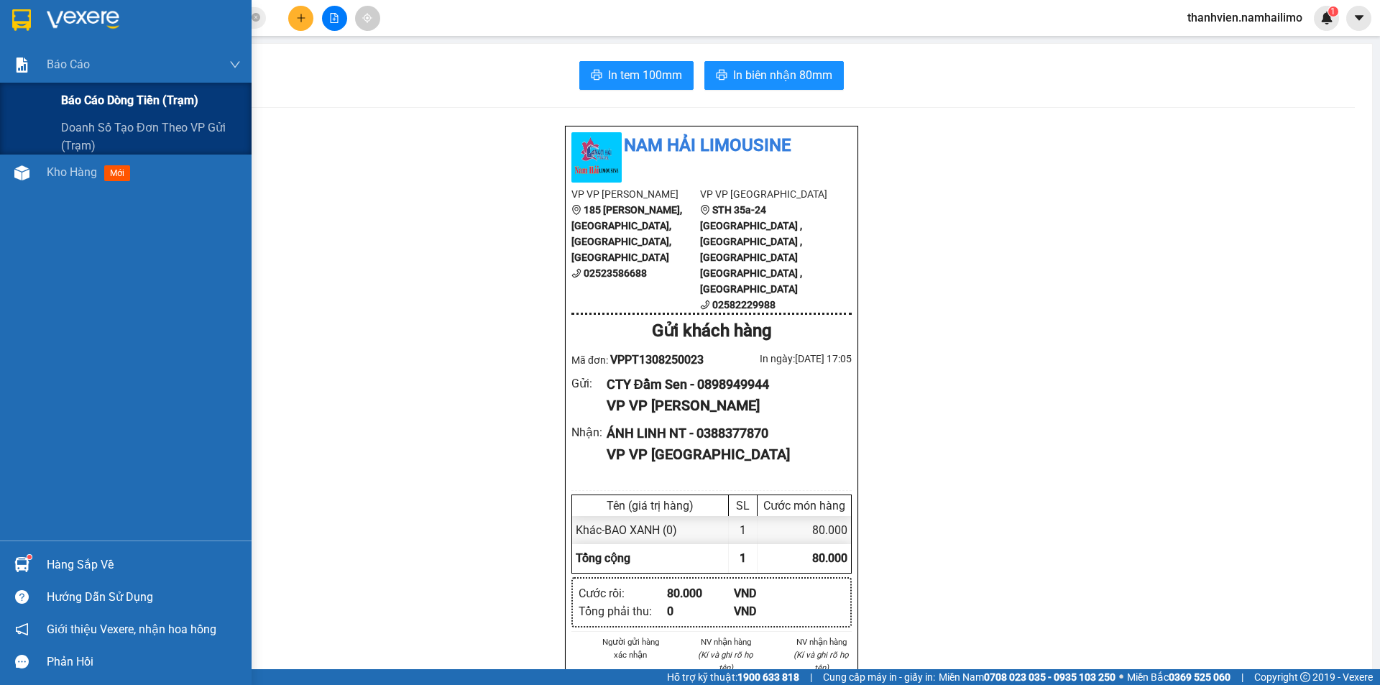
click at [126, 106] on span "Báo cáo dòng tiền (trạm)" at bounding box center [129, 100] width 137 height 18
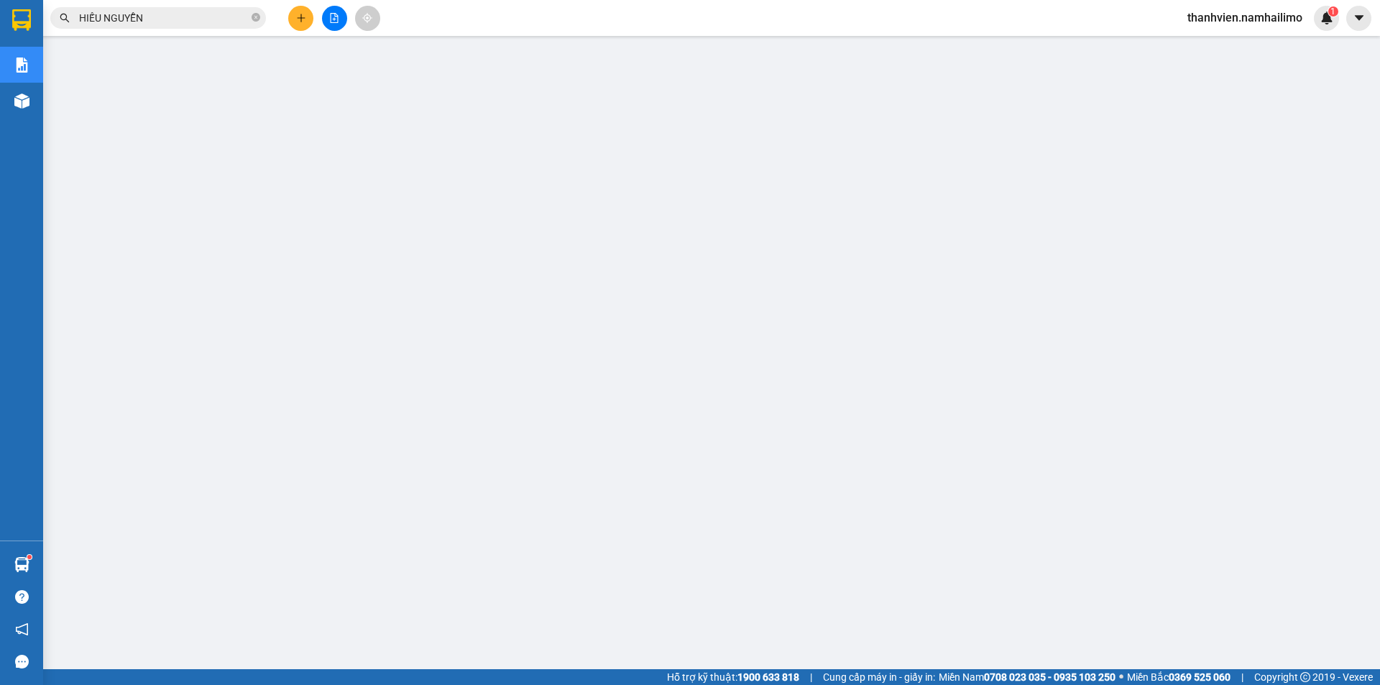
click at [1225, 18] on span "thanhvien.namhailimo" at bounding box center [1245, 18] width 138 height 18
click at [1235, 47] on span "Đăng xuất" at bounding box center [1251, 45] width 108 height 16
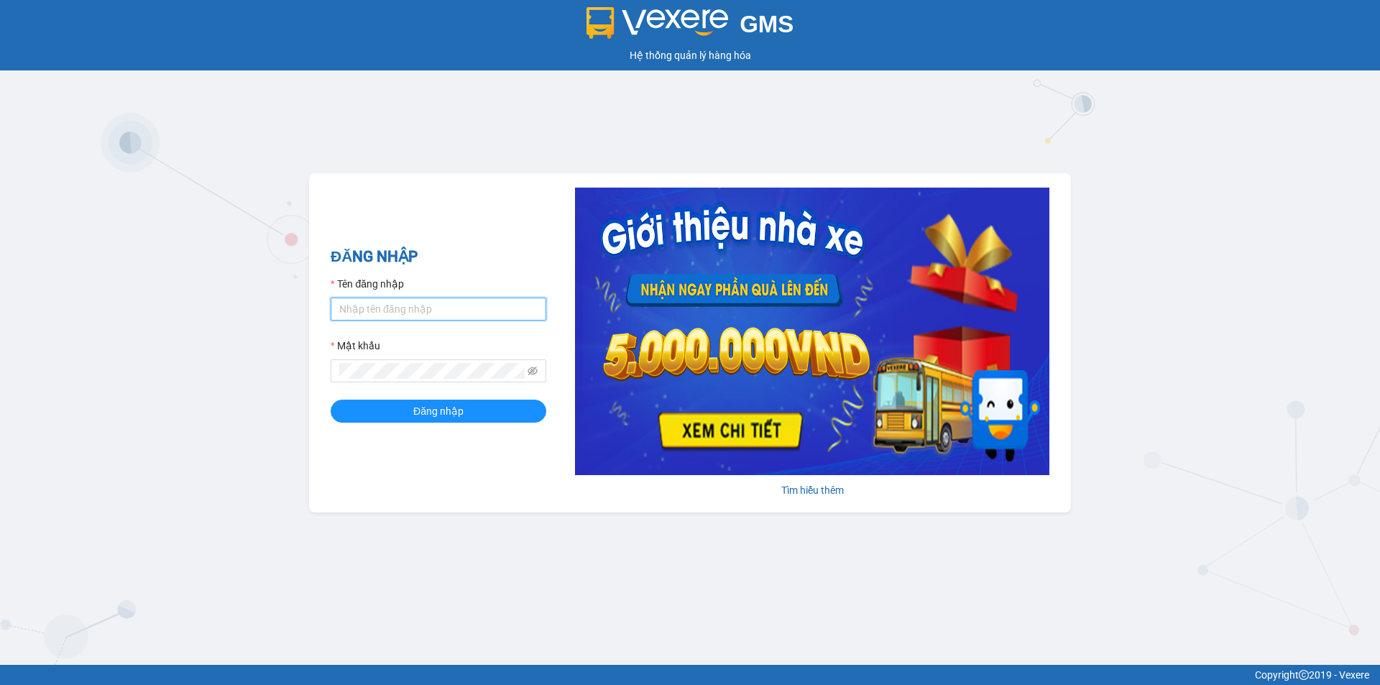
drag, startPoint x: 418, startPoint y: 302, endPoint x: 418, endPoint y: 314, distance: 12.2
click at [415, 302] on input "Tên đăng nhập" at bounding box center [439, 309] width 216 height 23
type input "minhvu.namhailimo"
click at [331, 400] on button "Đăng nhập" at bounding box center [439, 411] width 216 height 23
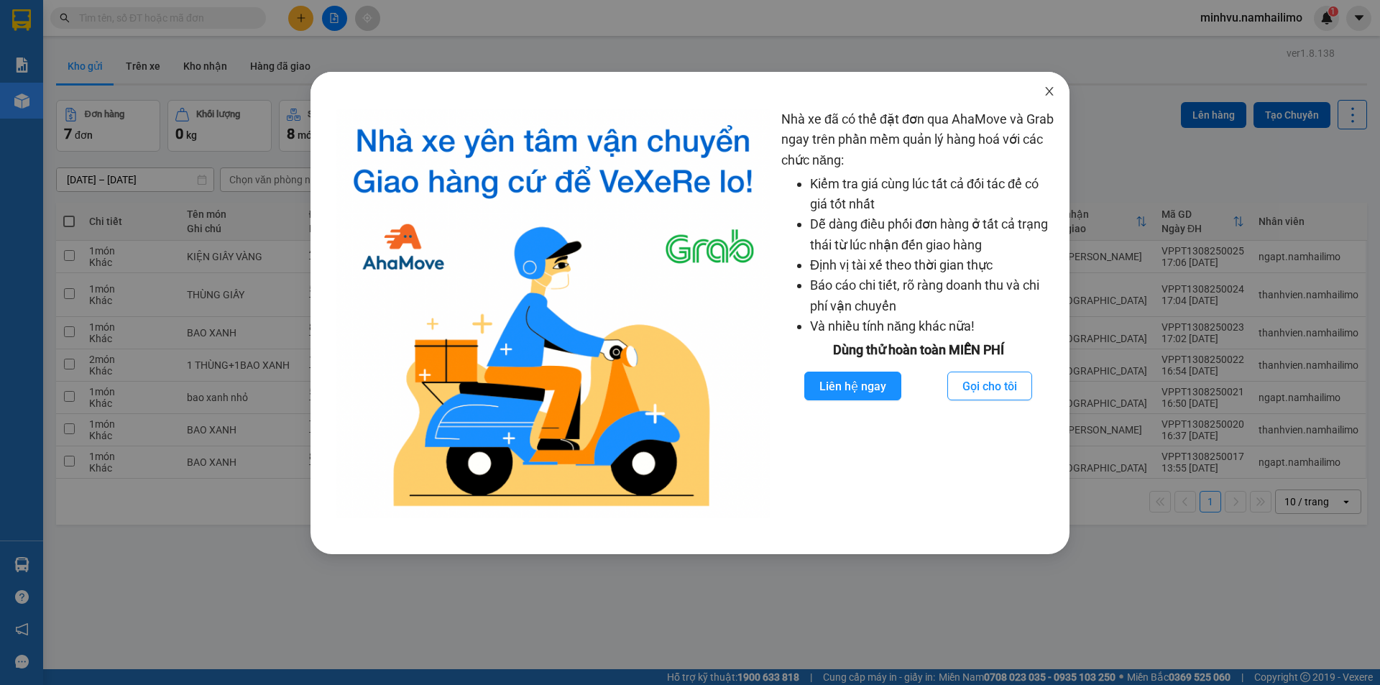
click at [1041, 85] on span "Close" at bounding box center [1049, 92] width 40 height 40
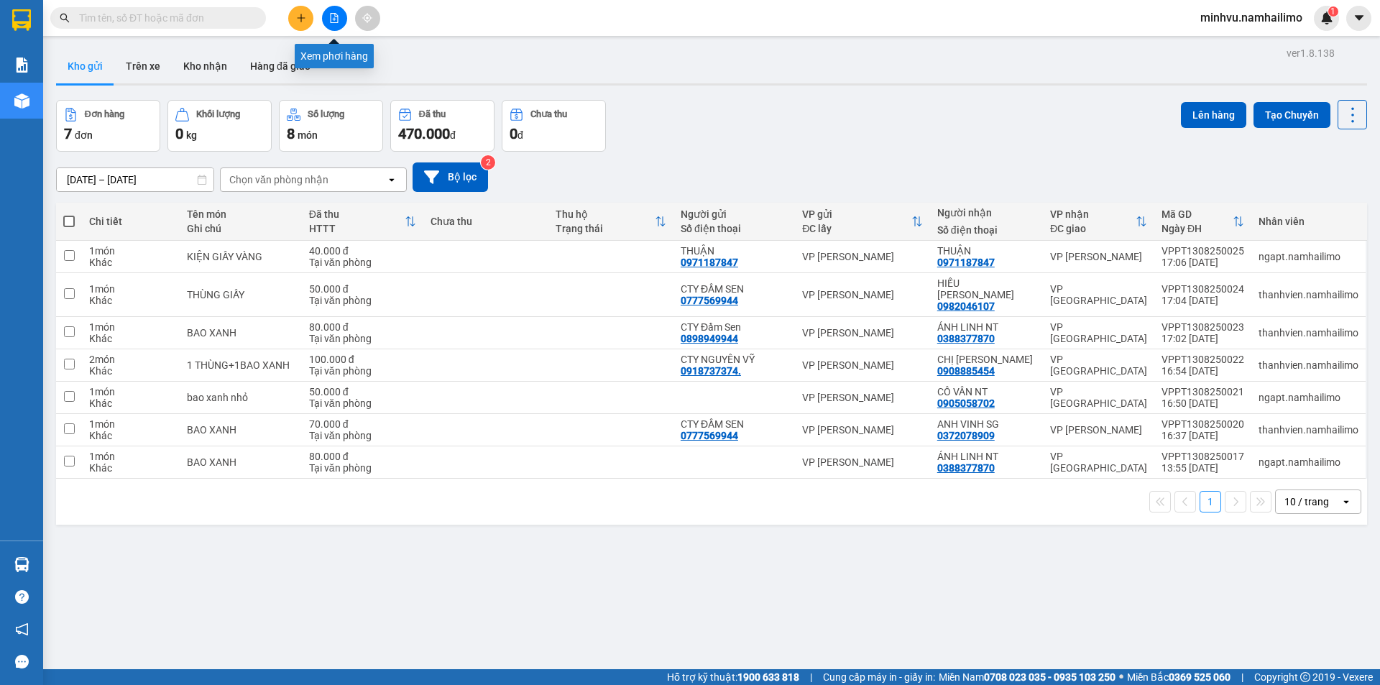
click at [330, 14] on icon "file-add" at bounding box center [334, 18] width 10 height 10
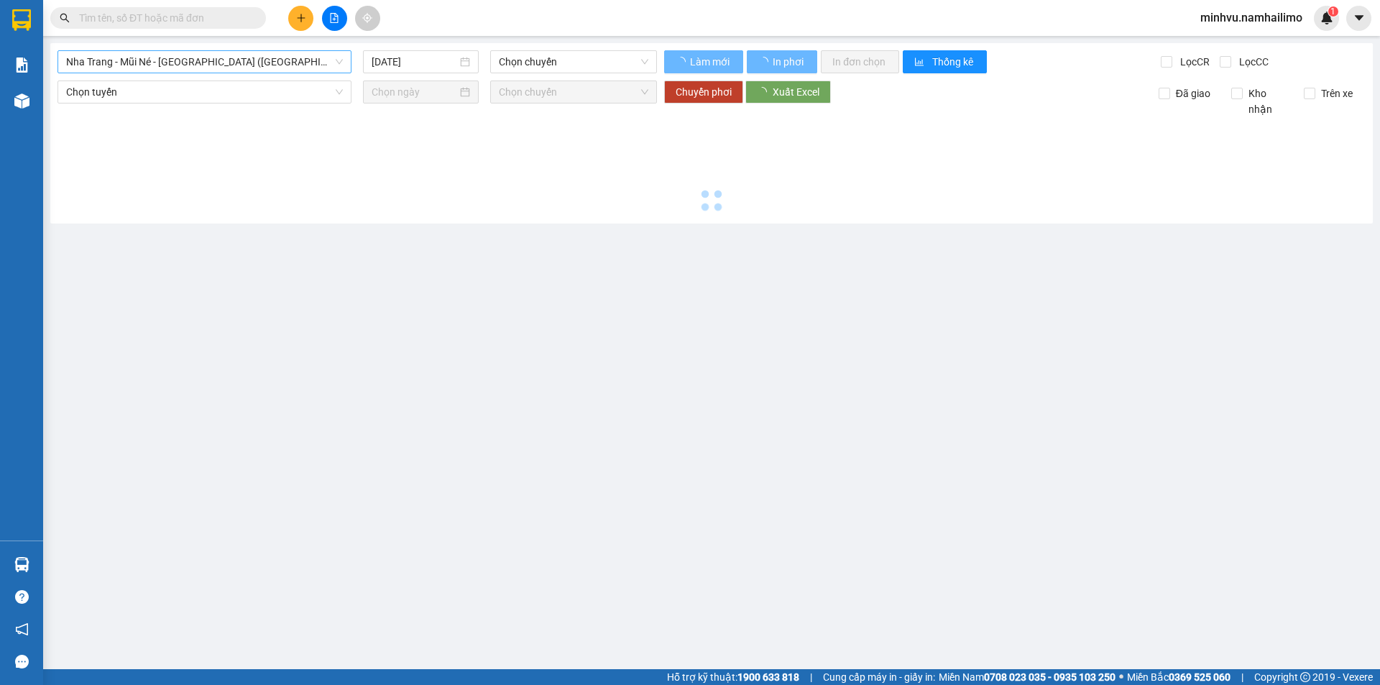
click at [256, 56] on span "Nha Trang - Mũi Né - [GEOGRAPHIC_DATA] ([GEOGRAPHIC_DATA])" at bounding box center [204, 62] width 277 height 22
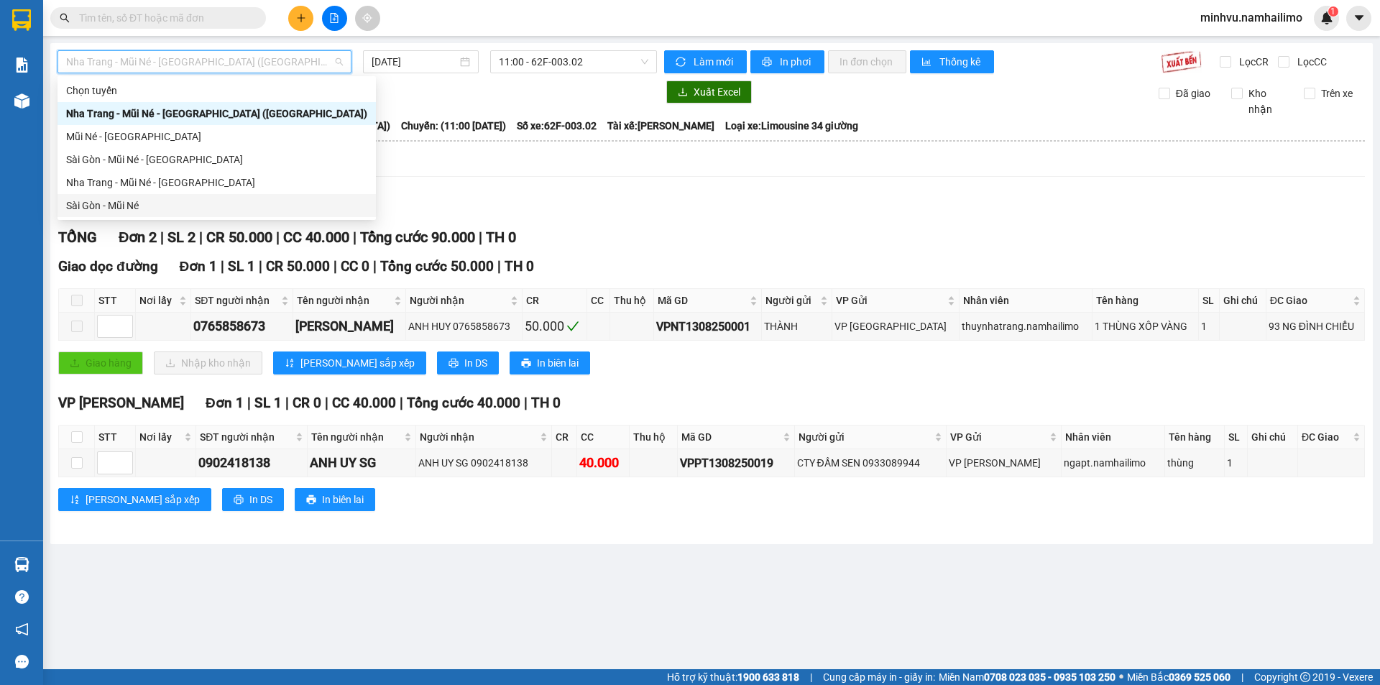
click at [159, 196] on div "Sài Gòn - Mũi Né" at bounding box center [216, 205] width 318 height 23
type input "[DATE]"
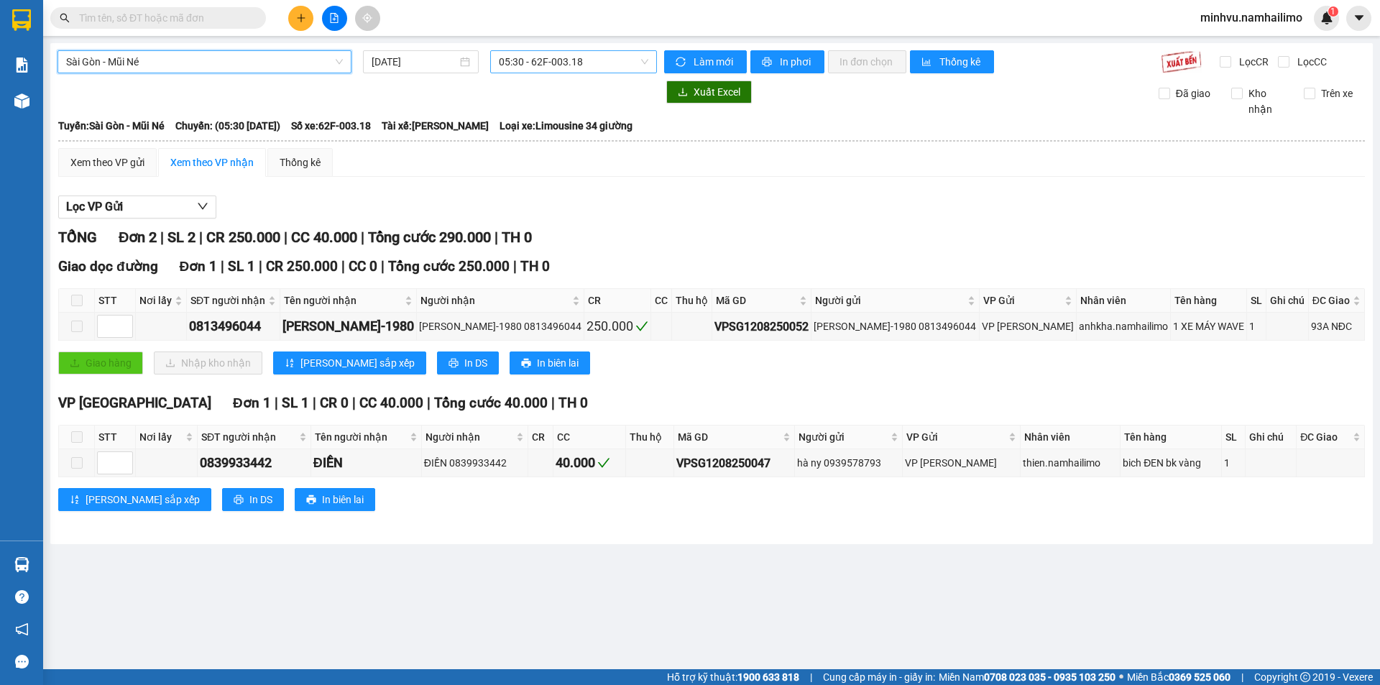
click at [561, 64] on span "05:30 - 62F-003.18" at bounding box center [573, 62] width 149 height 22
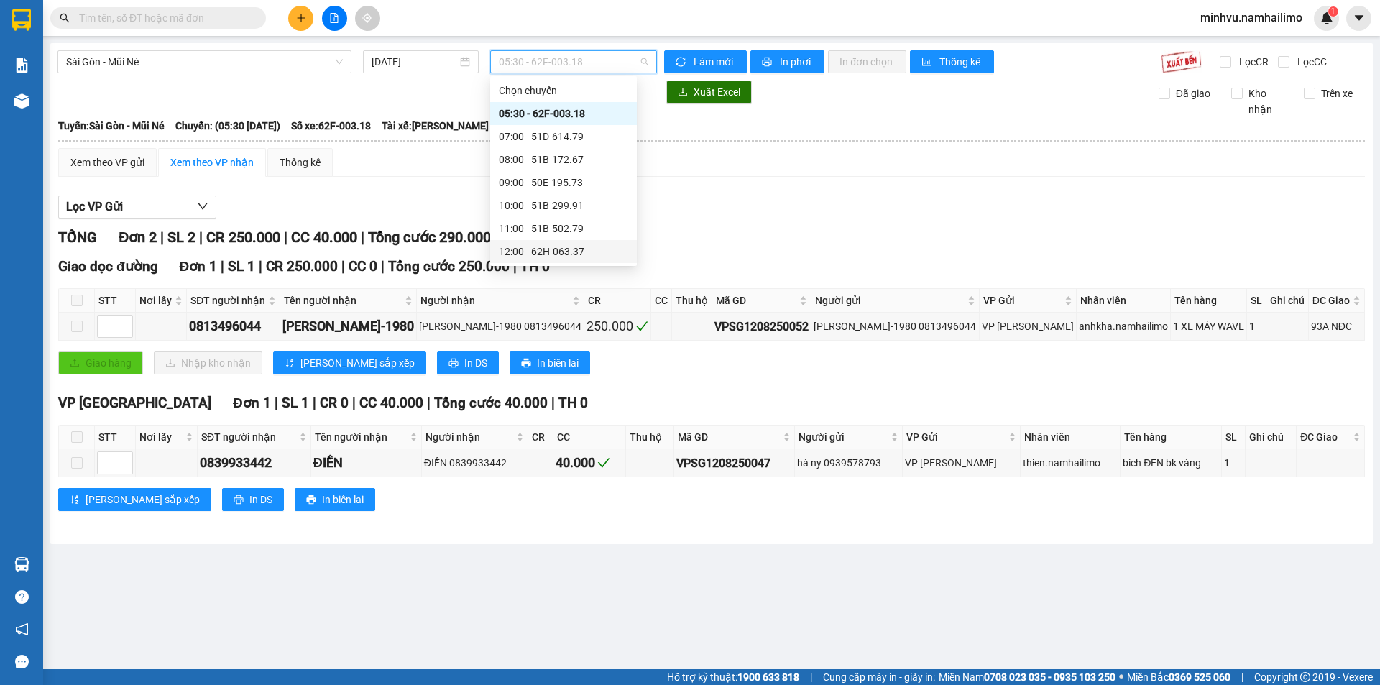
click at [571, 246] on div "12:00 - 62H-063.37" at bounding box center [563, 252] width 129 height 16
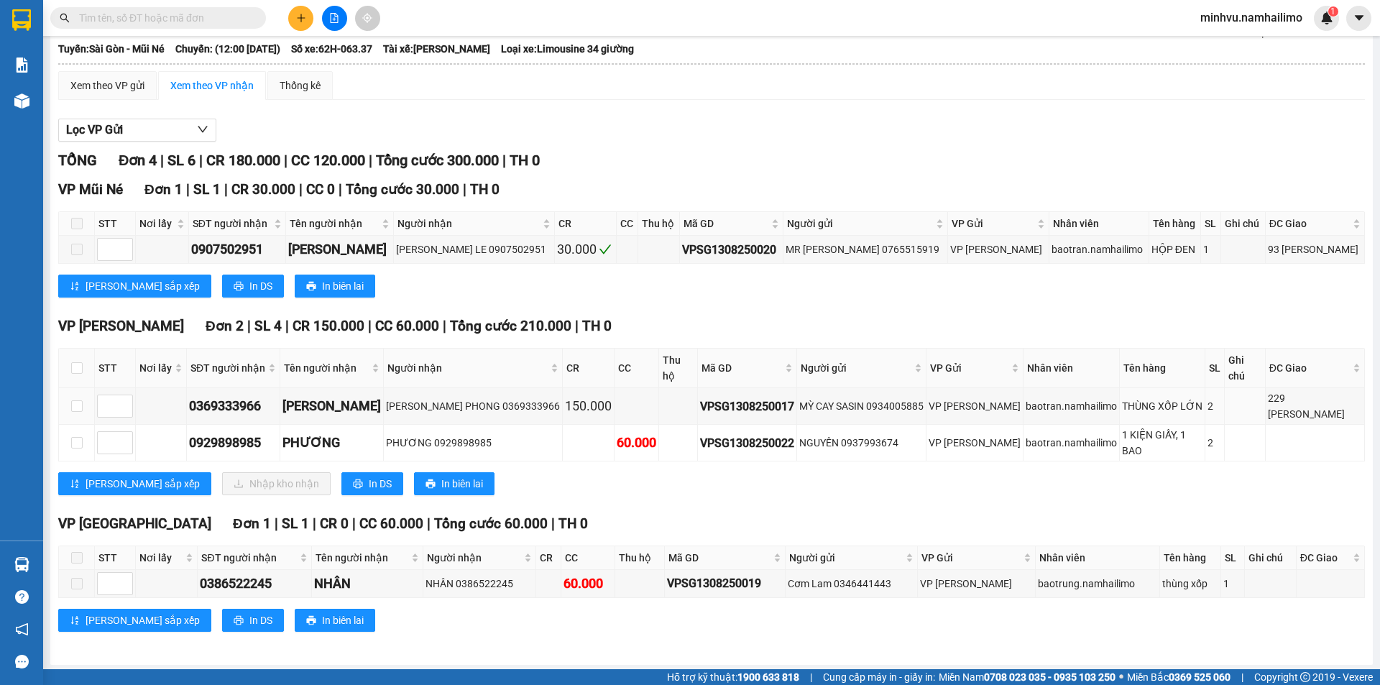
scroll to position [80, 0]
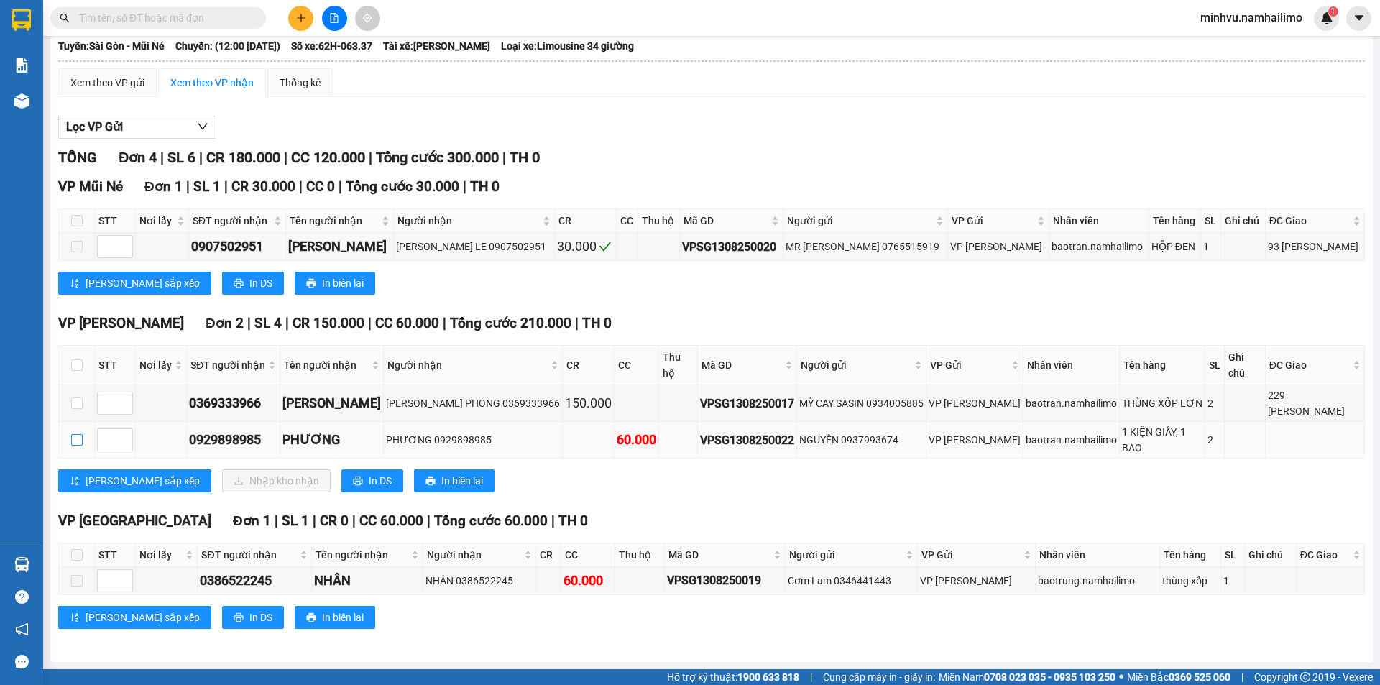
click at [73, 439] on input "checkbox" at bounding box center [76, 439] width 11 height 11
checkbox input "true"
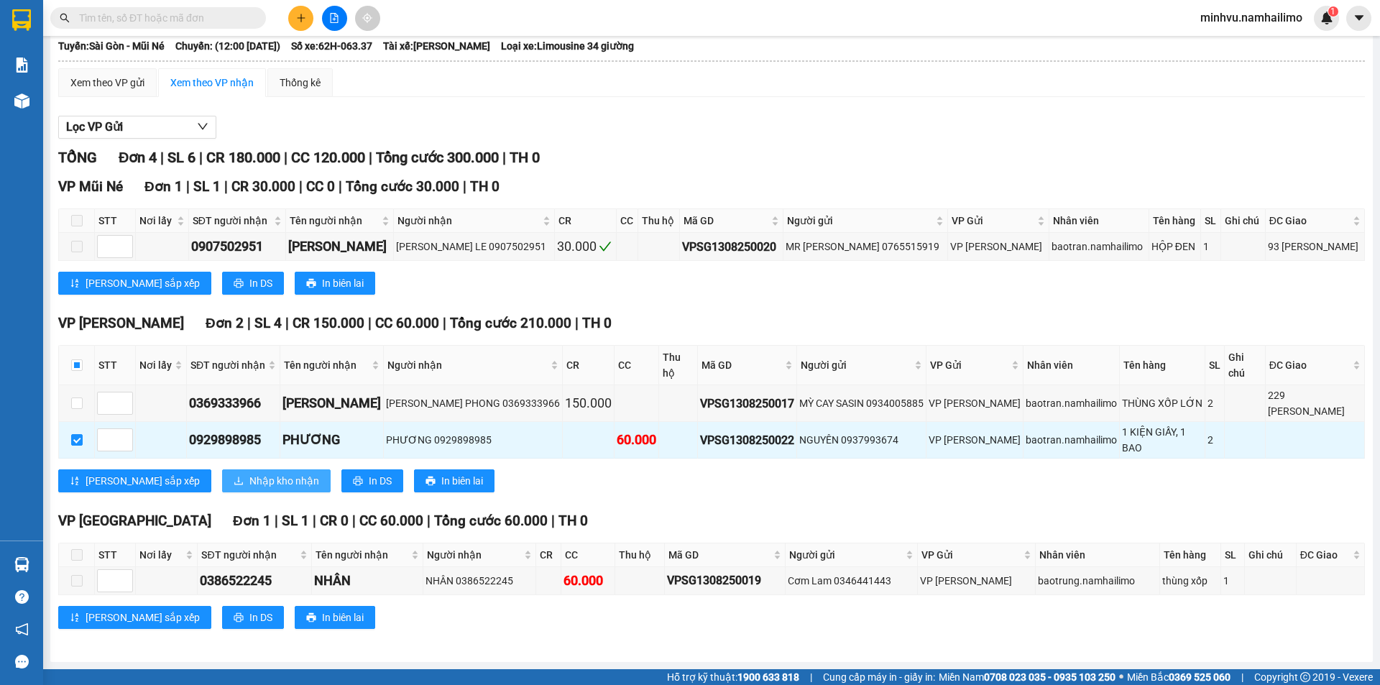
click at [222, 474] on button "Nhập kho nhận" at bounding box center [276, 480] width 109 height 23
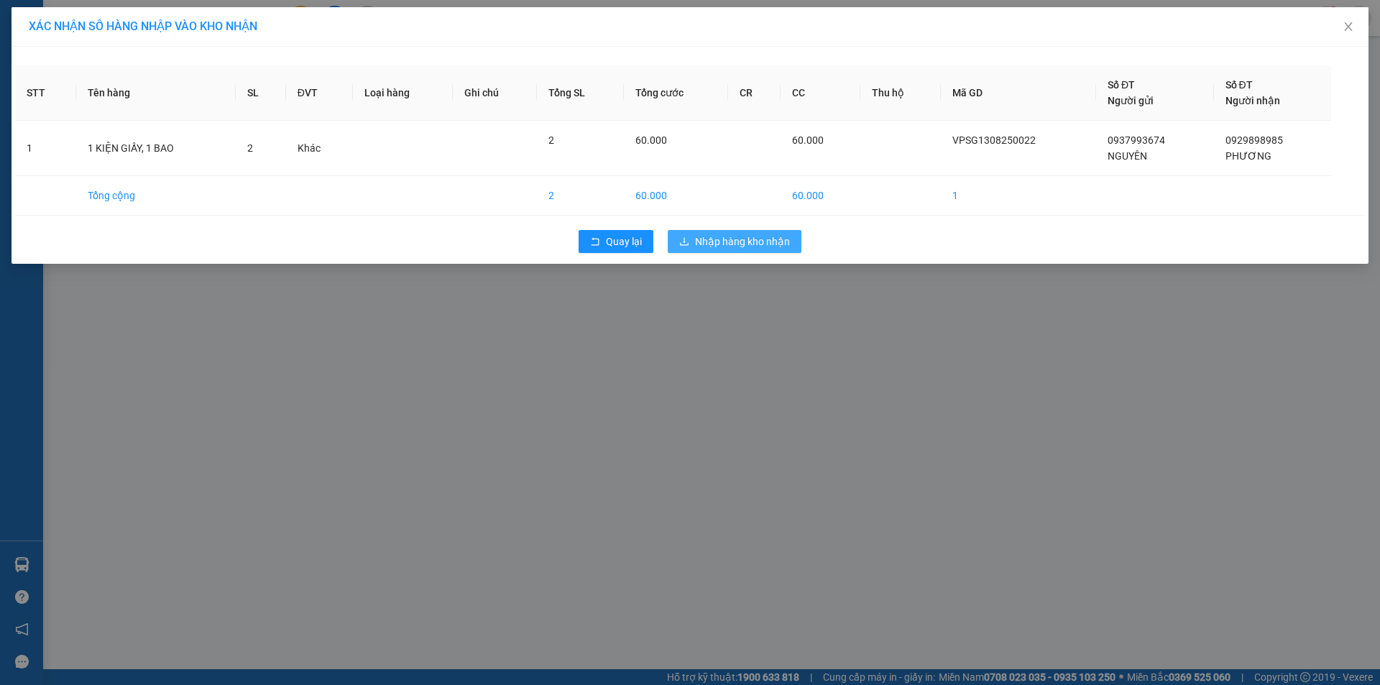
drag, startPoint x: 747, startPoint y: 236, endPoint x: 622, endPoint y: 341, distance: 162.8
click at [743, 239] on span "Nhập hàng kho nhận" at bounding box center [742, 242] width 95 height 16
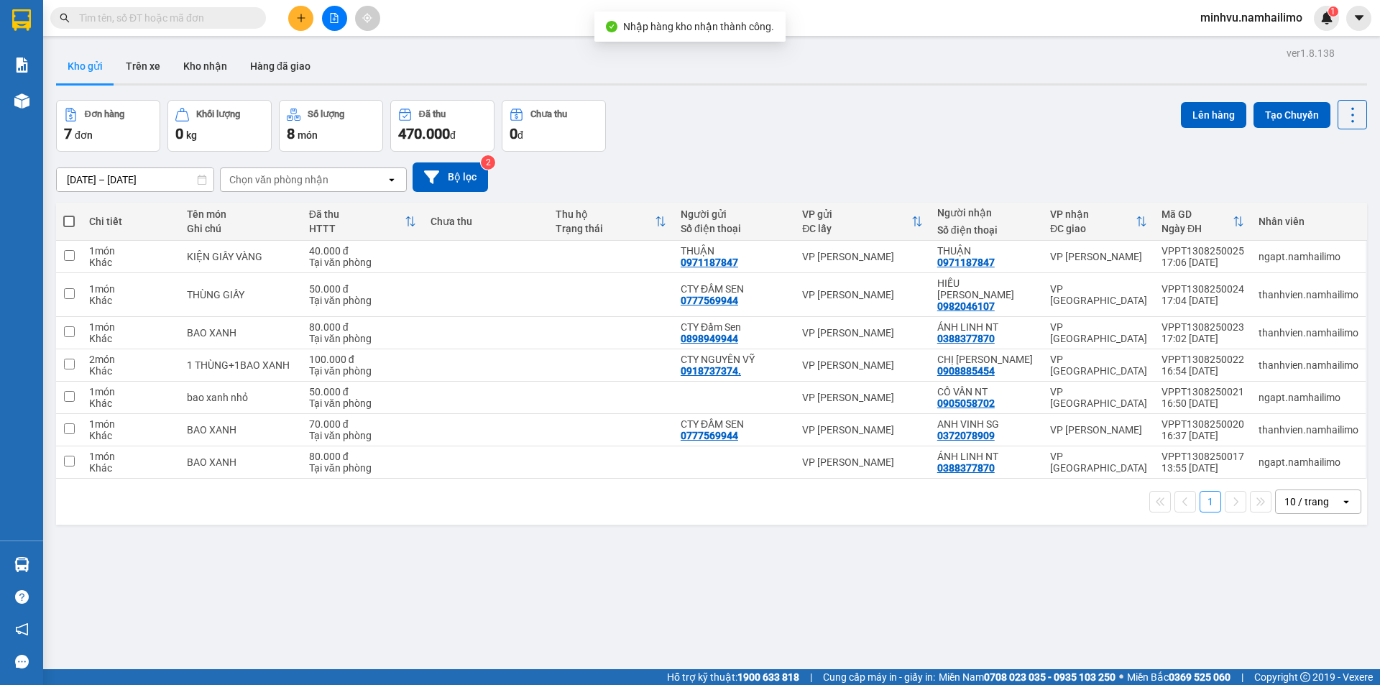
drag, startPoint x: 195, startPoint y: 75, endPoint x: 412, endPoint y: 190, distance: 245.6
click at [199, 75] on button "Kho nhận" at bounding box center [205, 66] width 67 height 34
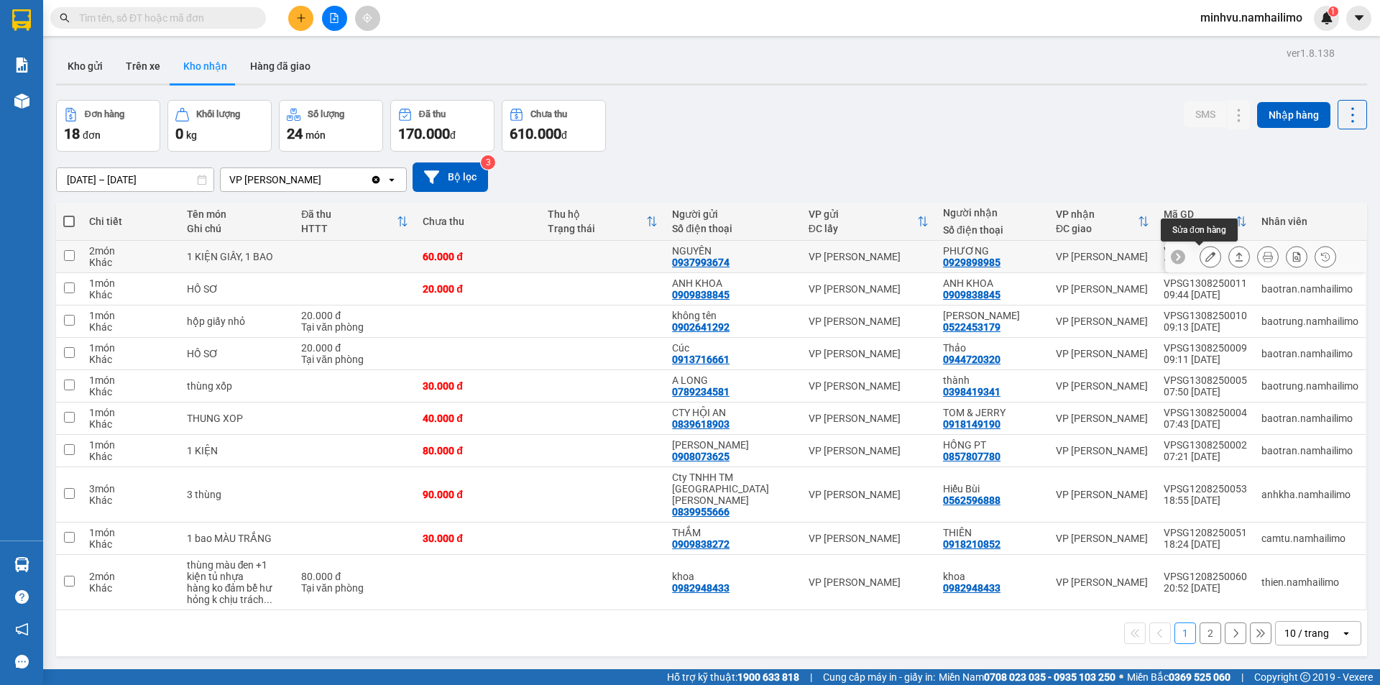
click at [1205, 258] on icon at bounding box center [1210, 257] width 10 height 10
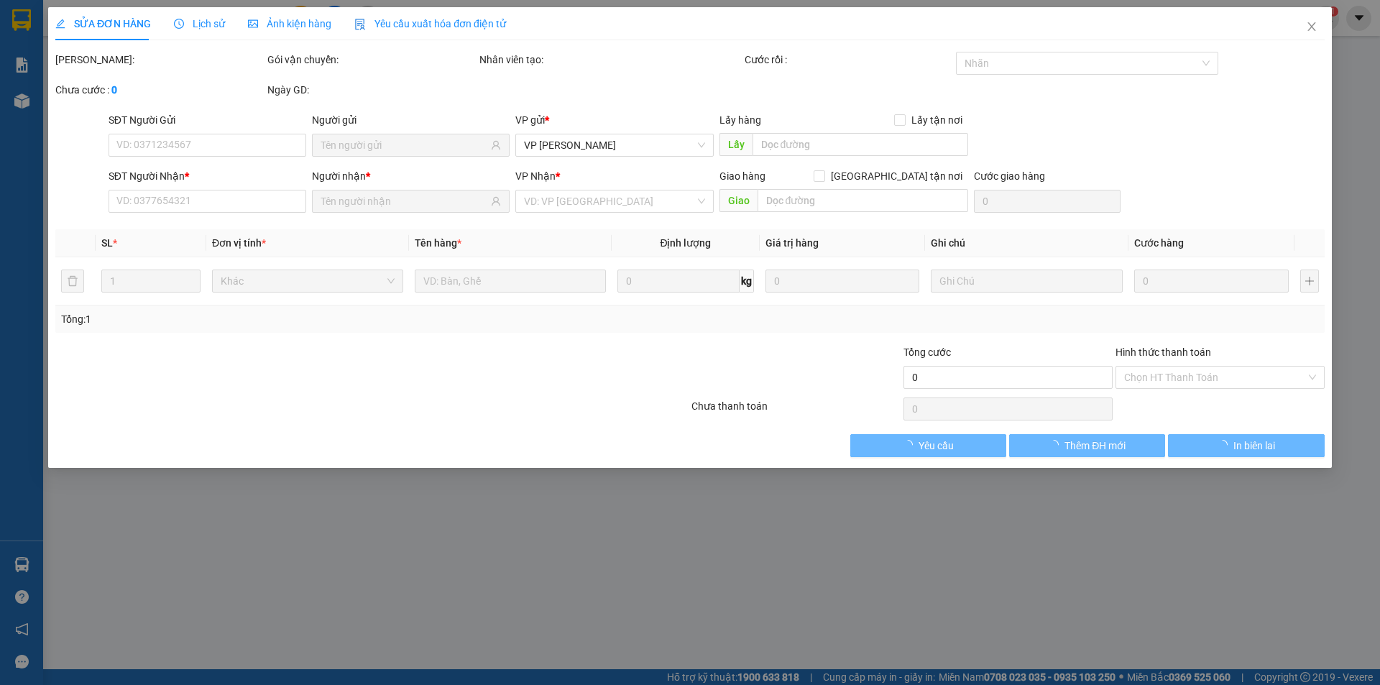
type input "0937993674"
type input "NGUYÊN"
type input "0929898985"
type input "PHƯƠNG"
type input "60.000"
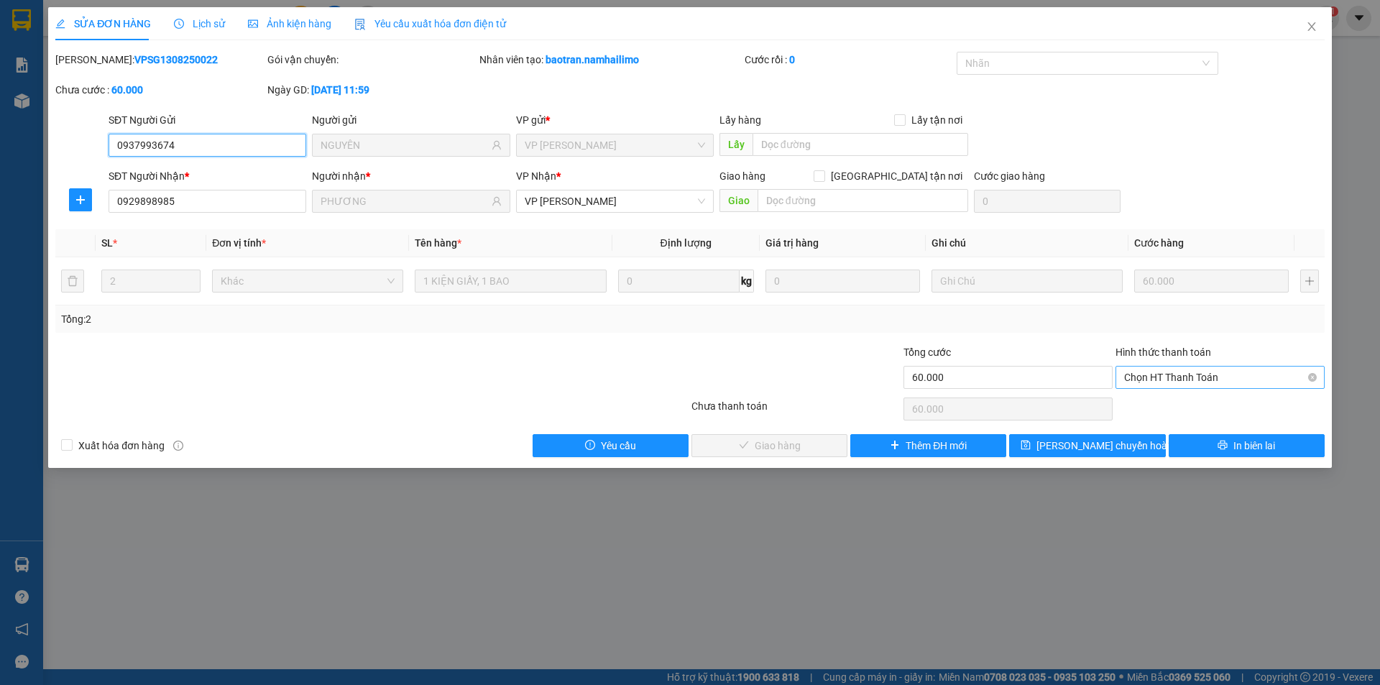
click at [1163, 384] on span "Chọn HT Thanh Toán" at bounding box center [1220, 378] width 192 height 22
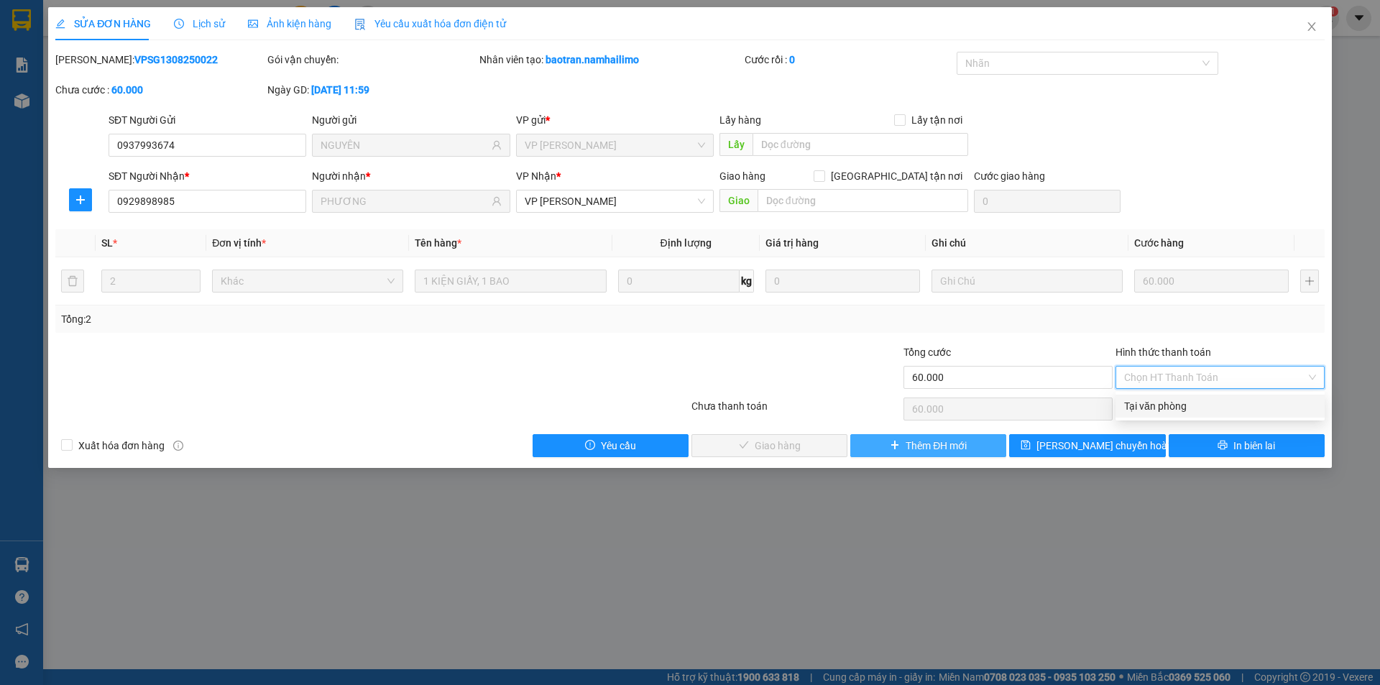
drag, startPoint x: 1168, startPoint y: 412, endPoint x: 982, endPoint y: 450, distance: 189.8
click at [1158, 407] on div "Tại văn phòng" at bounding box center [1220, 406] width 192 height 16
type input "0"
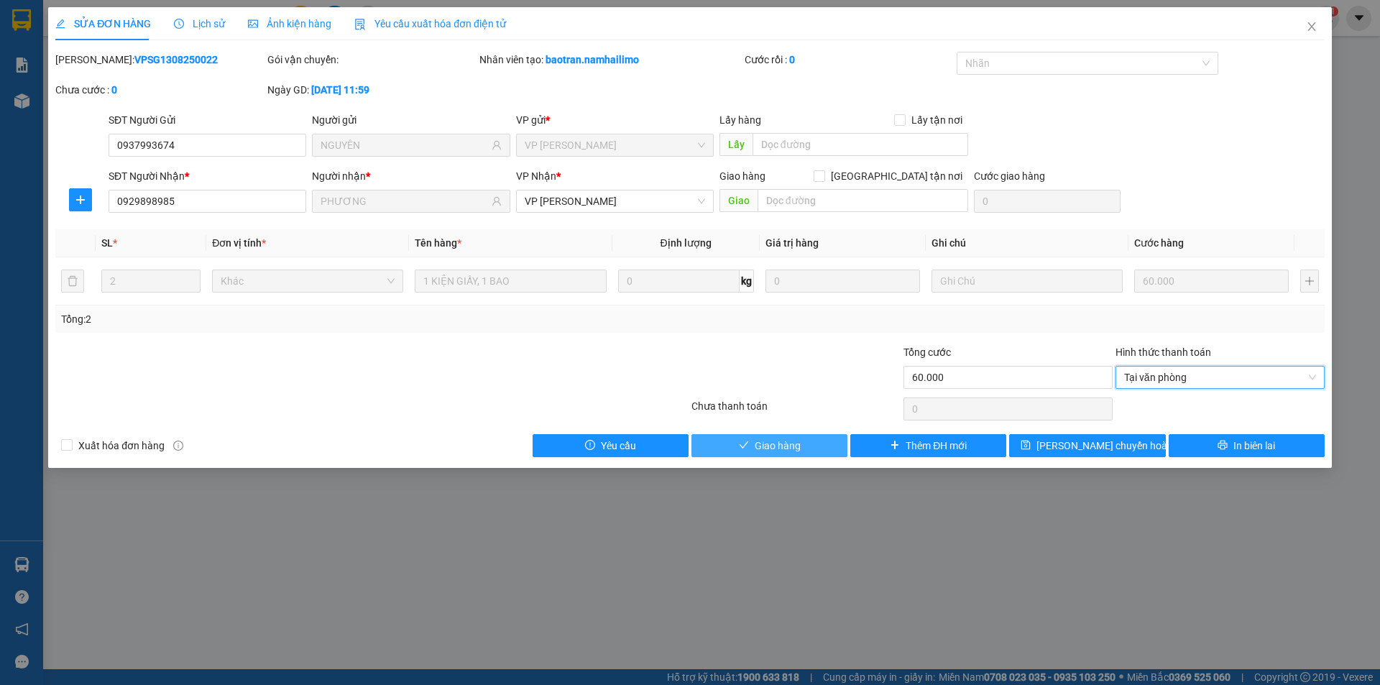
click at [780, 446] on span "Giao hàng" at bounding box center [778, 446] width 46 height 16
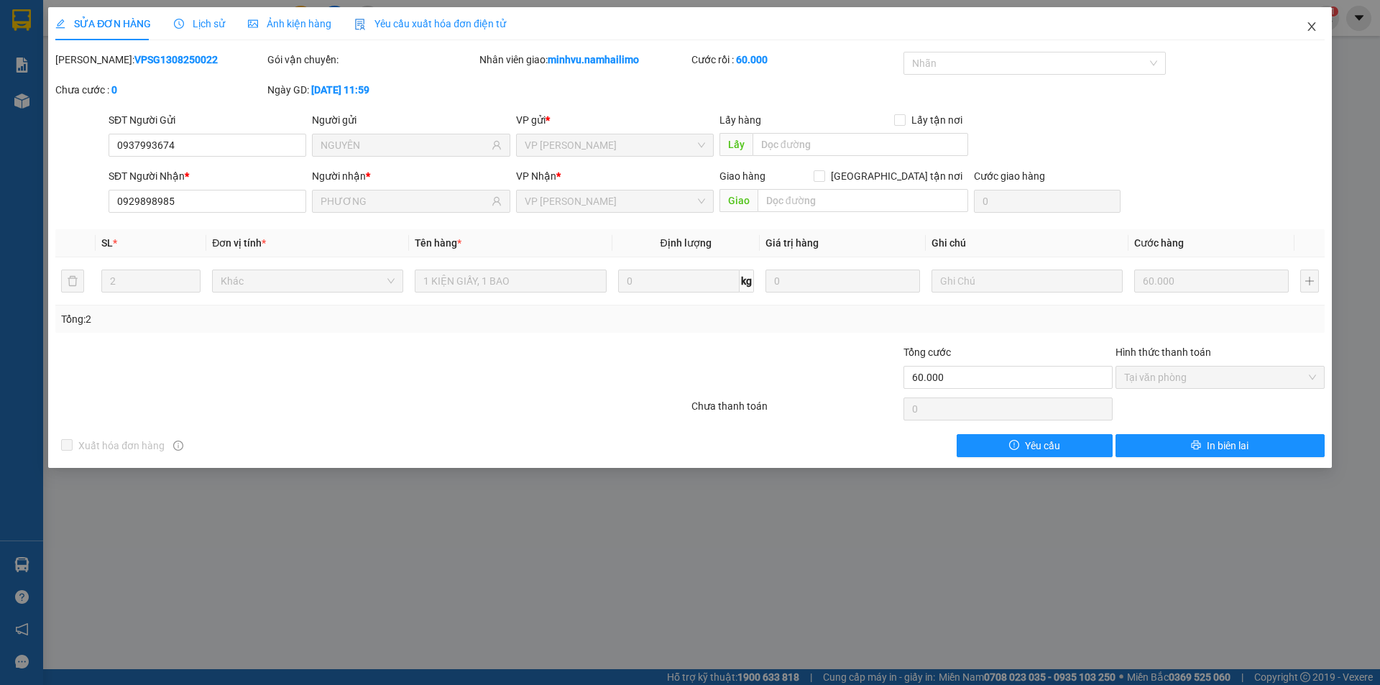
click at [1313, 25] on icon "close" at bounding box center [1311, 26] width 8 height 9
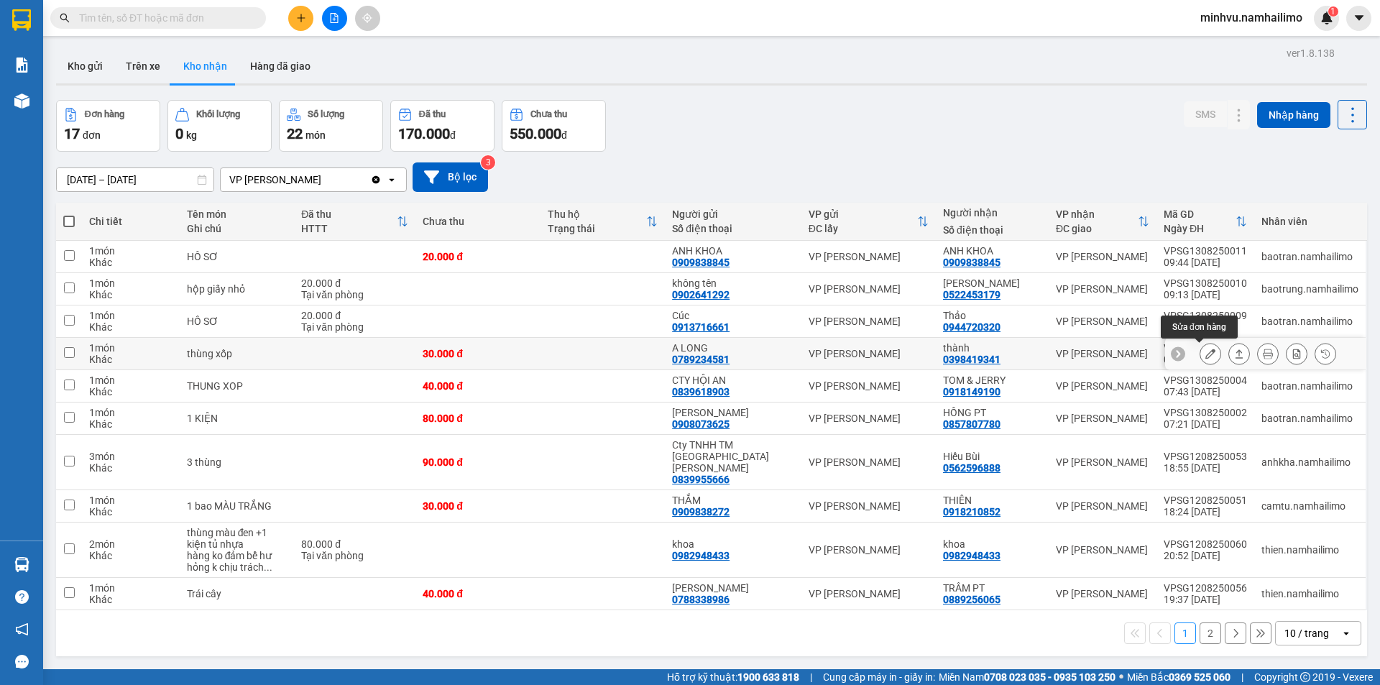
click at [1200, 359] on button at bounding box center [1210, 353] width 20 height 25
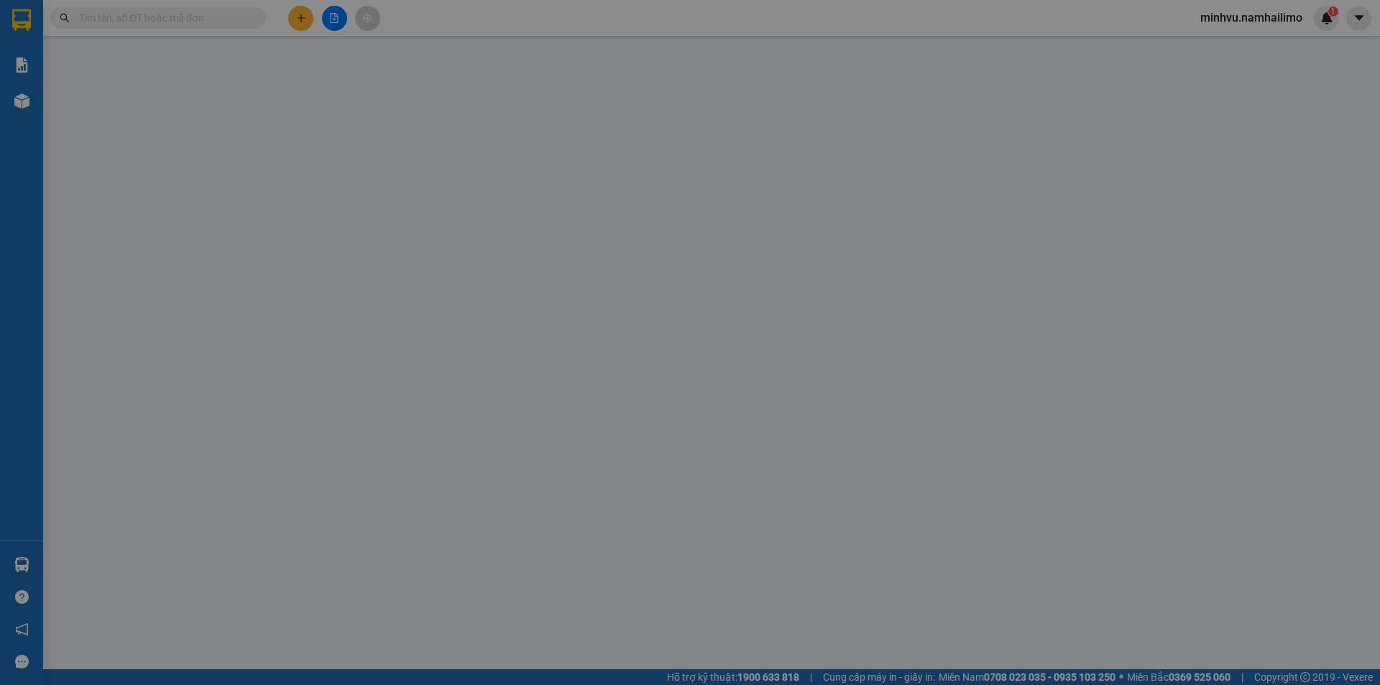
type input "0789234581"
type input "A LONG"
type input "0398419341"
type input "thành"
type input "30.000"
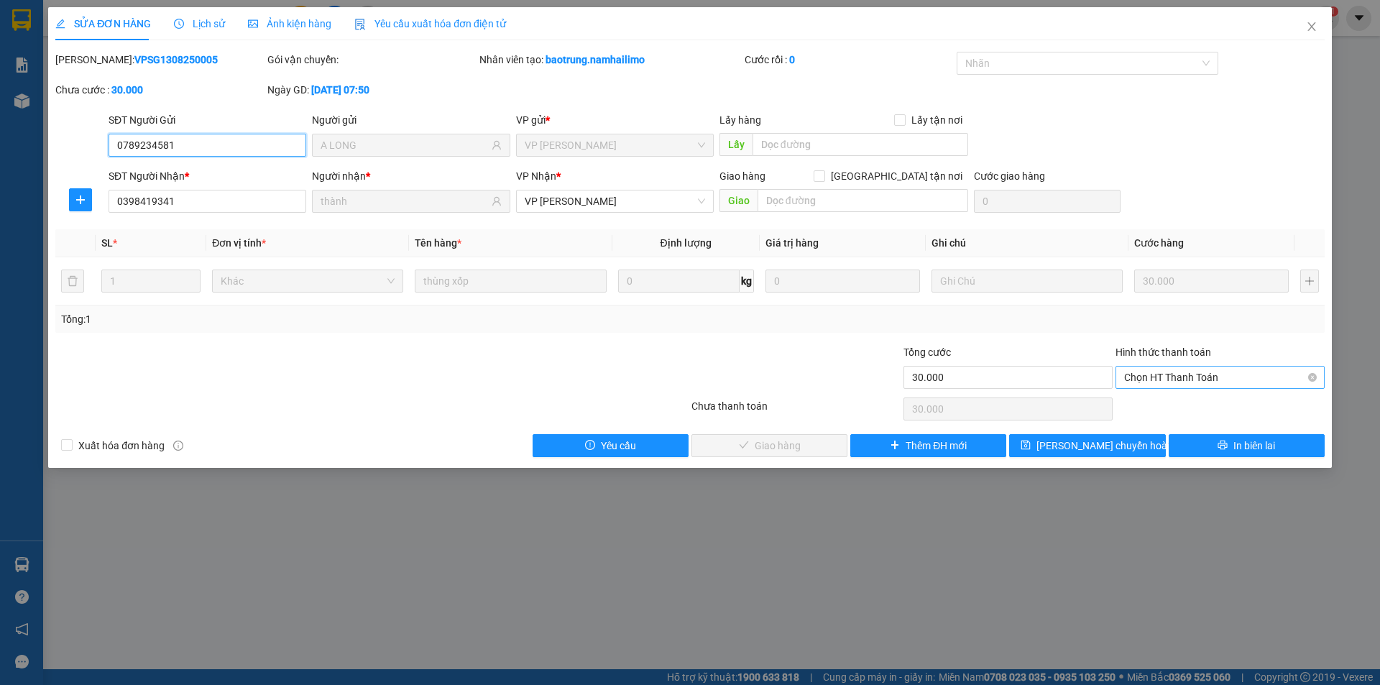
click at [1161, 377] on span "Chọn HT Thanh Toán" at bounding box center [1220, 378] width 192 height 22
drag, startPoint x: 1159, startPoint y: 400, endPoint x: 936, endPoint y: 399, distance: 223.5
click at [1156, 400] on div "Tại văn phòng" at bounding box center [1220, 406] width 192 height 16
type input "0"
click at [793, 438] on span "Giao hàng" at bounding box center [778, 446] width 46 height 16
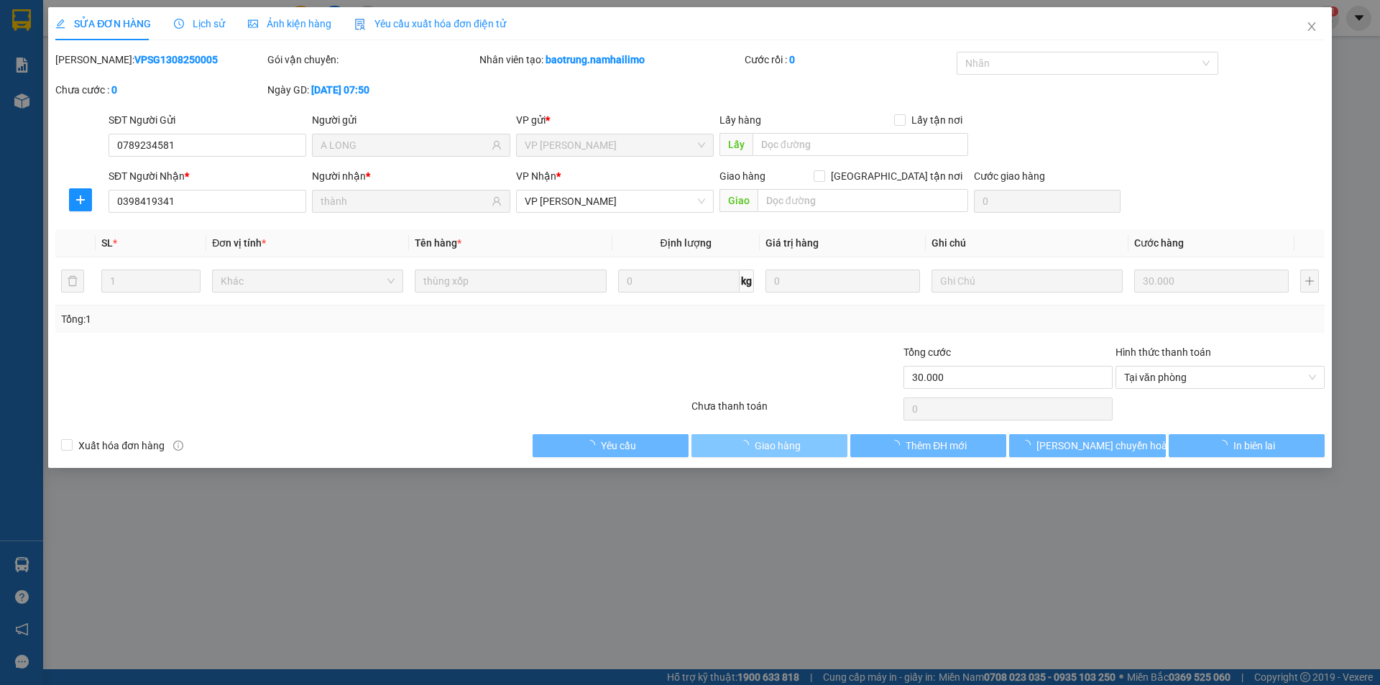
drag, startPoint x: 789, startPoint y: 441, endPoint x: 1029, endPoint y: 334, distance: 262.5
click at [788, 440] on span "Giao hàng" at bounding box center [778, 446] width 46 height 16
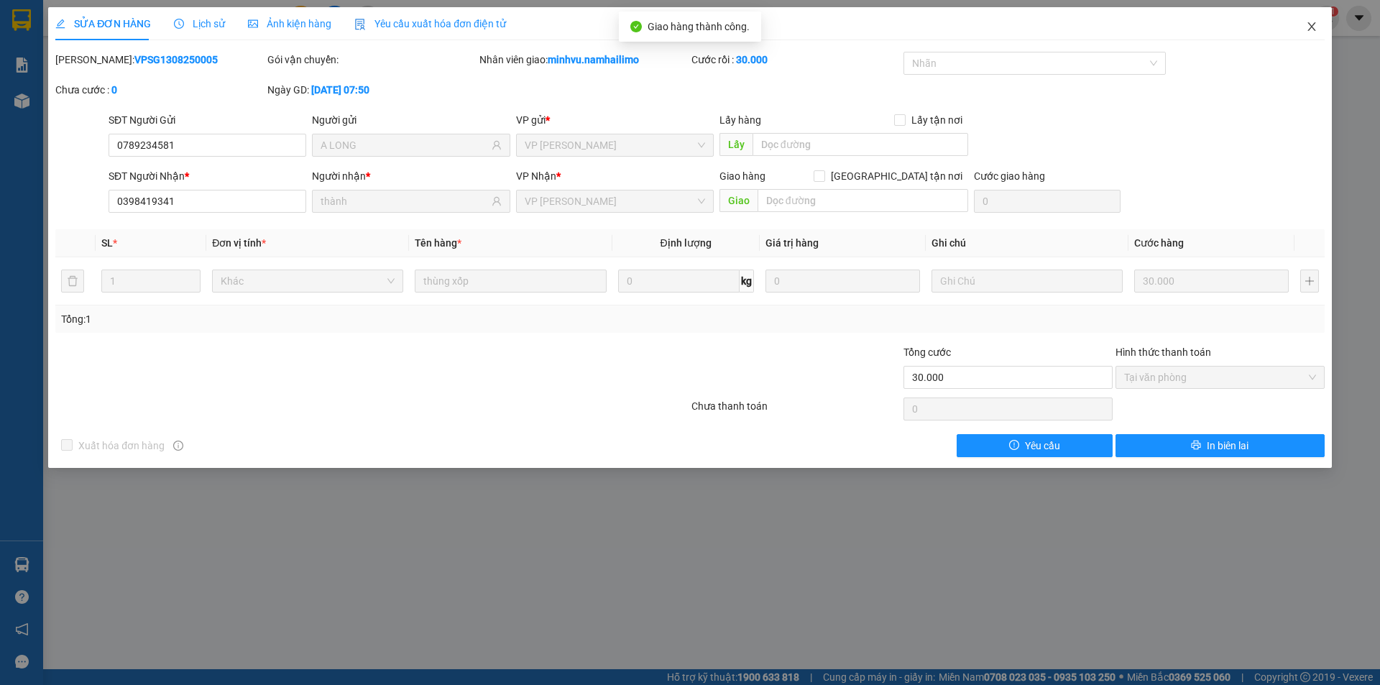
click at [1300, 32] on span "Close" at bounding box center [1311, 27] width 40 height 40
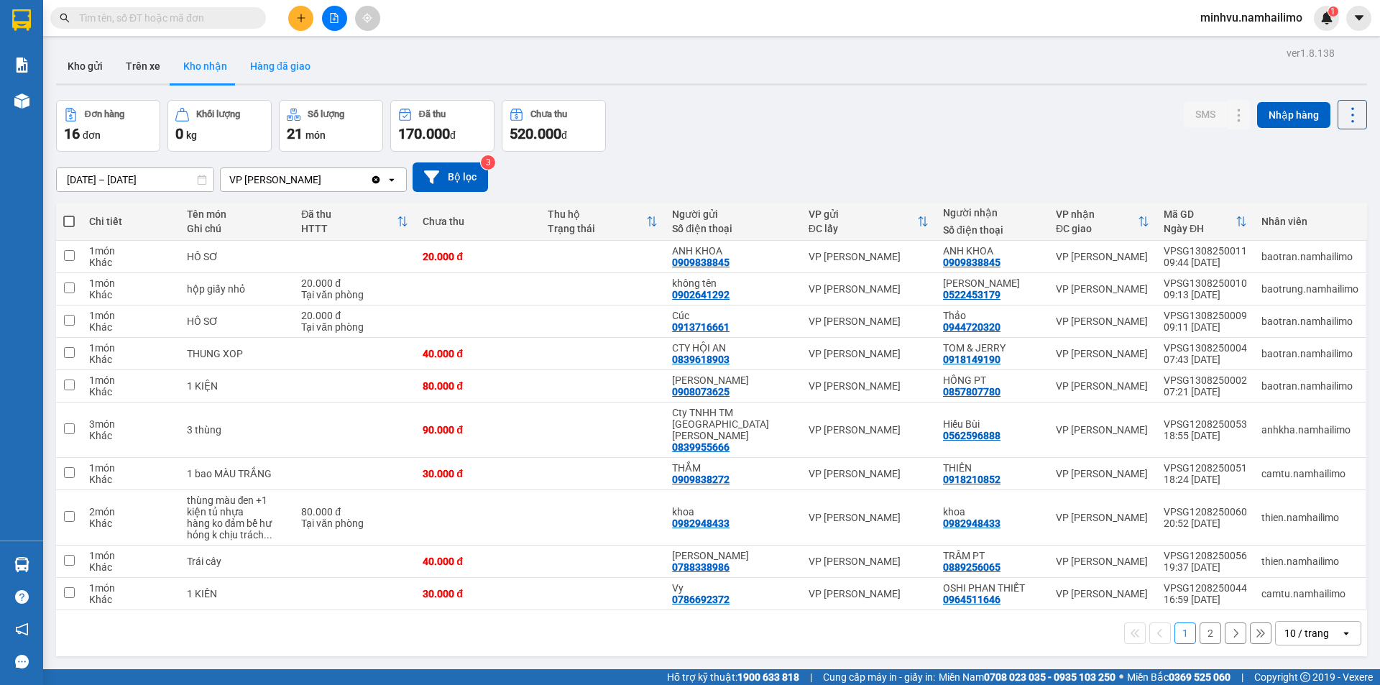
click at [277, 78] on button "Hàng đã giao" at bounding box center [280, 66] width 83 height 34
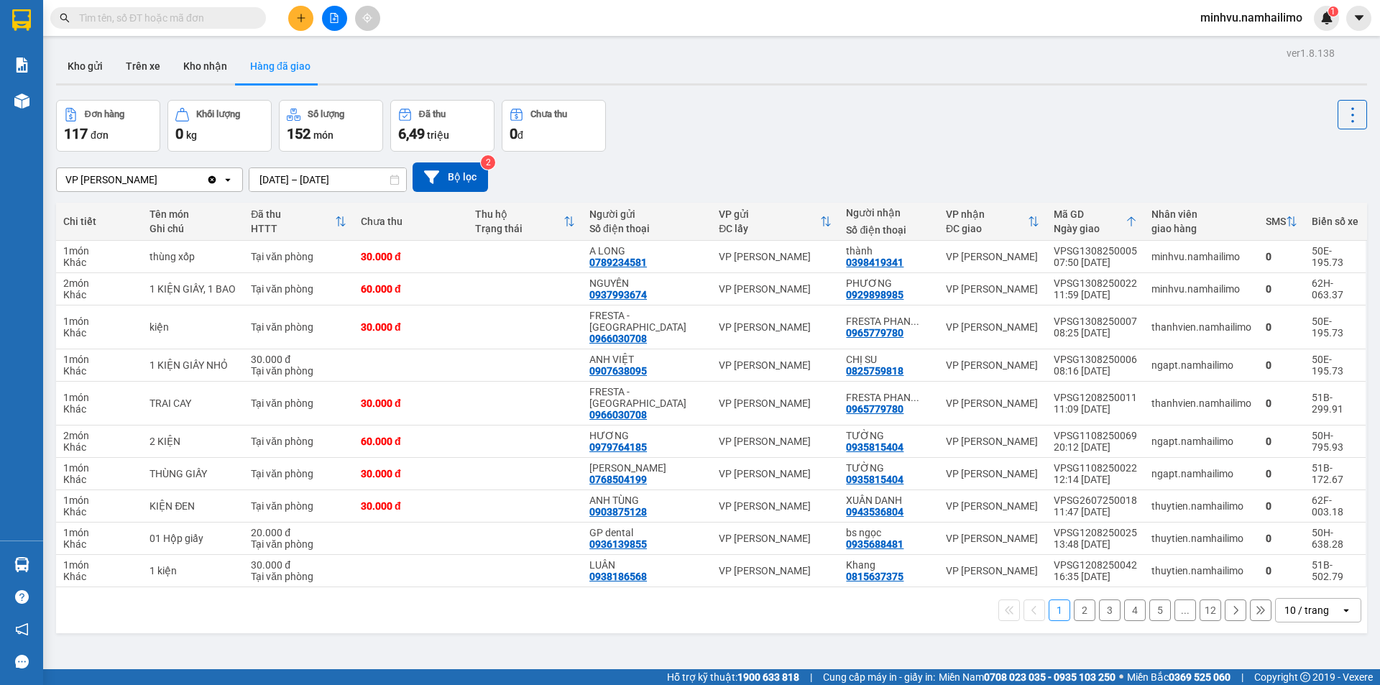
click at [1104, 599] on button "3" at bounding box center [1110, 610] width 22 height 22
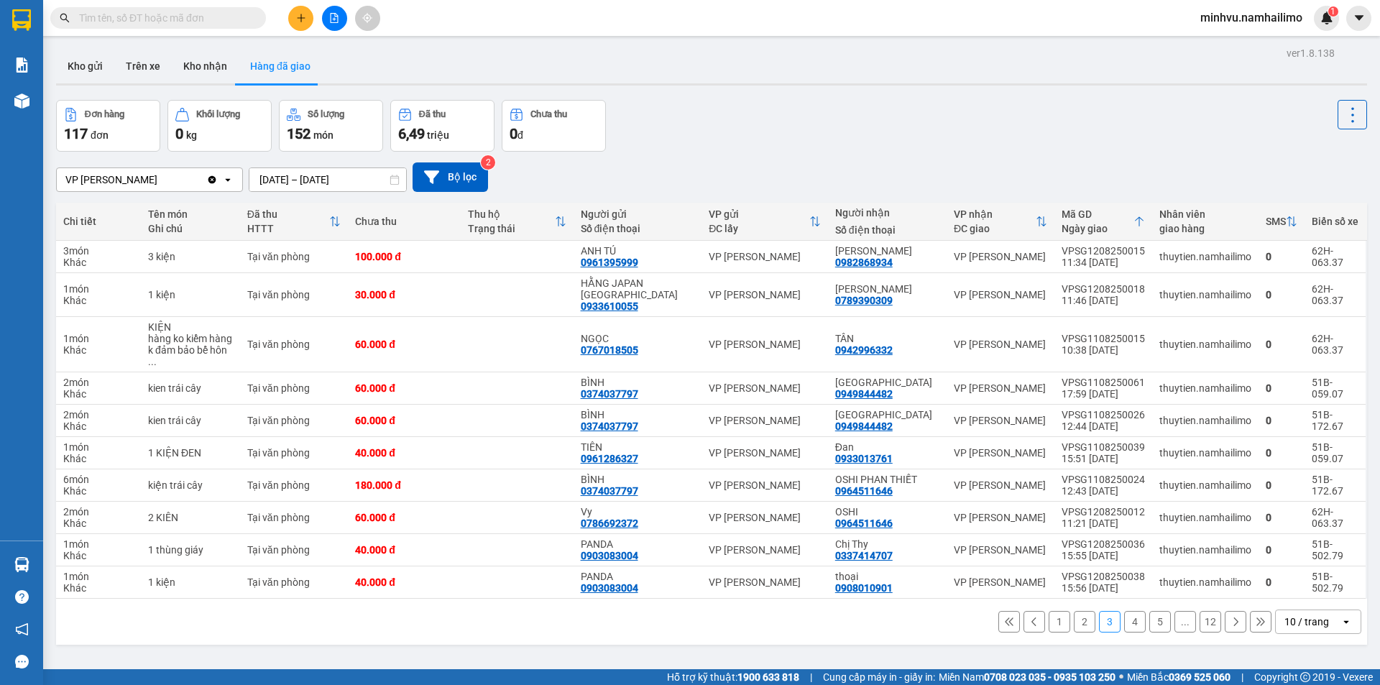
click at [1124, 612] on button "4" at bounding box center [1135, 622] width 22 height 22
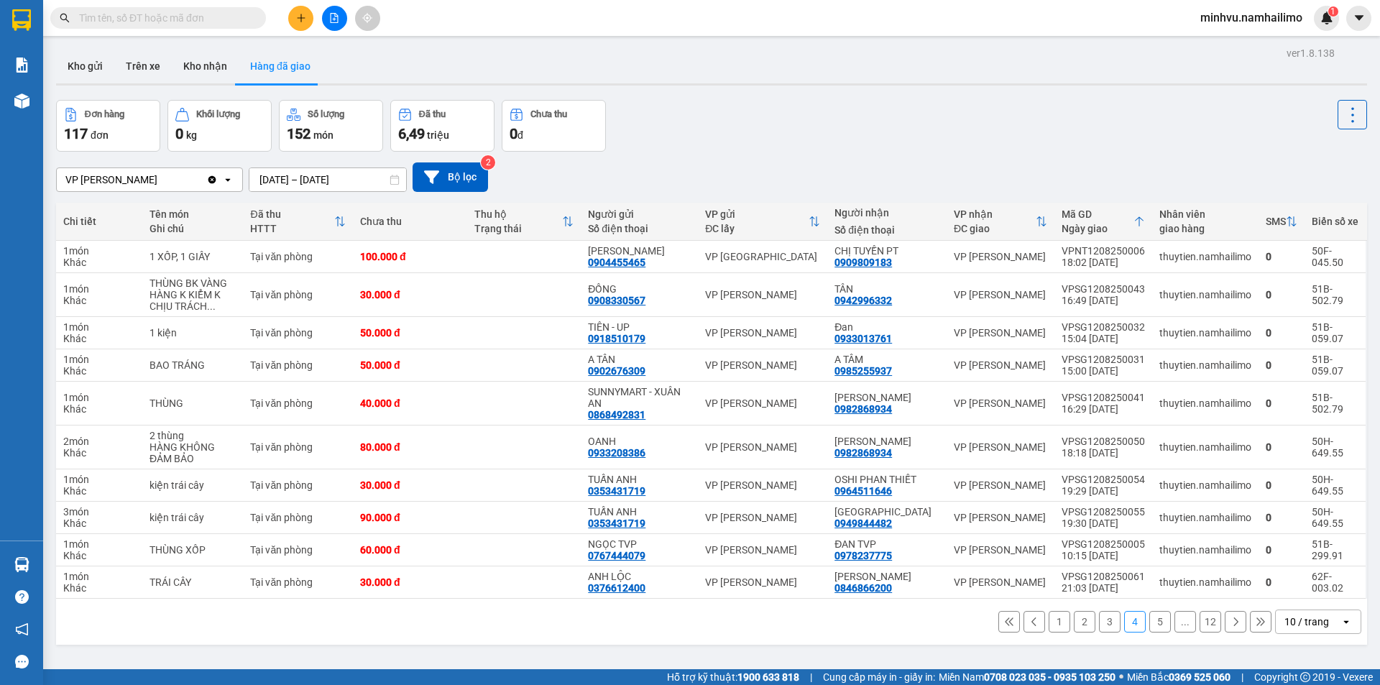
click at [1149, 622] on button "5" at bounding box center [1160, 622] width 22 height 22
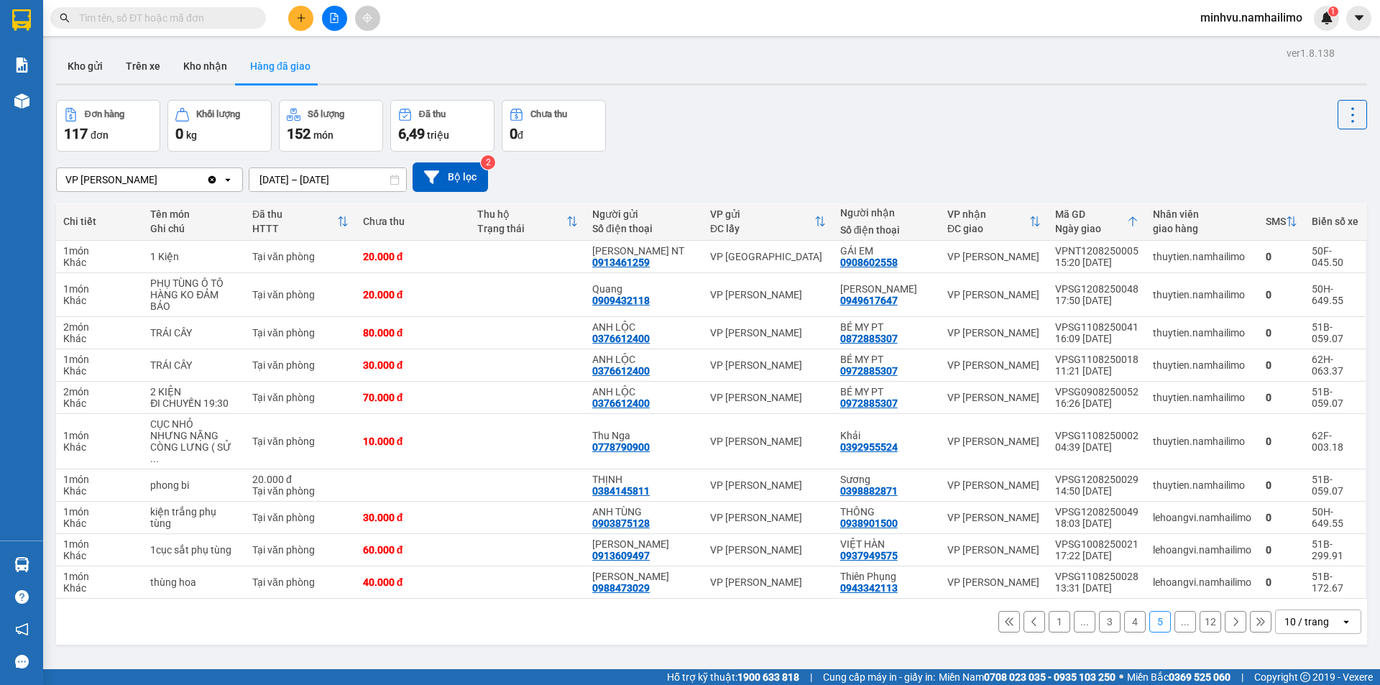
click at [1174, 612] on button "..." at bounding box center [1185, 622] width 22 height 22
click at [1232, 614] on button at bounding box center [1236, 622] width 22 height 22
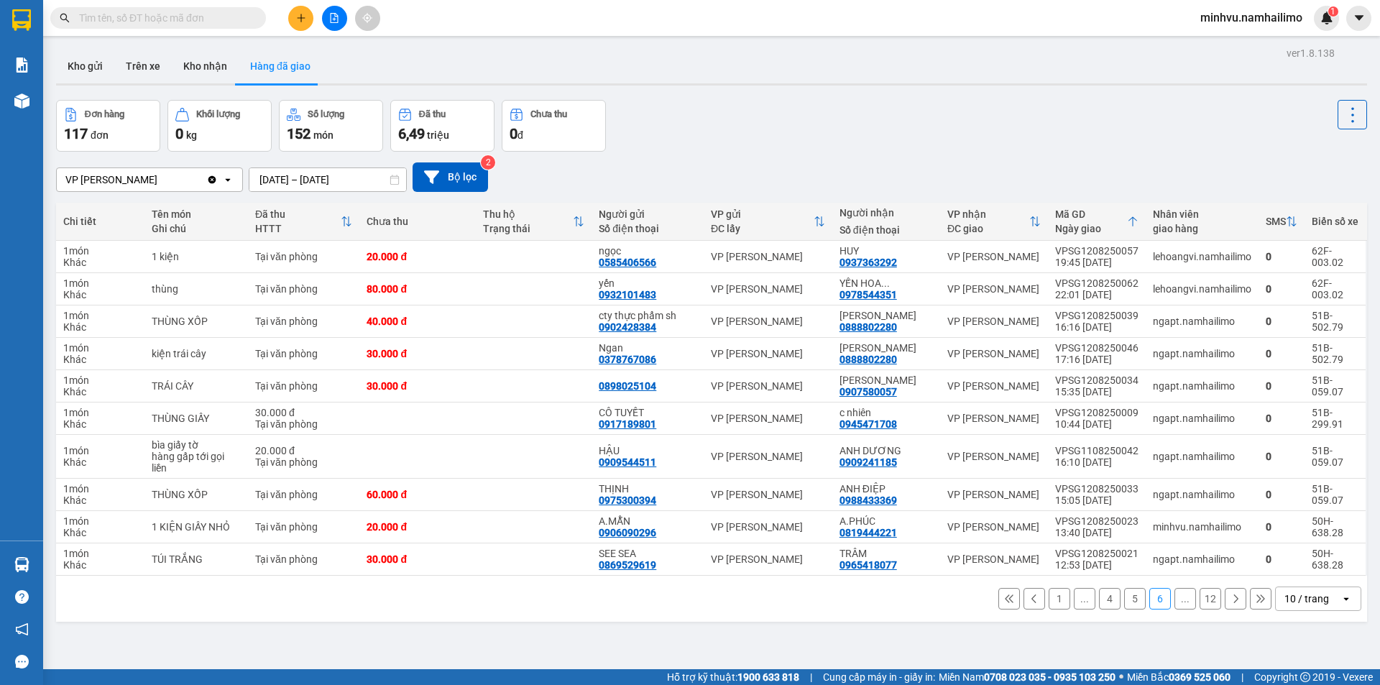
click at [1230, 601] on icon at bounding box center [1235, 599] width 10 height 10
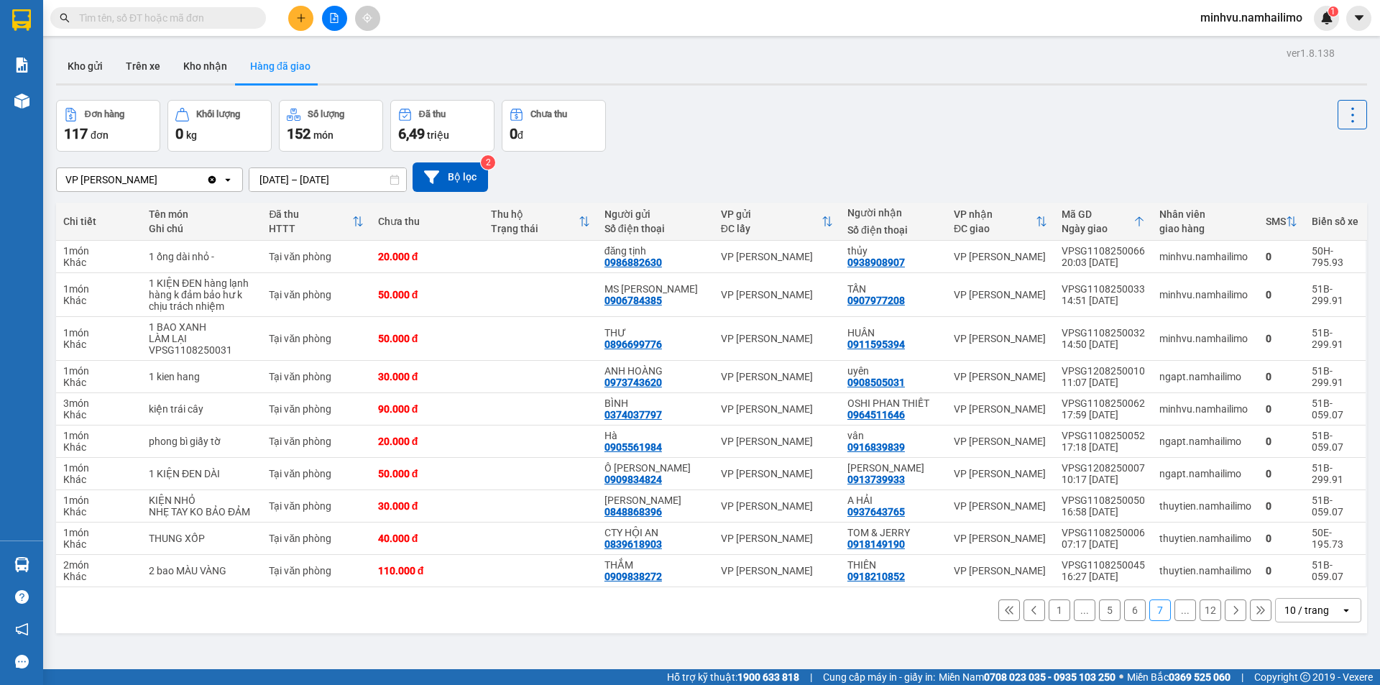
click at [1124, 604] on button "6" at bounding box center [1135, 610] width 22 height 22
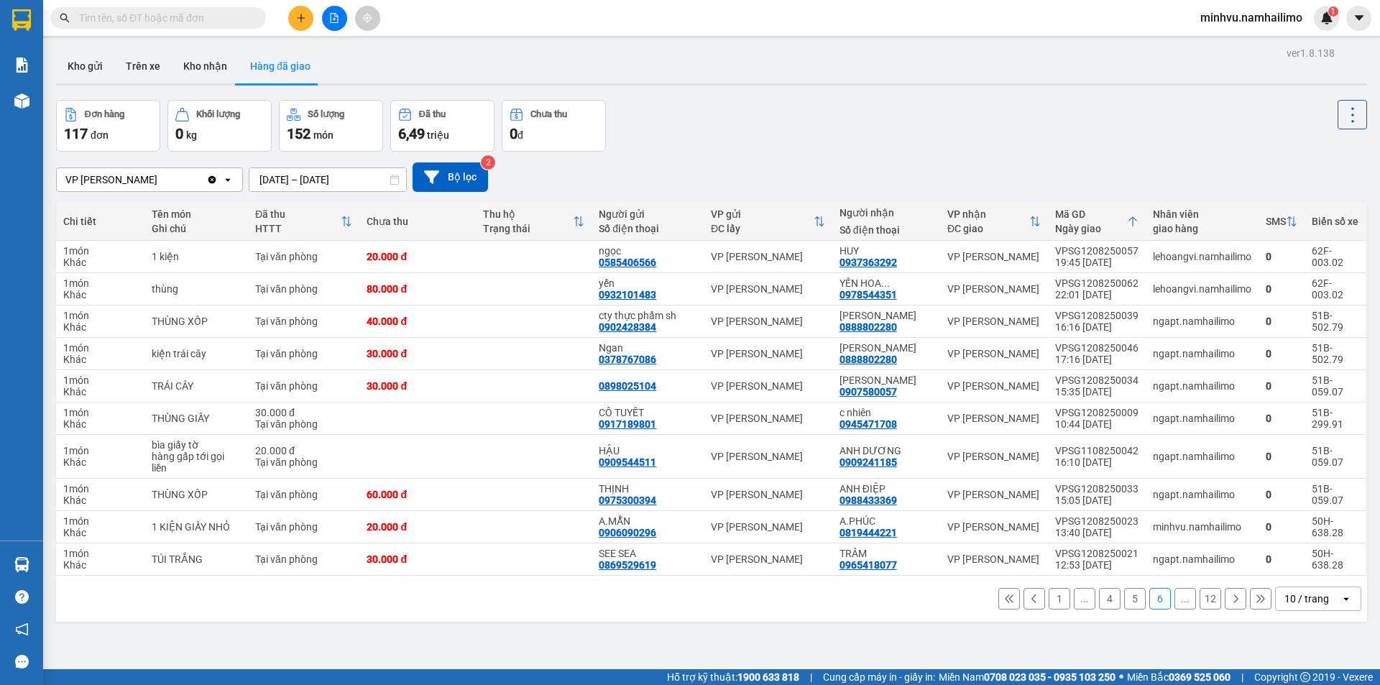
click at [1230, 599] on icon at bounding box center [1235, 599] width 10 height 10
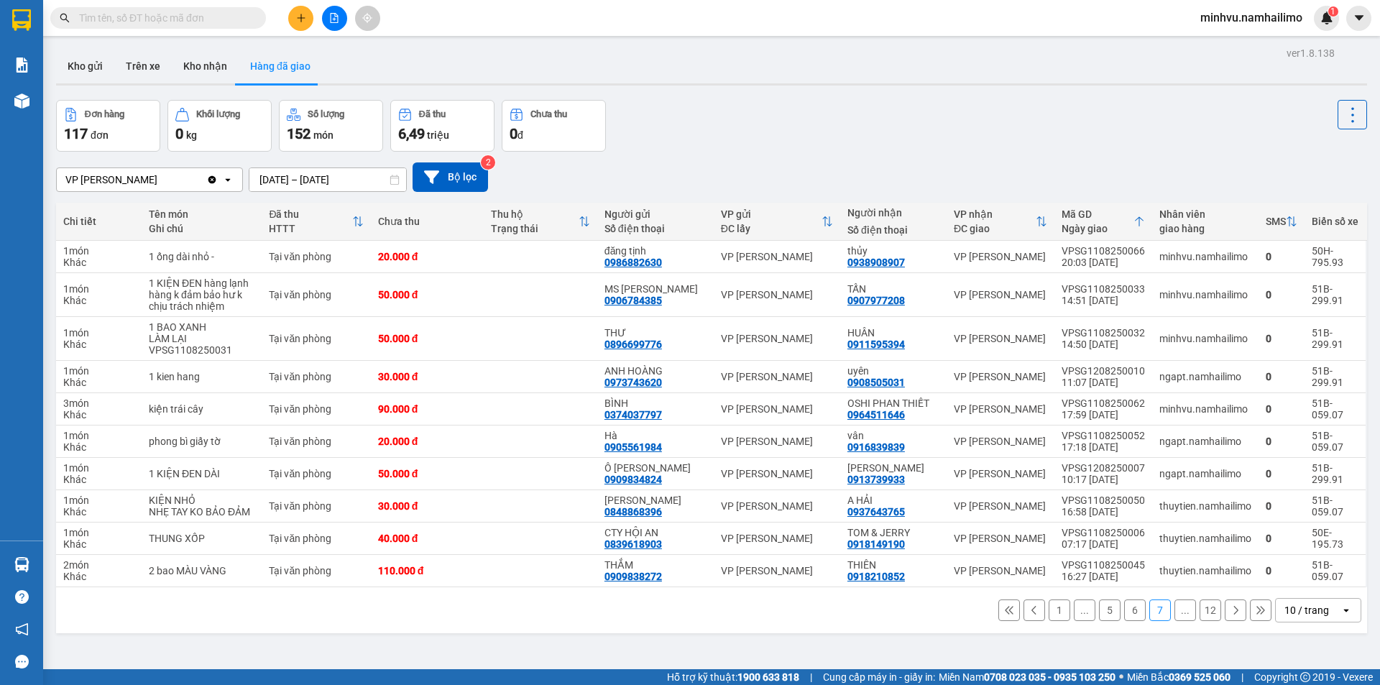
drag, startPoint x: 1222, startPoint y: 607, endPoint x: 1205, endPoint y: 609, distance: 16.8
click at [1225, 606] on button at bounding box center [1236, 610] width 22 height 22
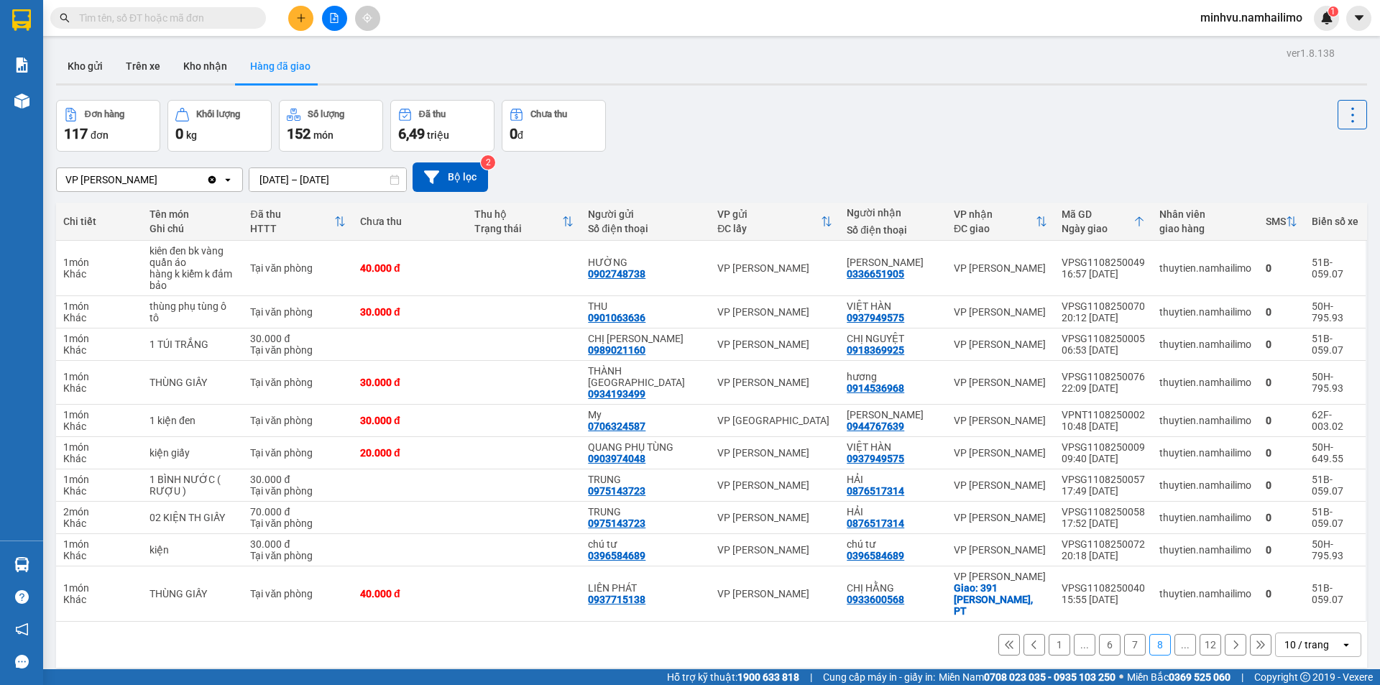
click at [1225, 634] on button at bounding box center [1236, 645] width 22 height 22
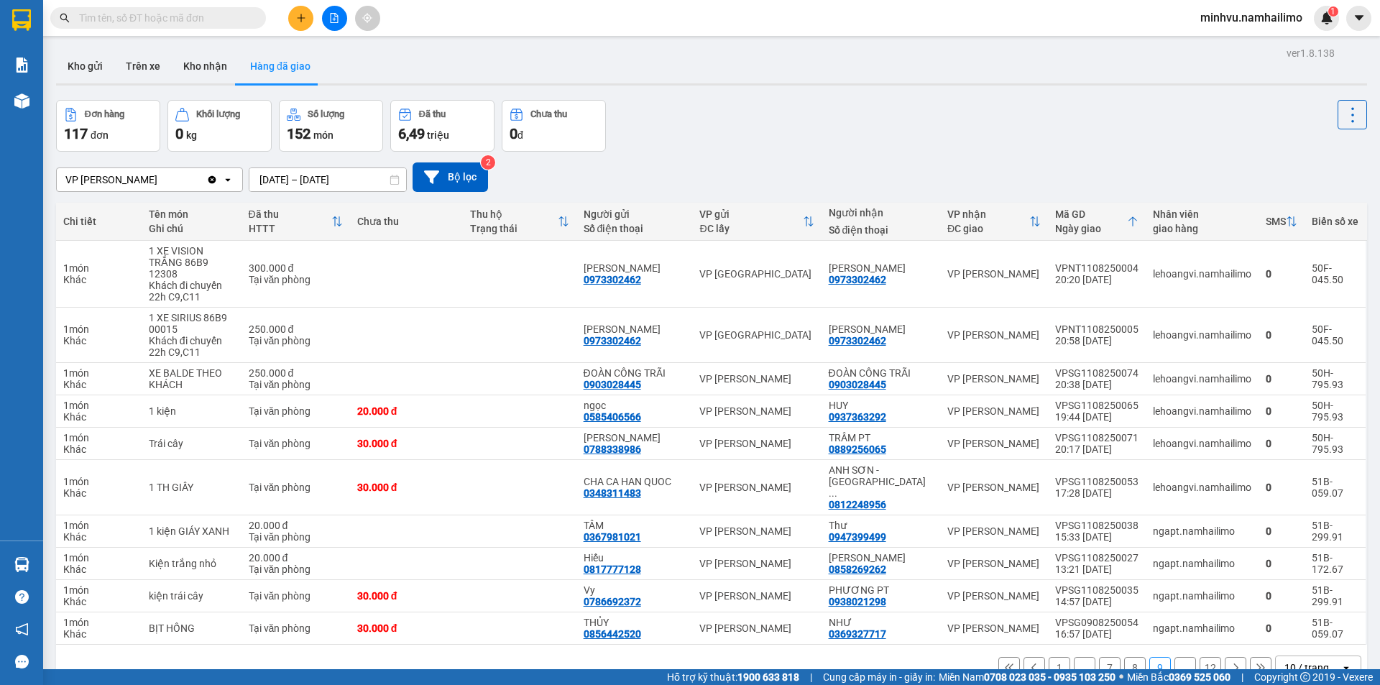
click at [1218, 645] on div "1 ... 7 8 9 ... 12 10 / trang open" at bounding box center [711, 668] width 1311 height 46
click at [1225, 657] on button at bounding box center [1236, 668] width 22 height 22
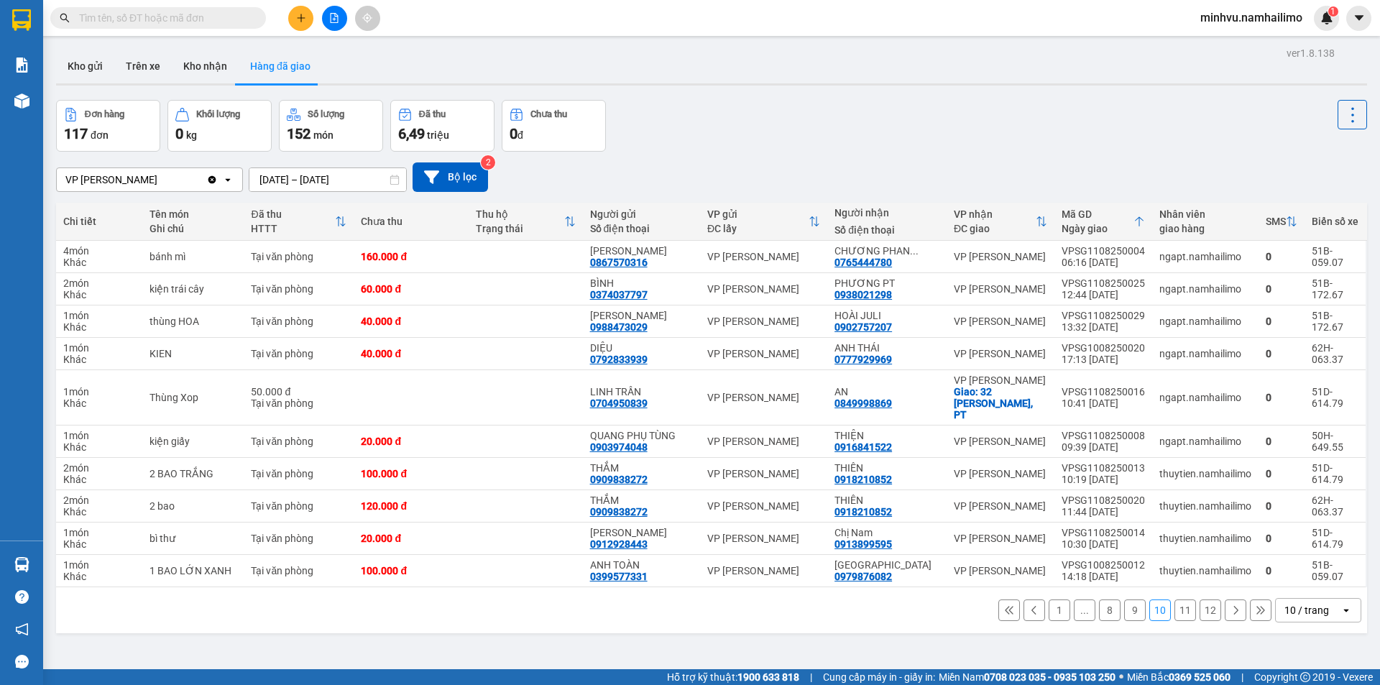
click at [1220, 625] on div "ver 1.8.138 Kho gửi Trên xe Kho nhận Hàng đã giao Đơn hàng 117 đơn Khối lượng 0…" at bounding box center [711, 385] width 1322 height 685
click at [1227, 607] on button at bounding box center [1236, 610] width 22 height 22
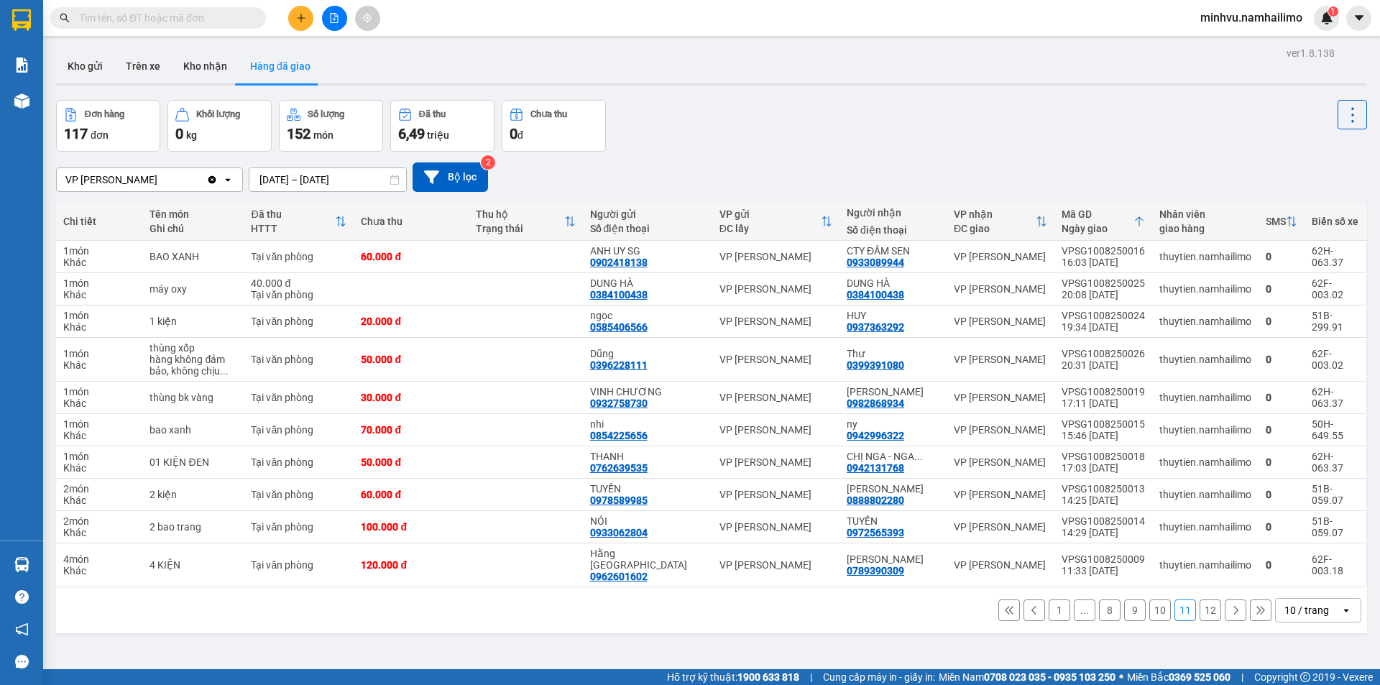
click at [1005, 600] on button at bounding box center [1009, 610] width 22 height 22
